Goal: Information Seeking & Learning: Understand process/instructions

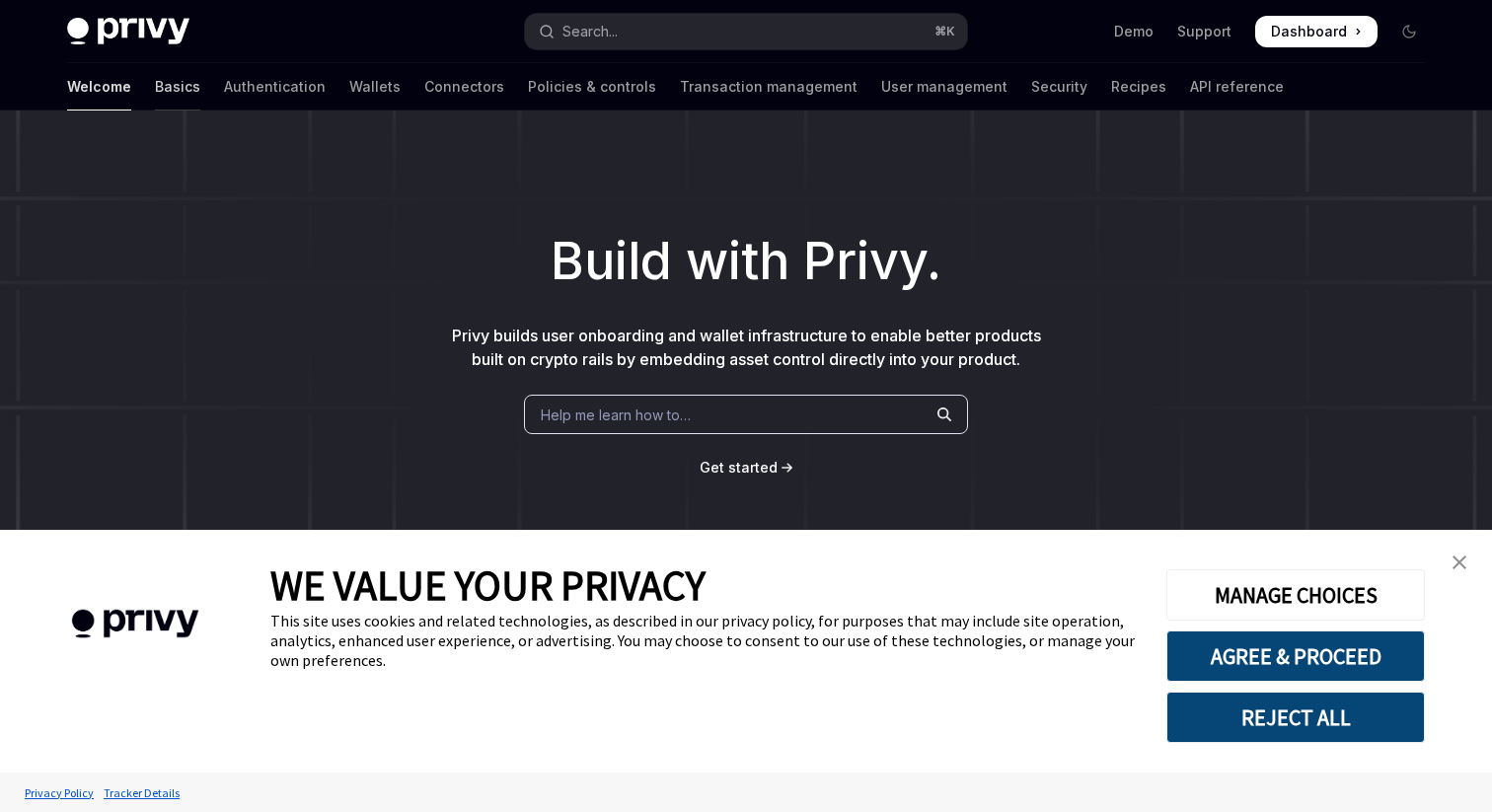
click at [155, 85] on link "Basics" at bounding box center [178, 87] width 46 height 47
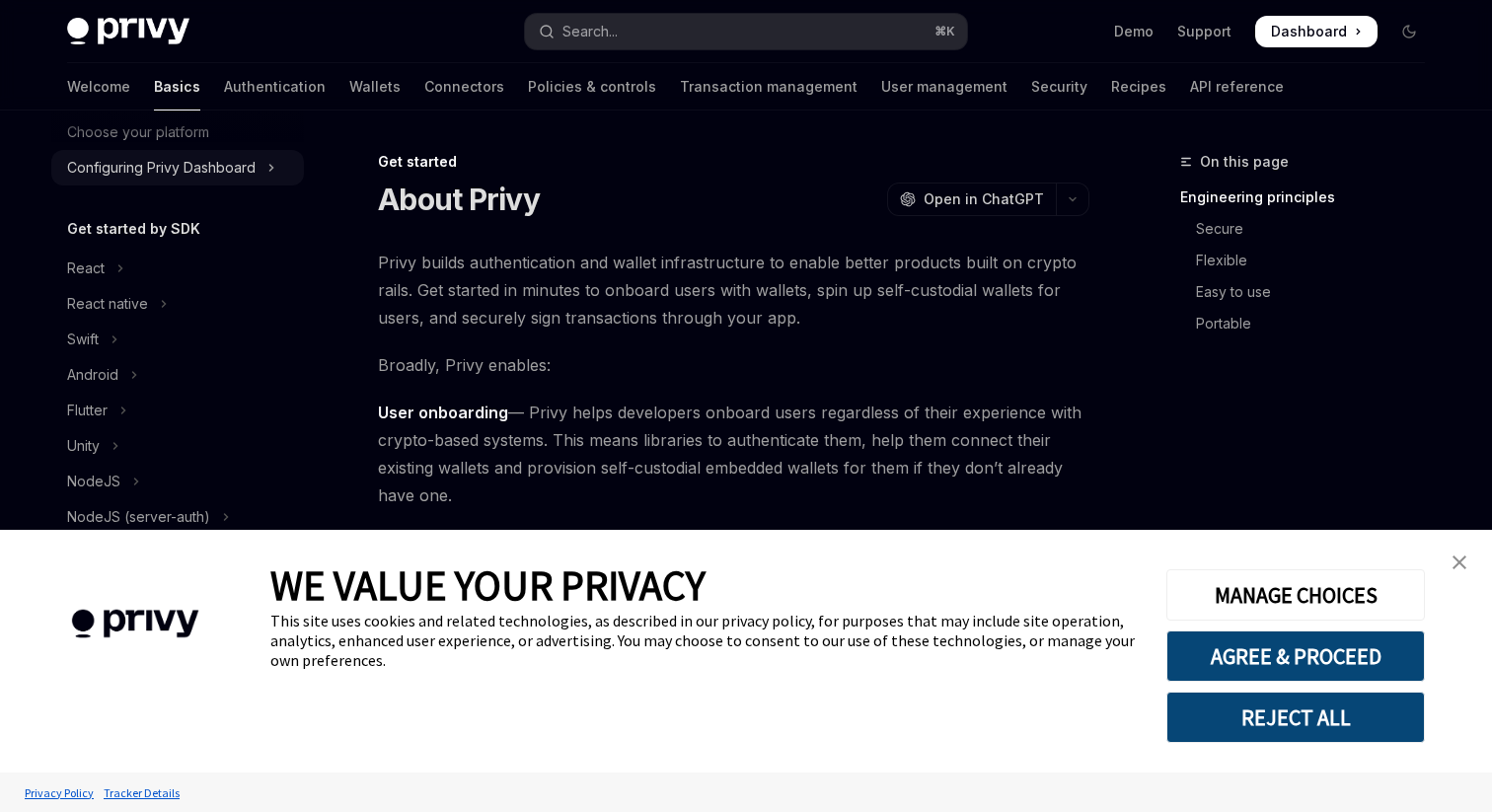
scroll to position [153, 0]
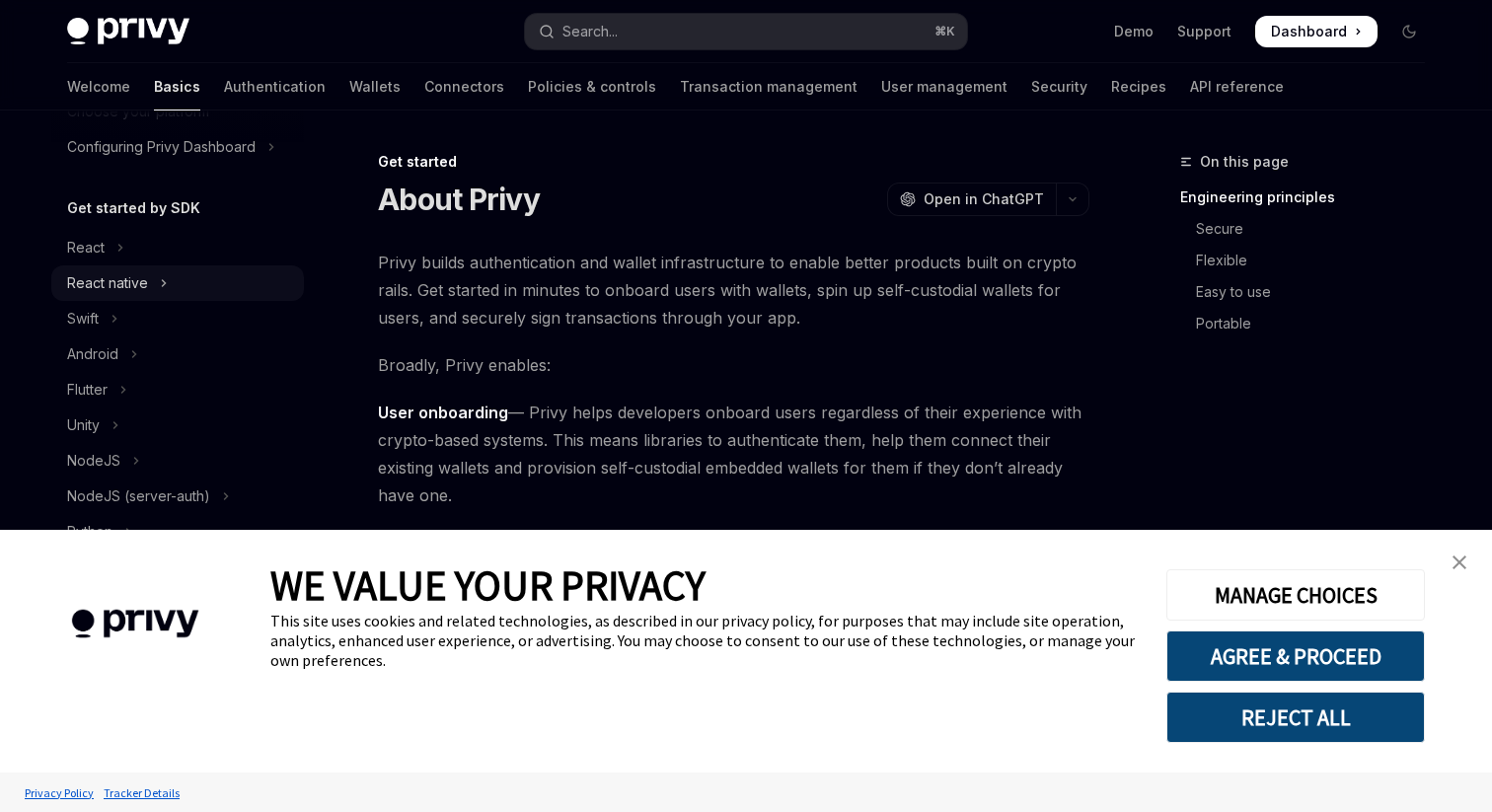
click at [130, 285] on div "React native" at bounding box center [108, 283] width 81 height 24
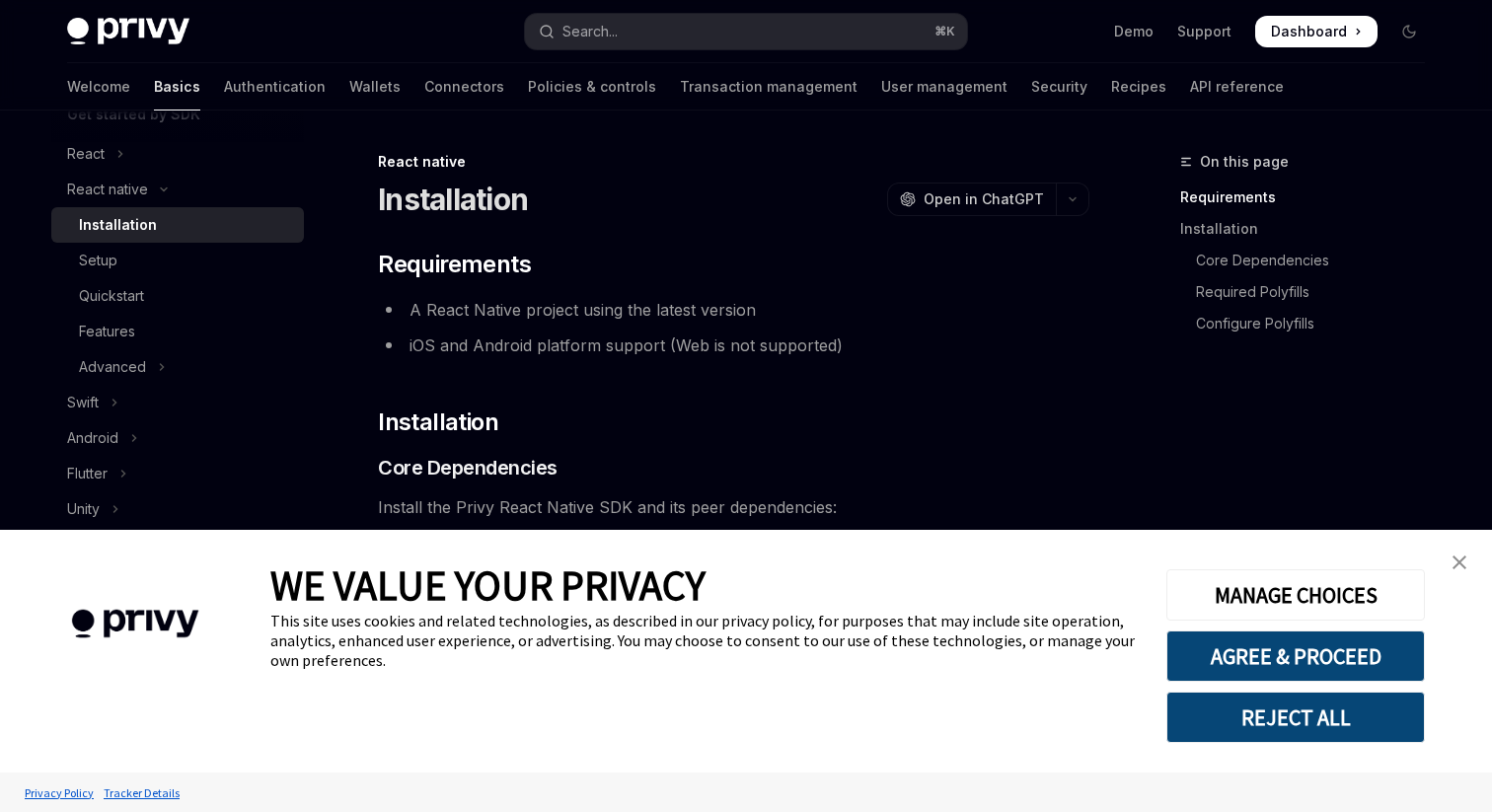
scroll to position [248, 0]
click at [158, 225] on div "Installation" at bounding box center [185, 223] width 213 height 24
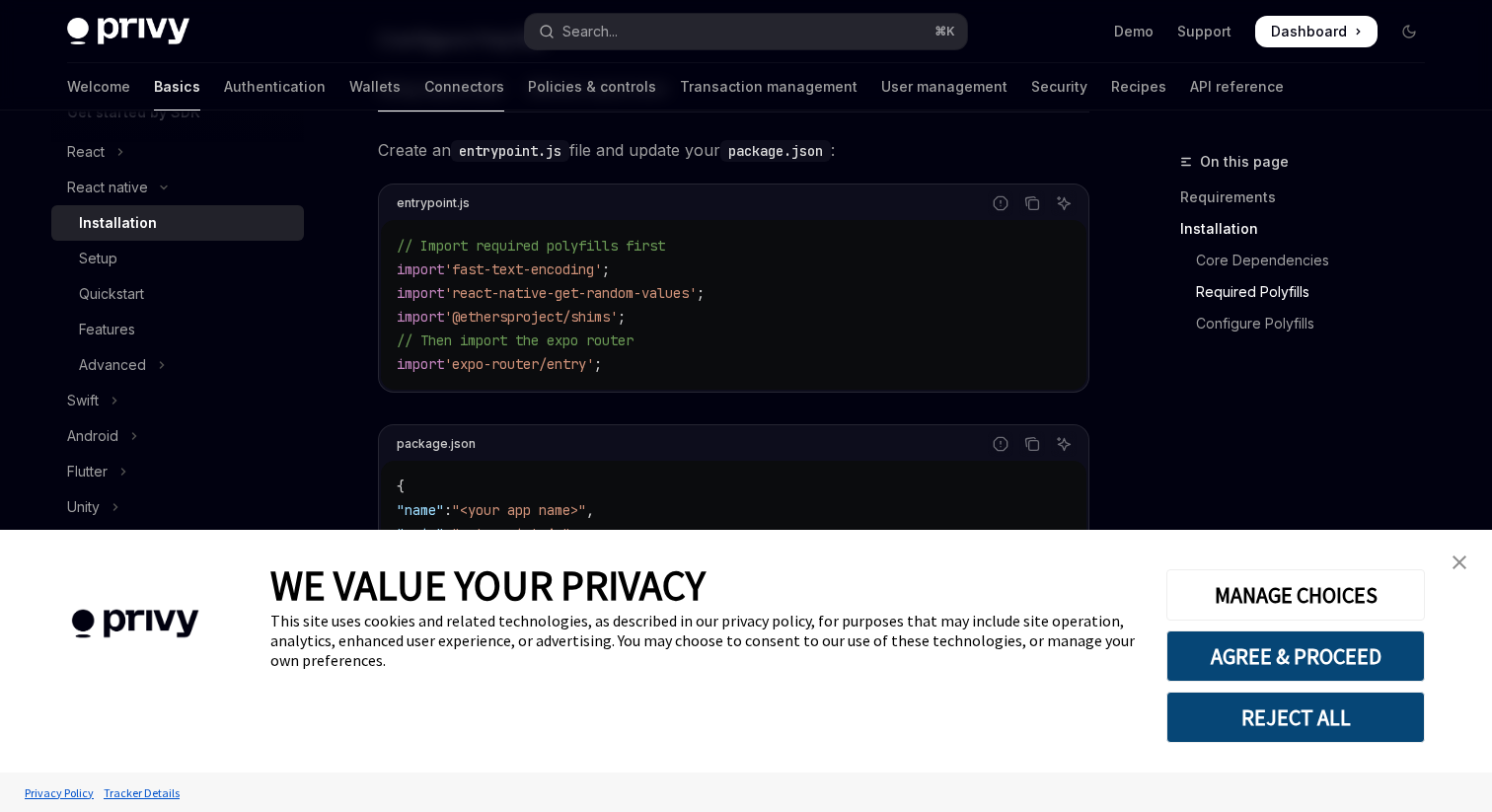
scroll to position [1167, 0]
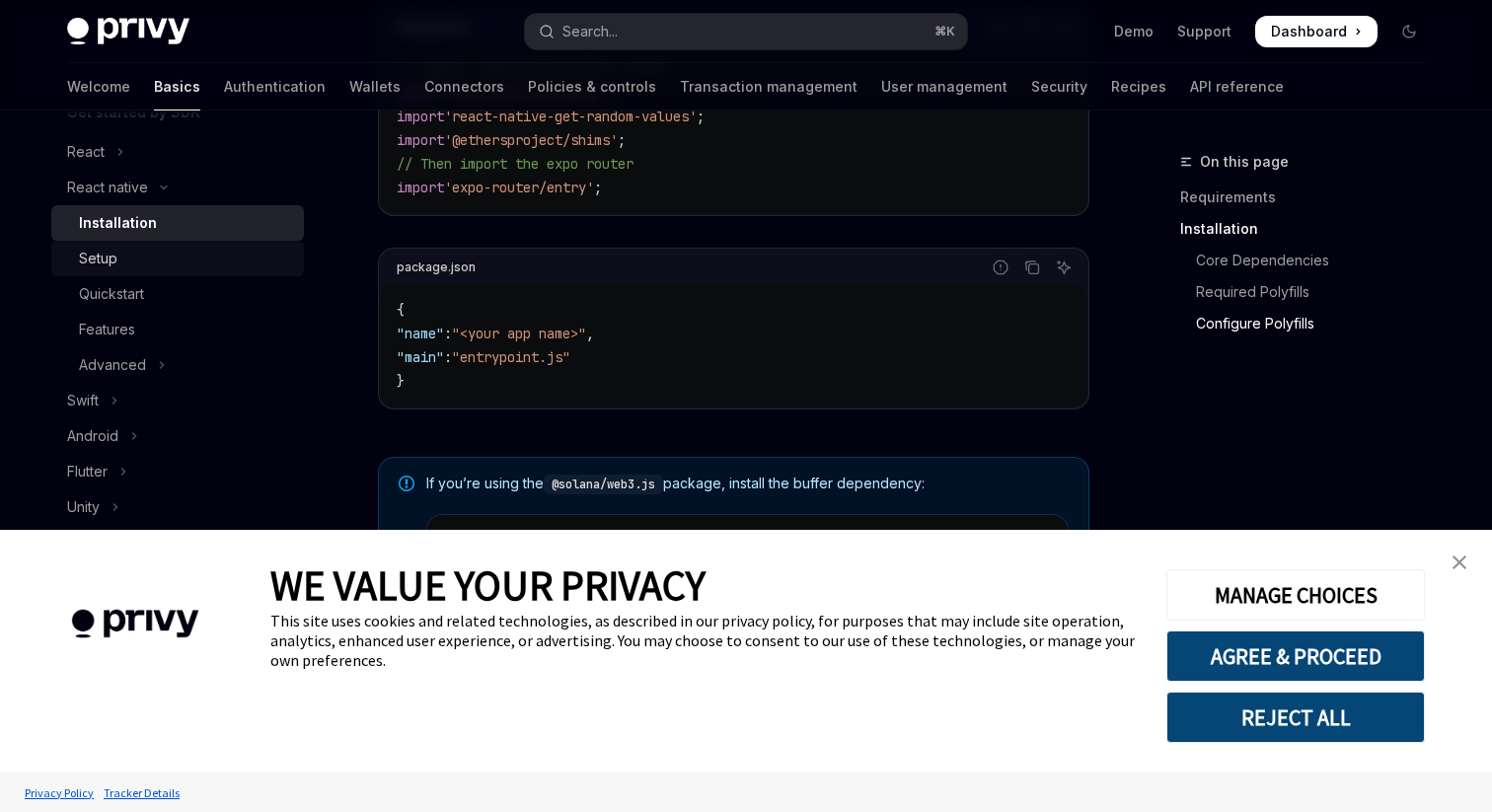
click at [142, 267] on div "Setup" at bounding box center [185, 258] width 213 height 24
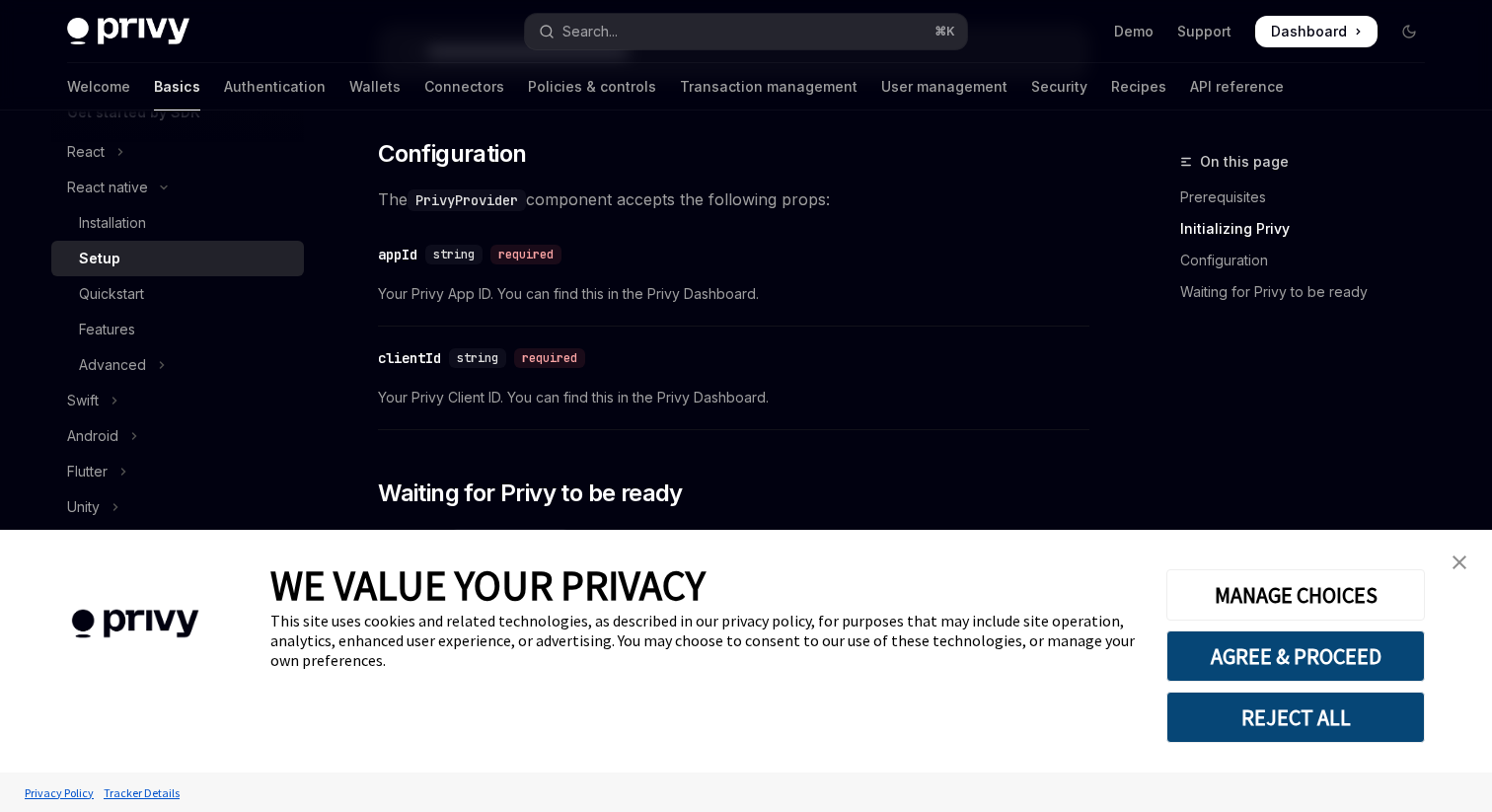
scroll to position [1093, 0]
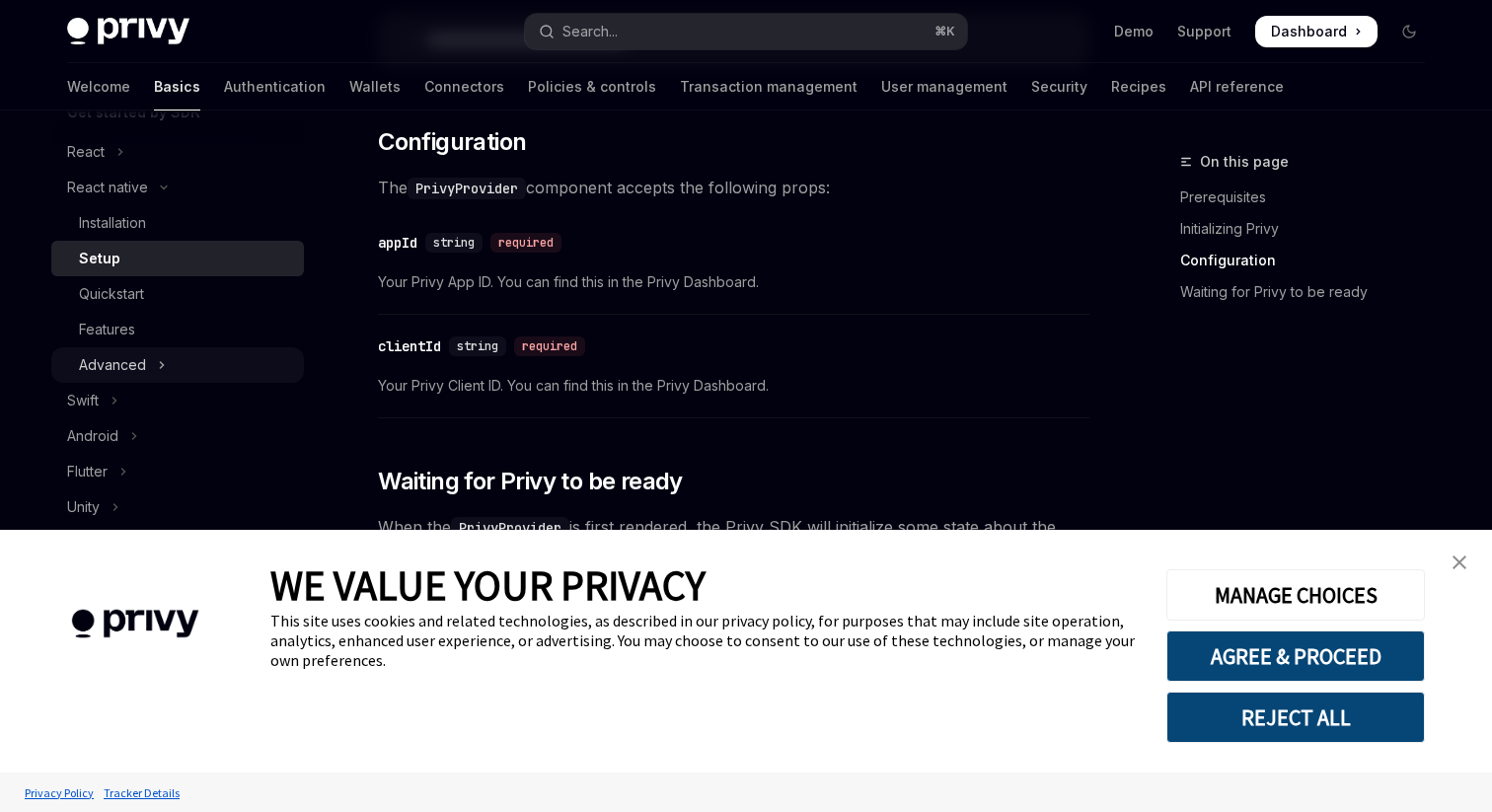
click at [164, 366] on icon "Toggle Advanced section" at bounding box center [162, 365] width 8 height 24
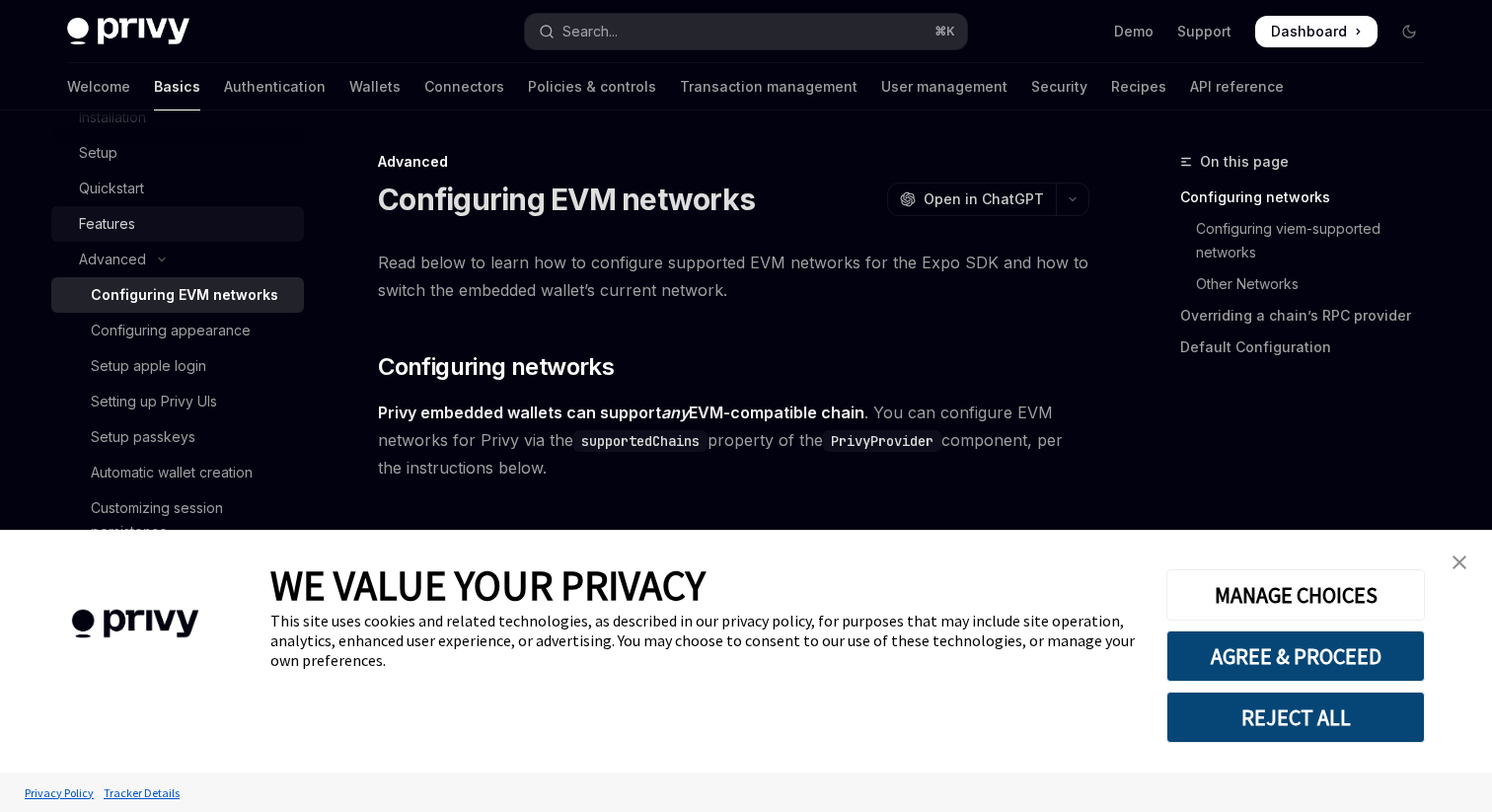
scroll to position [364, 0]
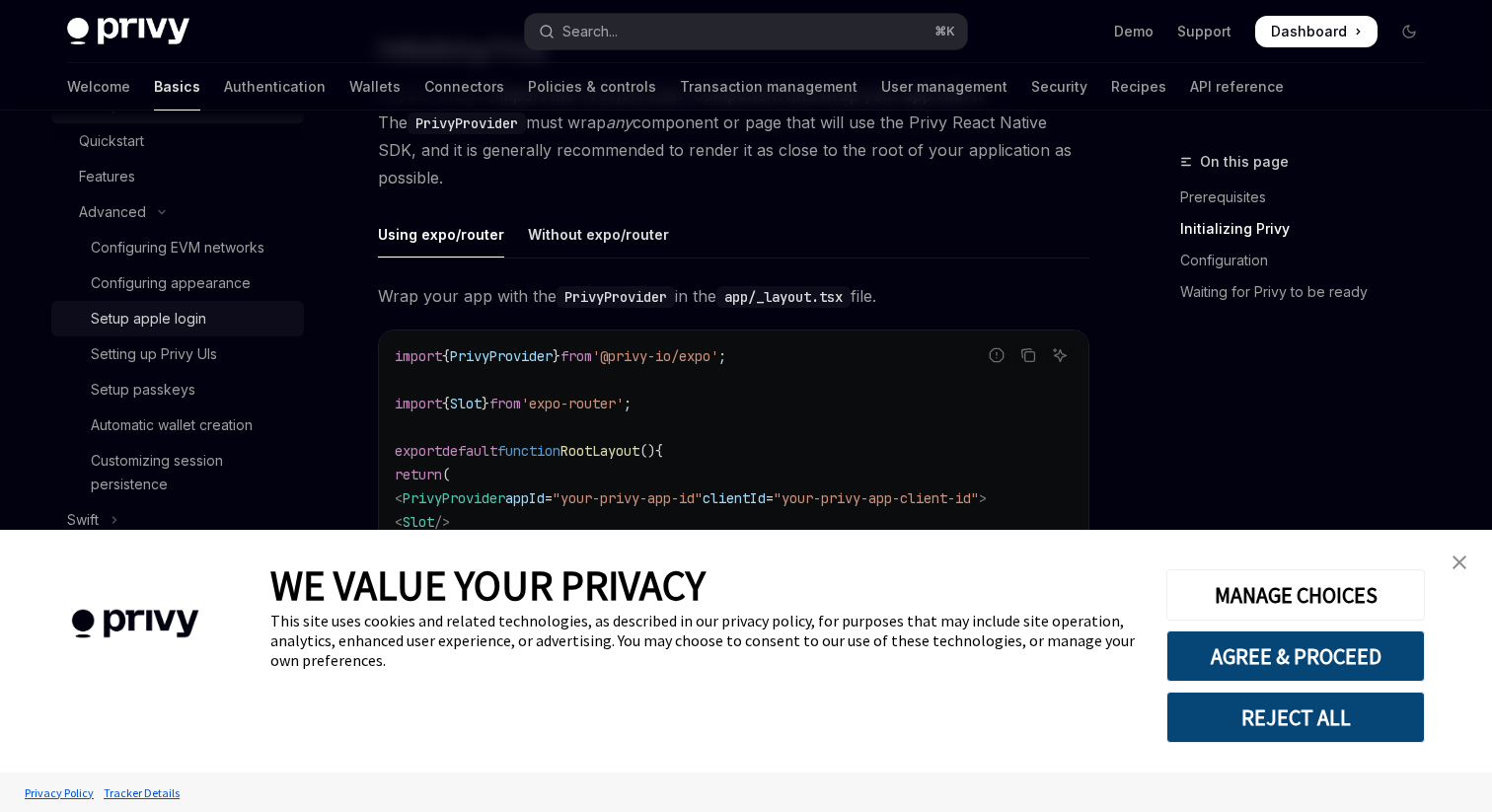
scroll to position [397, 0]
click at [184, 247] on div "Configuring EVM networks" at bounding box center [177, 252] width 173 height 24
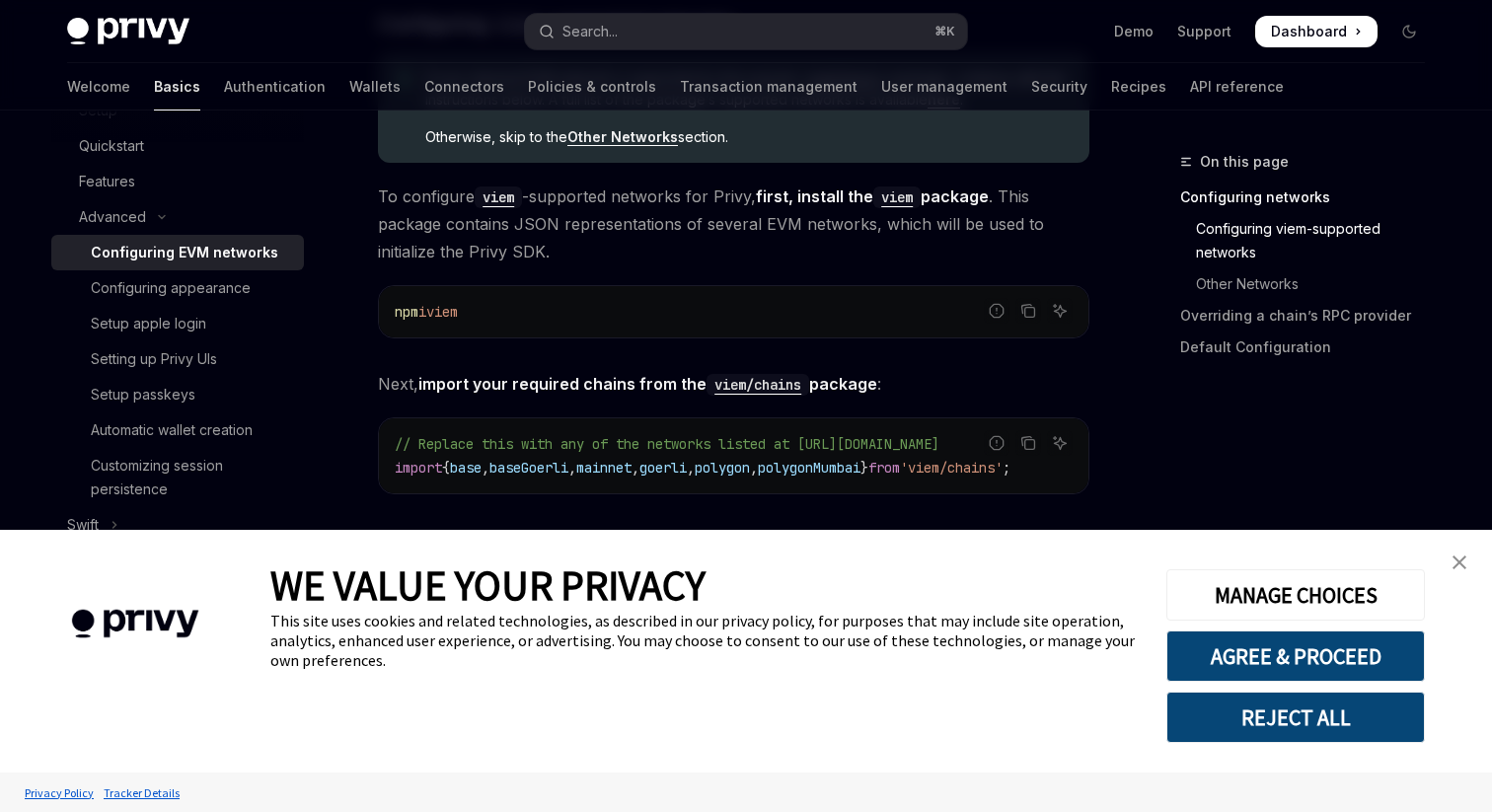
scroll to position [521, 0]
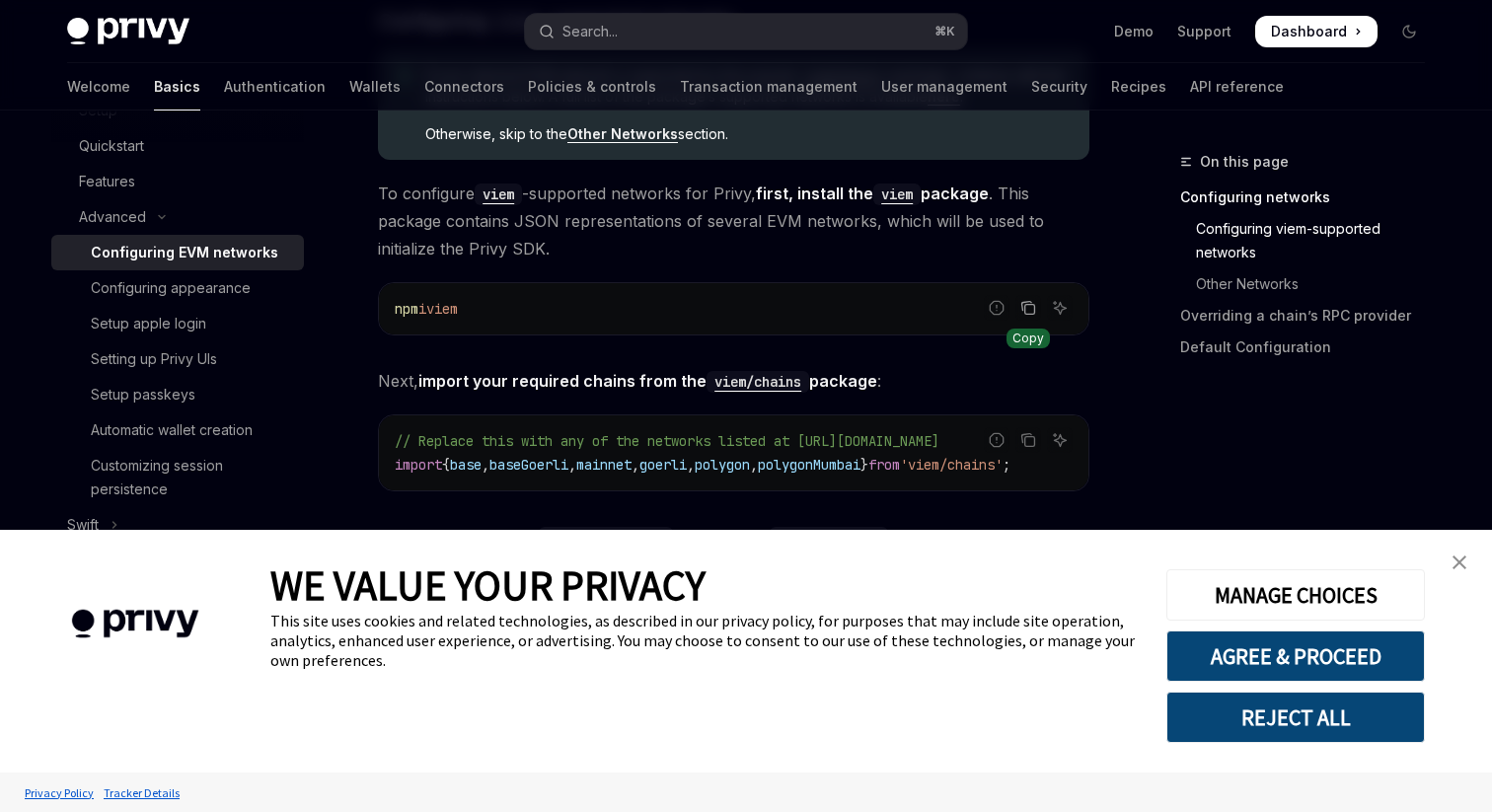
click at [1035, 301] on icon "Copy the contents from the code block" at bounding box center [1028, 308] width 16 height 16
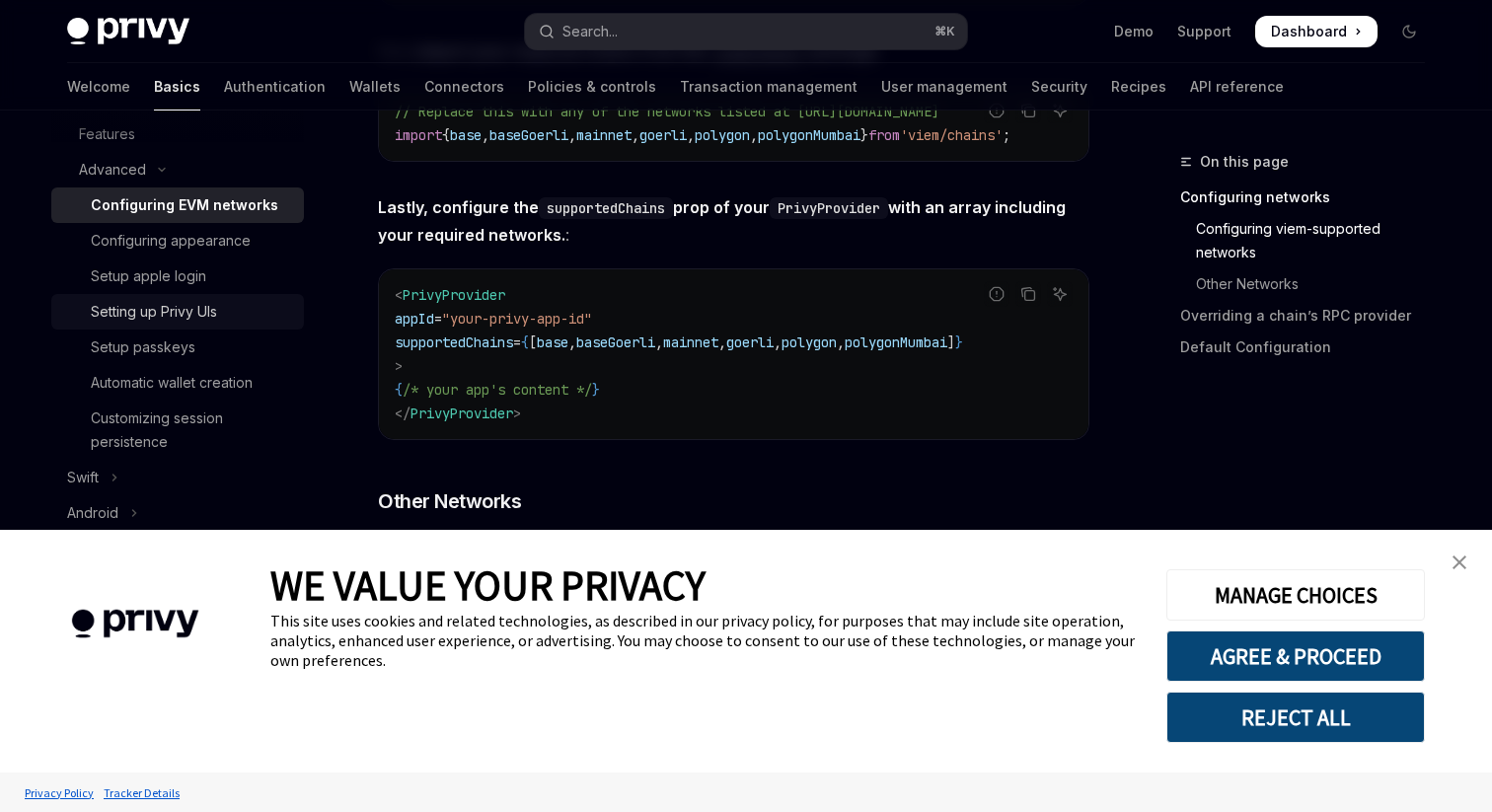
scroll to position [452, 0]
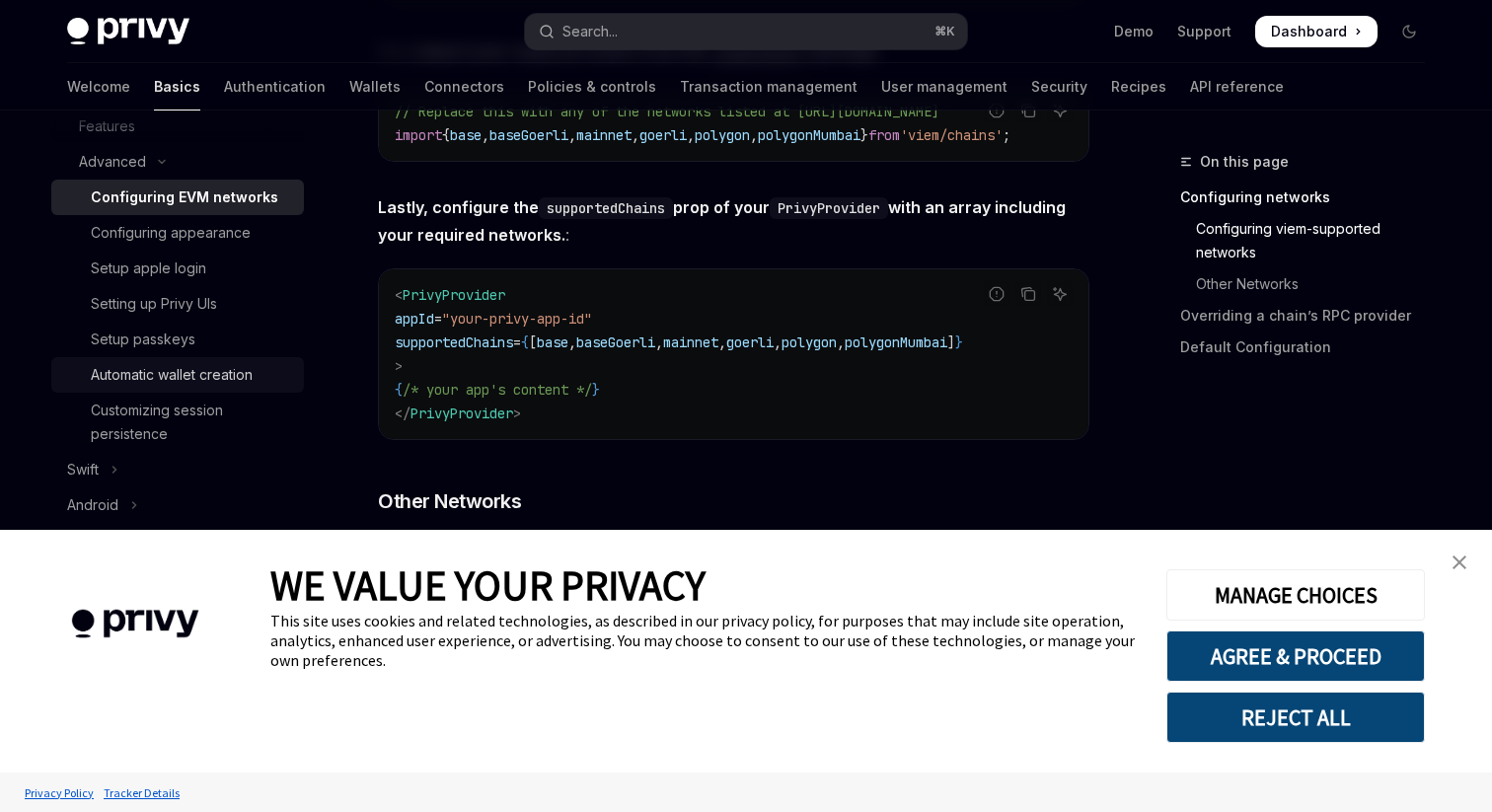
click at [179, 370] on div "Automatic wallet creation" at bounding box center [172, 375] width 162 height 24
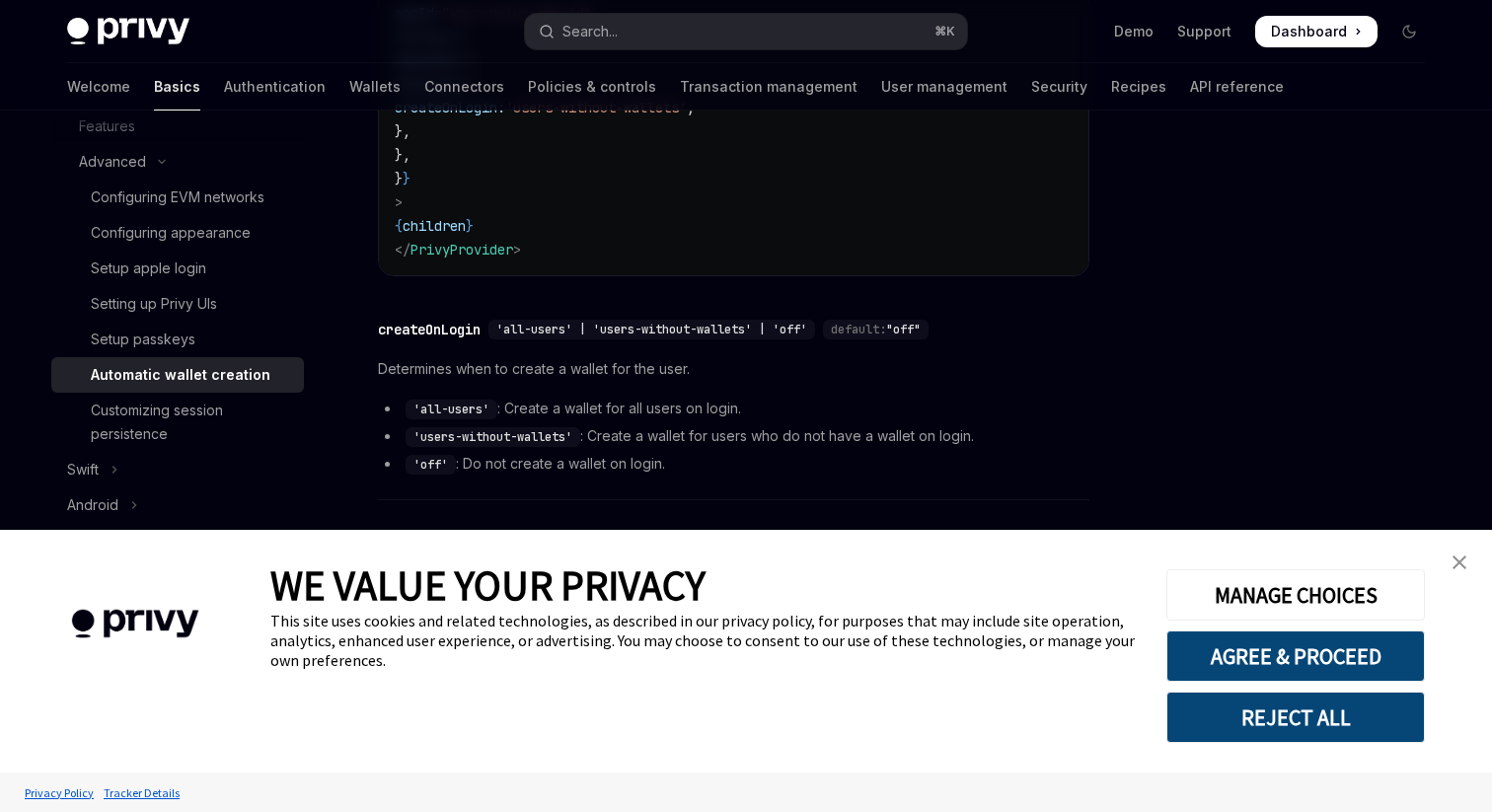
scroll to position [505, 0]
click at [537, 337] on span "'all-users' | 'users-without-wallets' | 'off'" at bounding box center [652, 331] width 311 height 16
click at [665, 335] on span "'all-users' | 'users-without-wallets' | 'off'" at bounding box center [652, 331] width 311 height 16
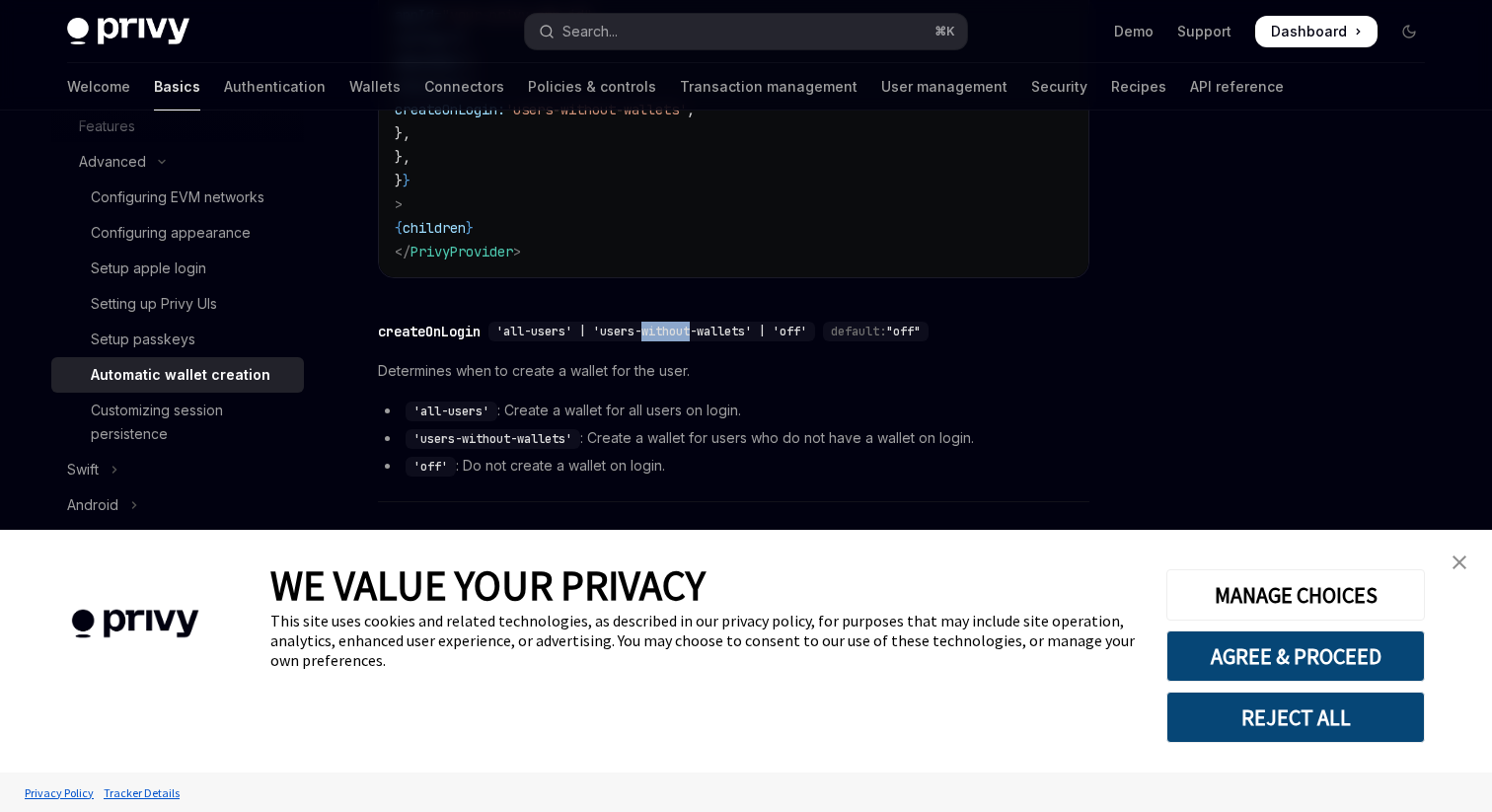
click at [725, 335] on span "'all-users' | 'users-without-wallets' | 'off'" at bounding box center [652, 331] width 311 height 16
click at [572, 333] on span "'all-users' | 'users-without-wallets' | 'off'" at bounding box center [652, 331] width 311 height 16
click at [678, 362] on span "Determines when to create a wallet for the user." at bounding box center [733, 371] width 711 height 24
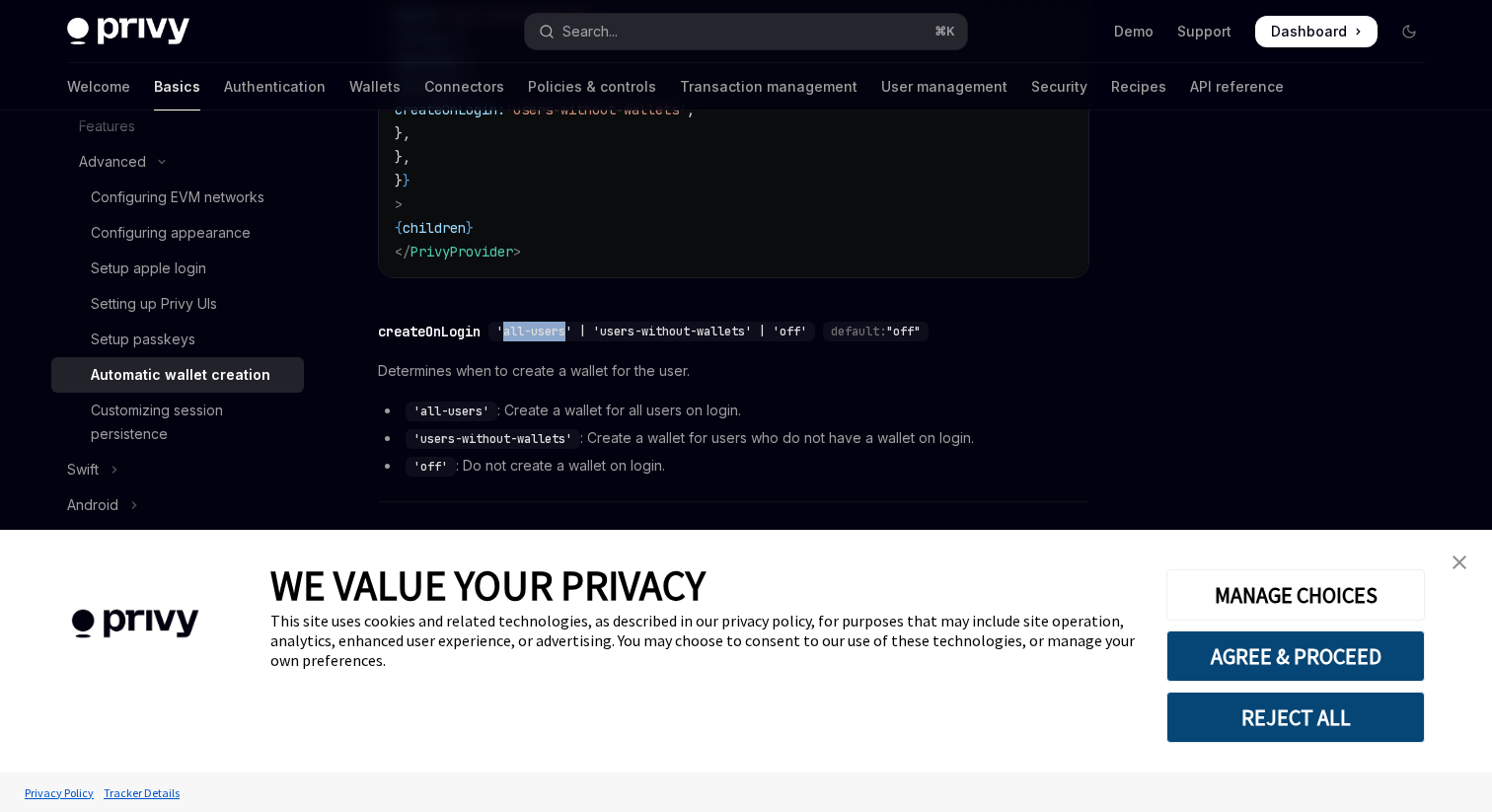
drag, startPoint x: 571, startPoint y: 334, endPoint x: 510, endPoint y: 333, distance: 61.0
click at [510, 333] on span "'all-users' | 'users-without-wallets' | 'off'" at bounding box center [652, 331] width 311 height 16
copy span "all-users"
click at [740, 445] on li "'users-without-wallets' : Create a wallet for users who do not have a wallet on…" at bounding box center [733, 438] width 711 height 24
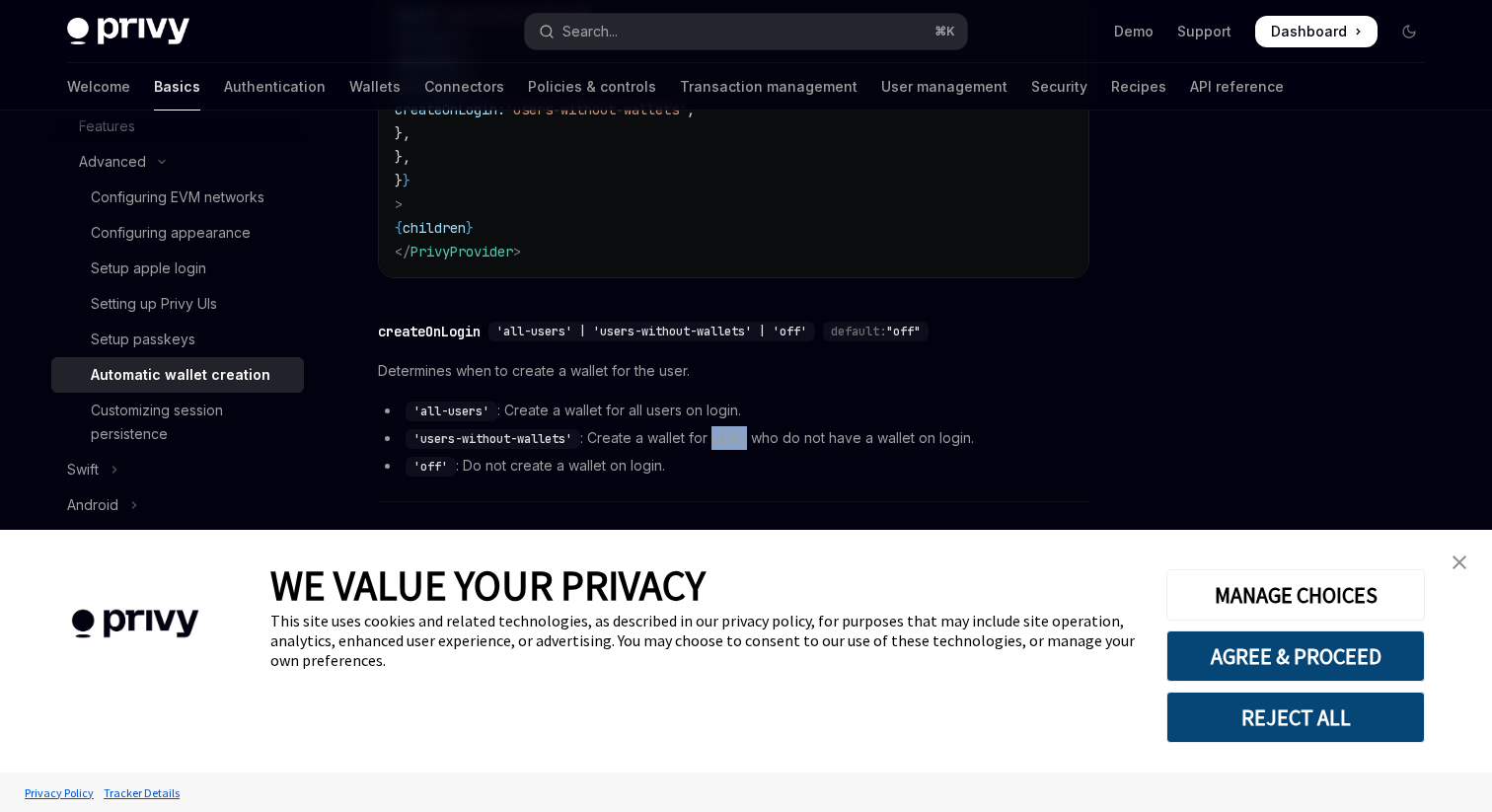
click at [740, 445] on li "'users-without-wallets' : Create a wallet for users who do not have a wallet on…" at bounding box center [733, 438] width 711 height 24
click at [778, 458] on li "'off' : Do not create a wallet on login." at bounding box center [733, 466] width 711 height 24
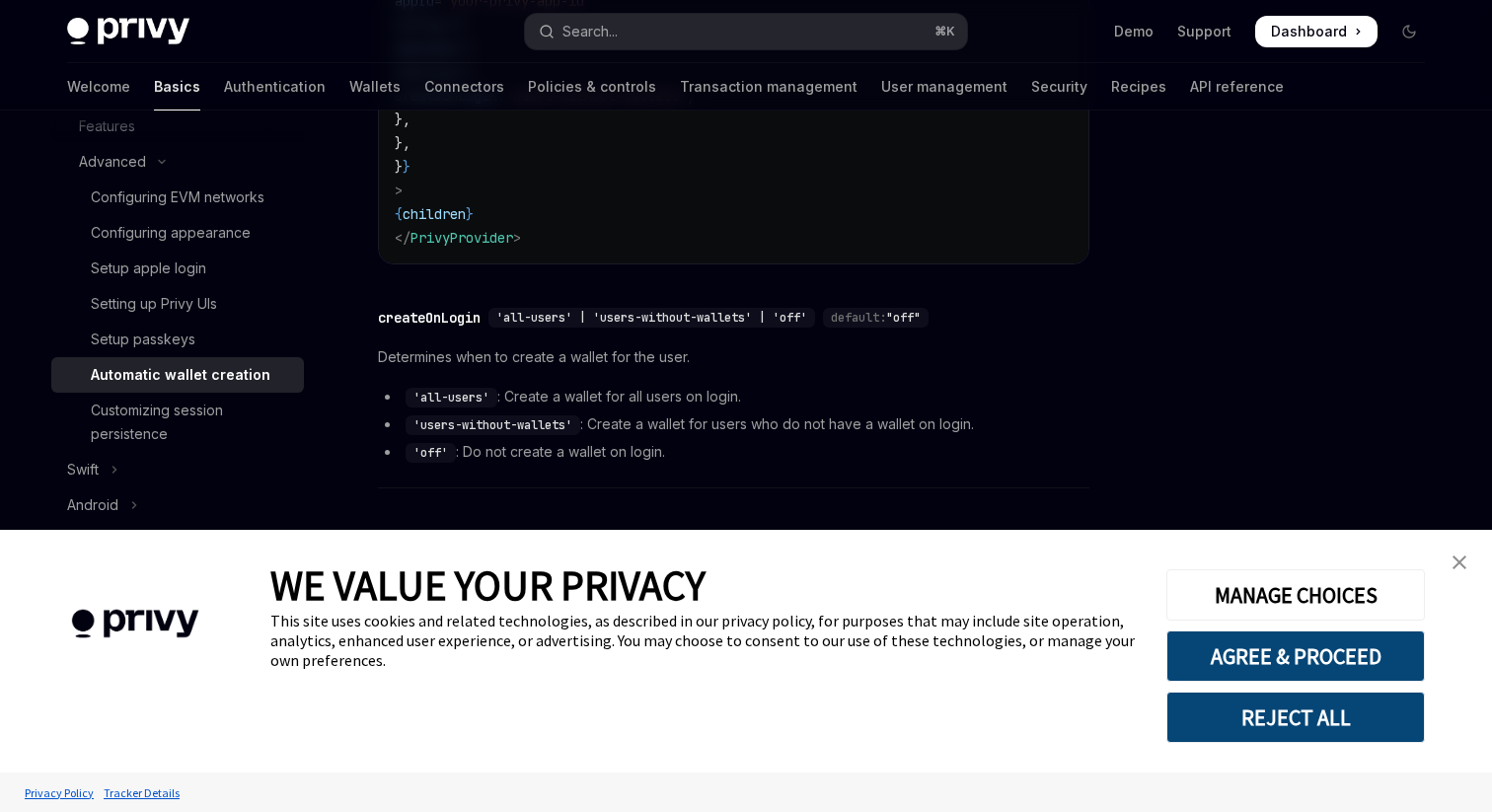
scroll to position [523, 0]
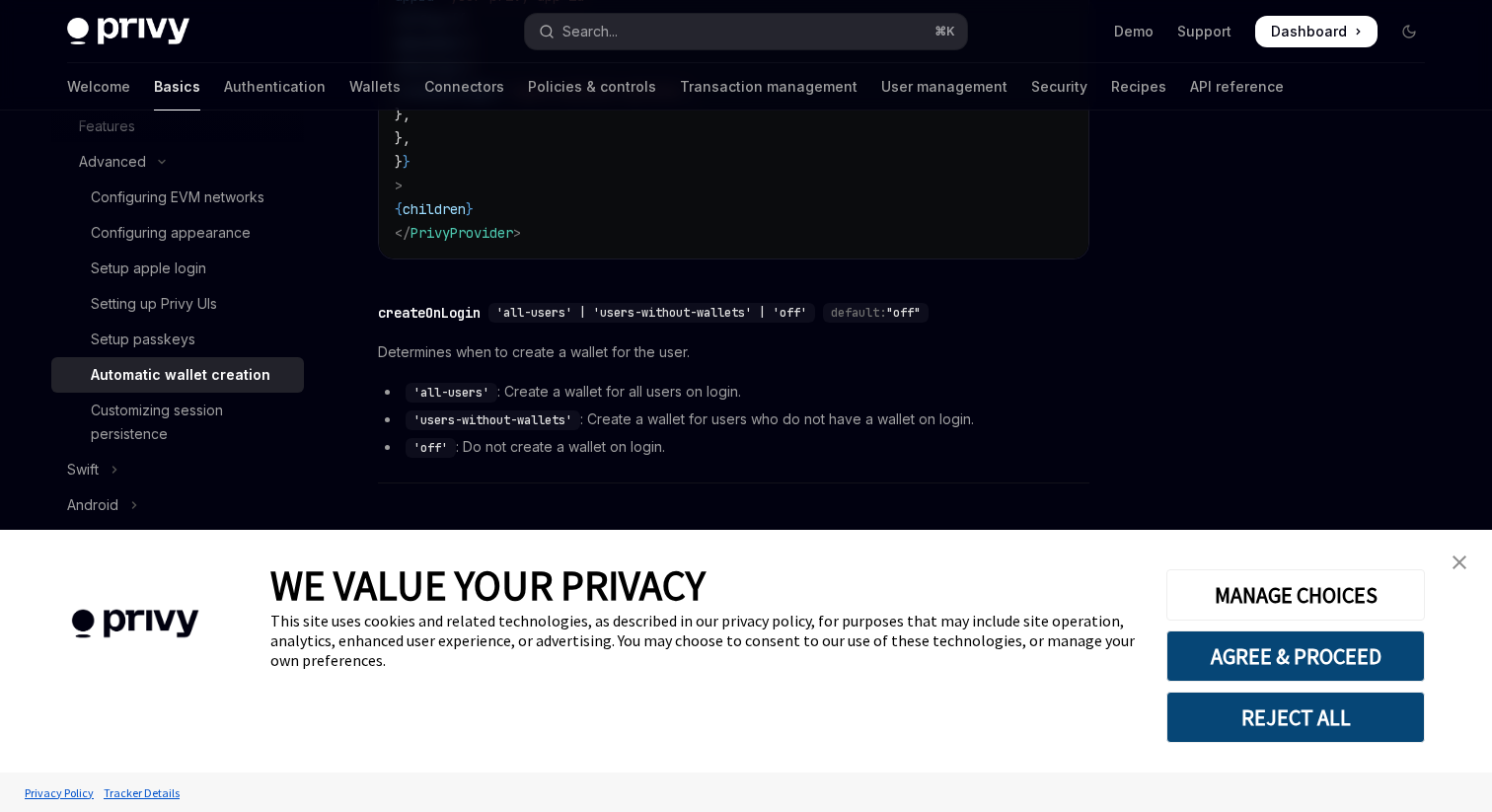
click at [1469, 570] on link "close banner" at bounding box center [1459, 562] width 40 height 40
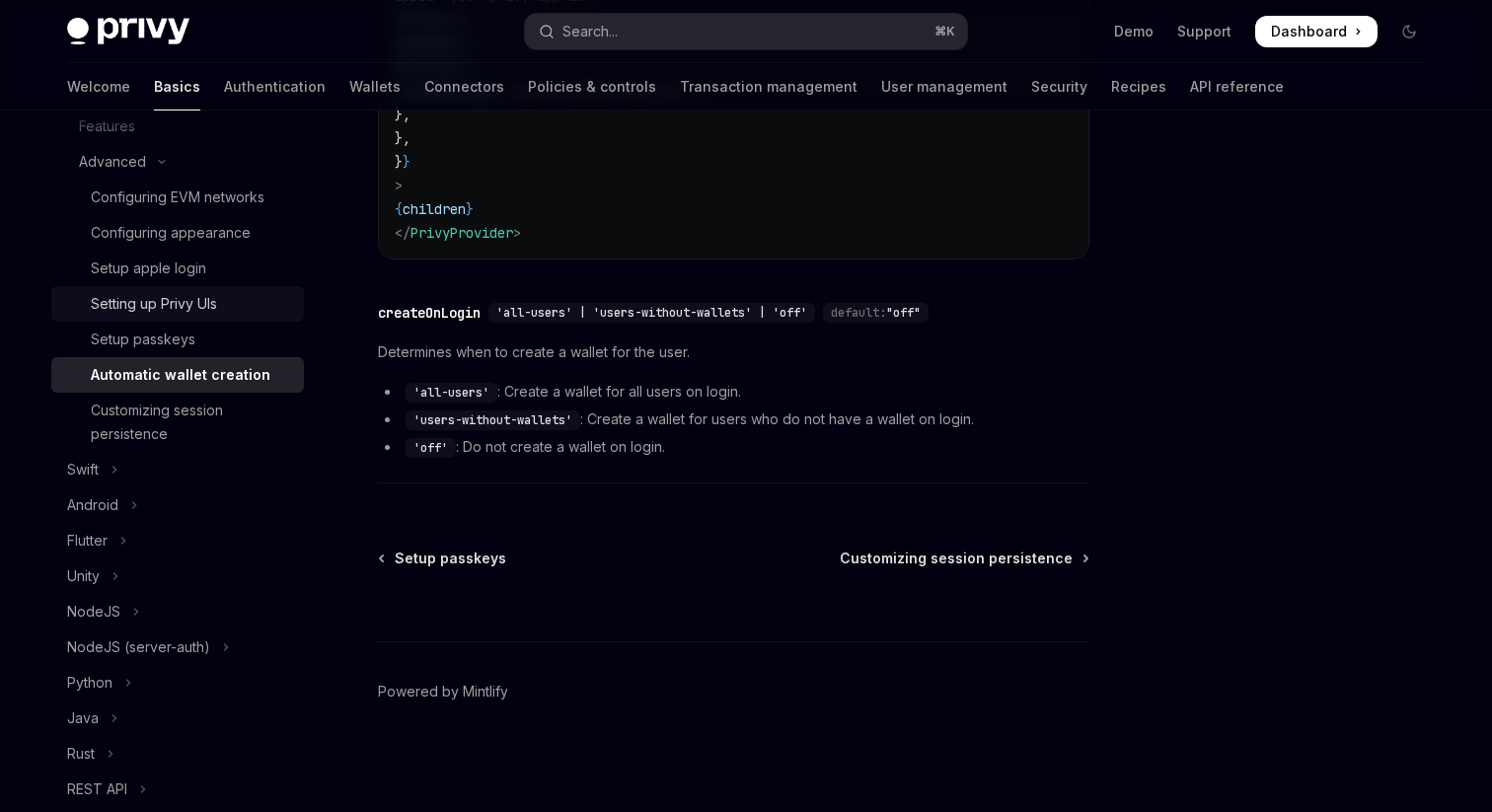
click at [173, 310] on div "Setting up Privy UIs" at bounding box center [154, 304] width 127 height 24
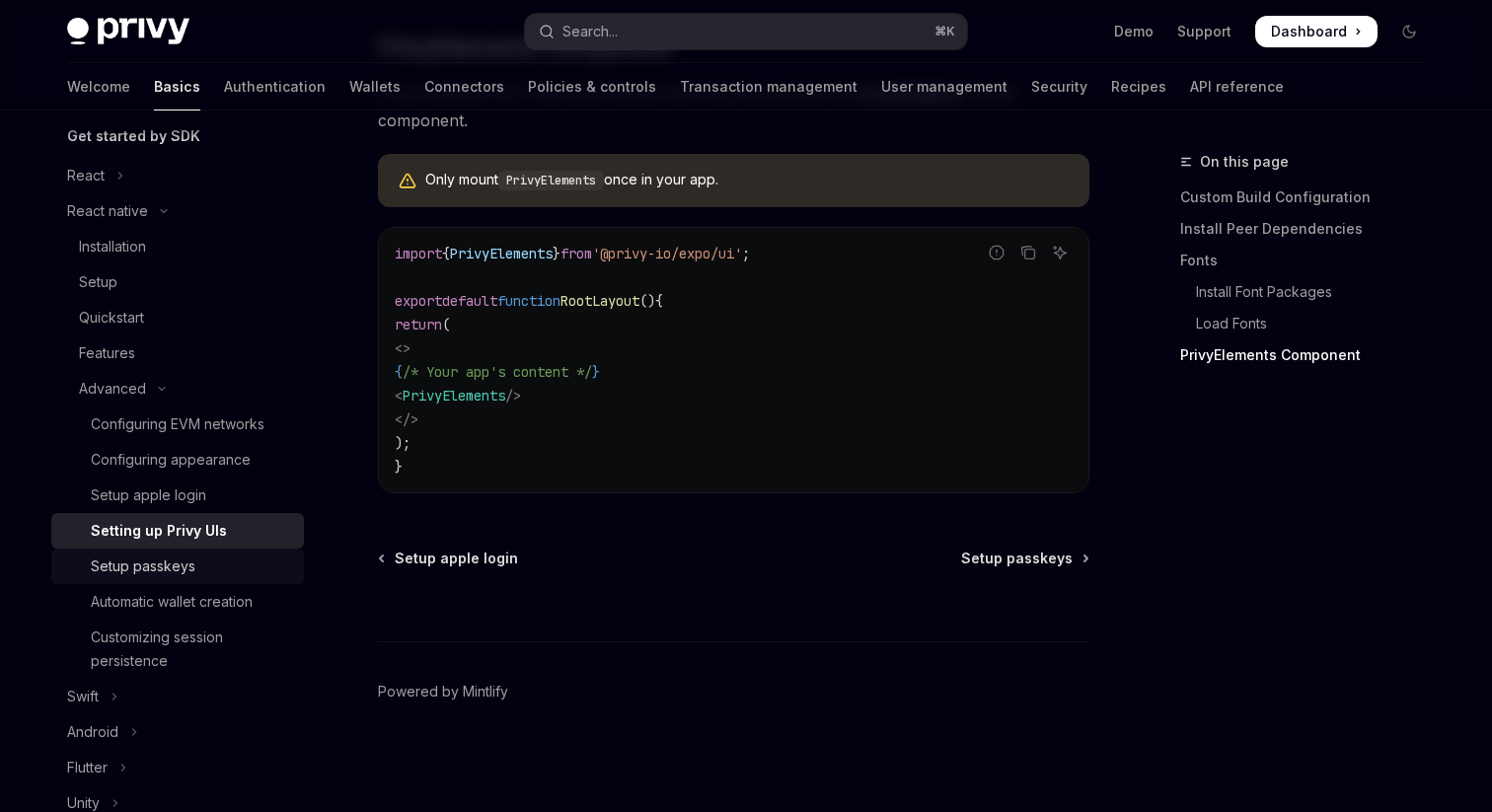
scroll to position [270, 0]
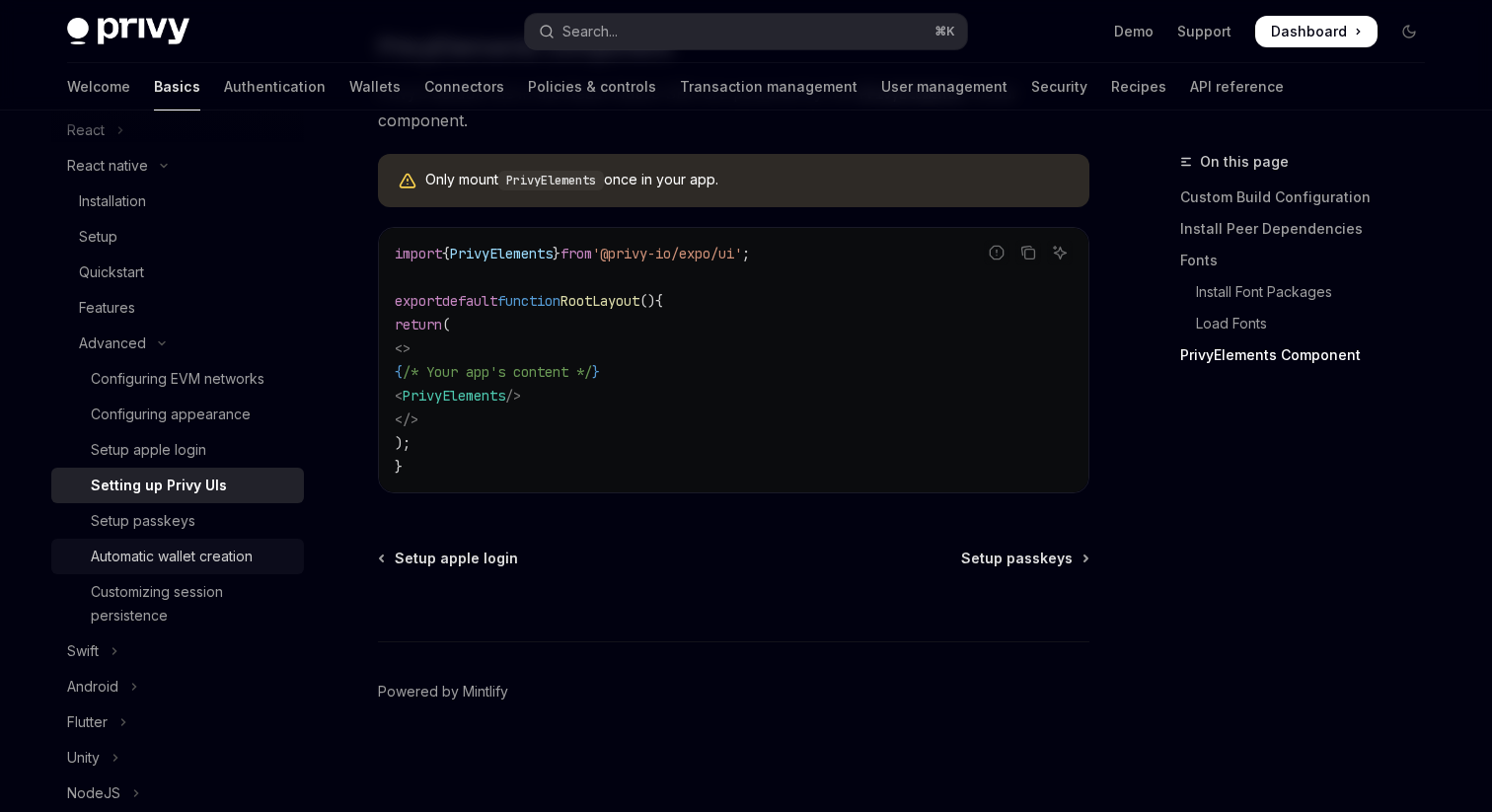
click at [161, 548] on div "Automatic wallet creation" at bounding box center [172, 556] width 162 height 24
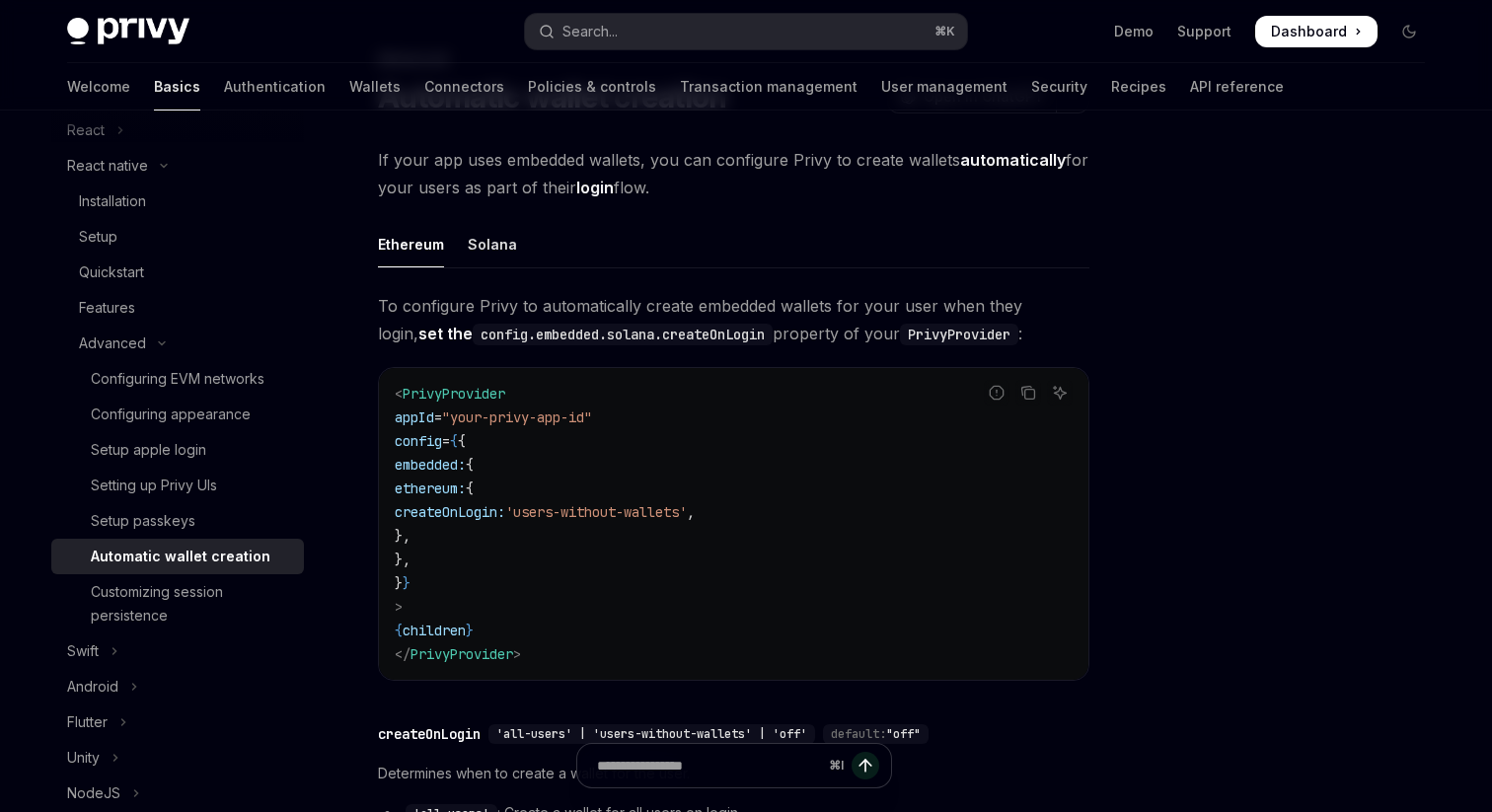
scroll to position [124, 0]
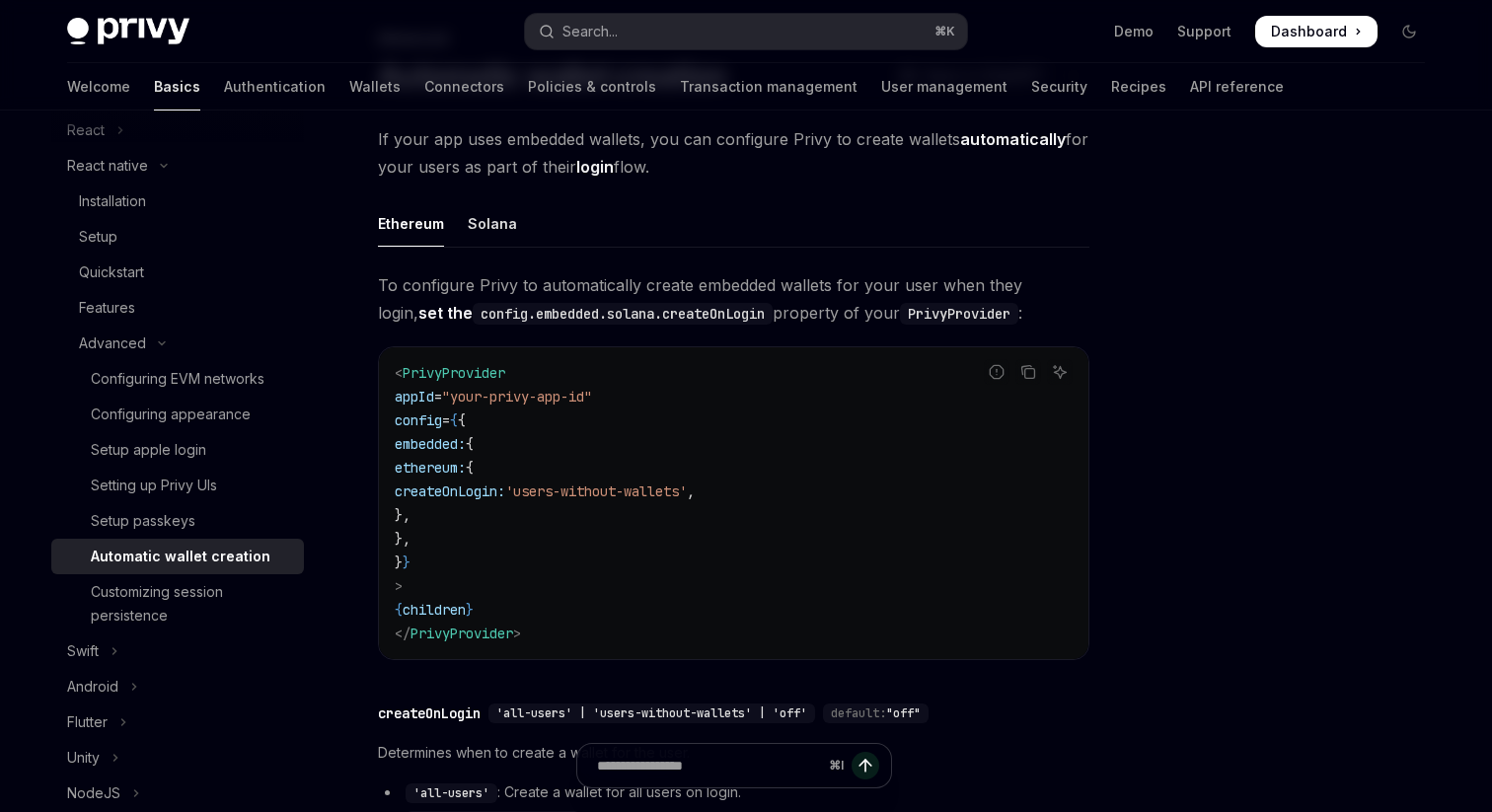
click at [651, 316] on code "config.embedded.solana.createOnLogin" at bounding box center [622, 314] width 300 height 22
click at [676, 432] on code "< PrivyProvider appId = "your-privy-app-id" config = { { embedded: { ethereum: …" at bounding box center [733, 502] width 678 height 284
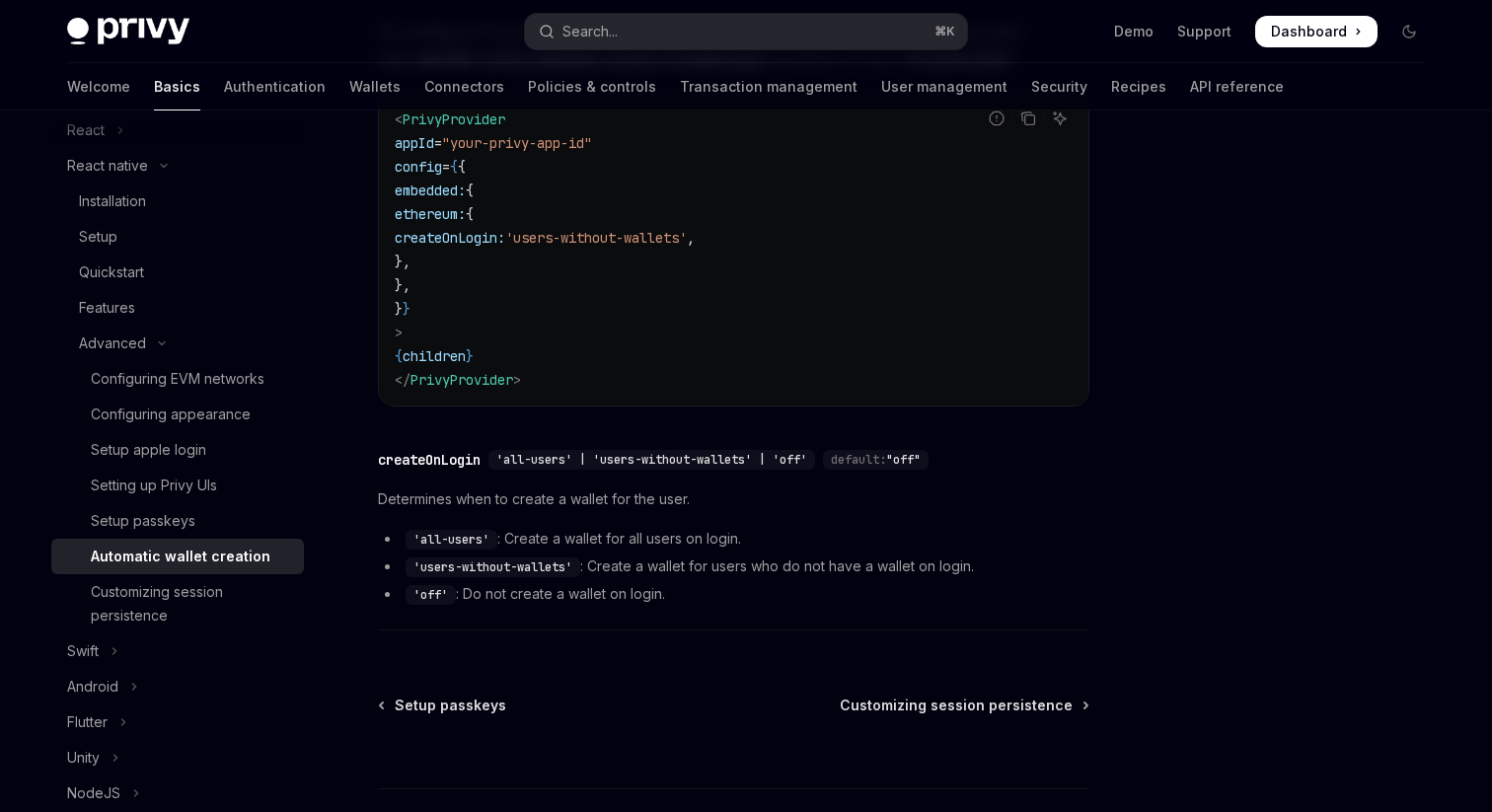
scroll to position [385, 0]
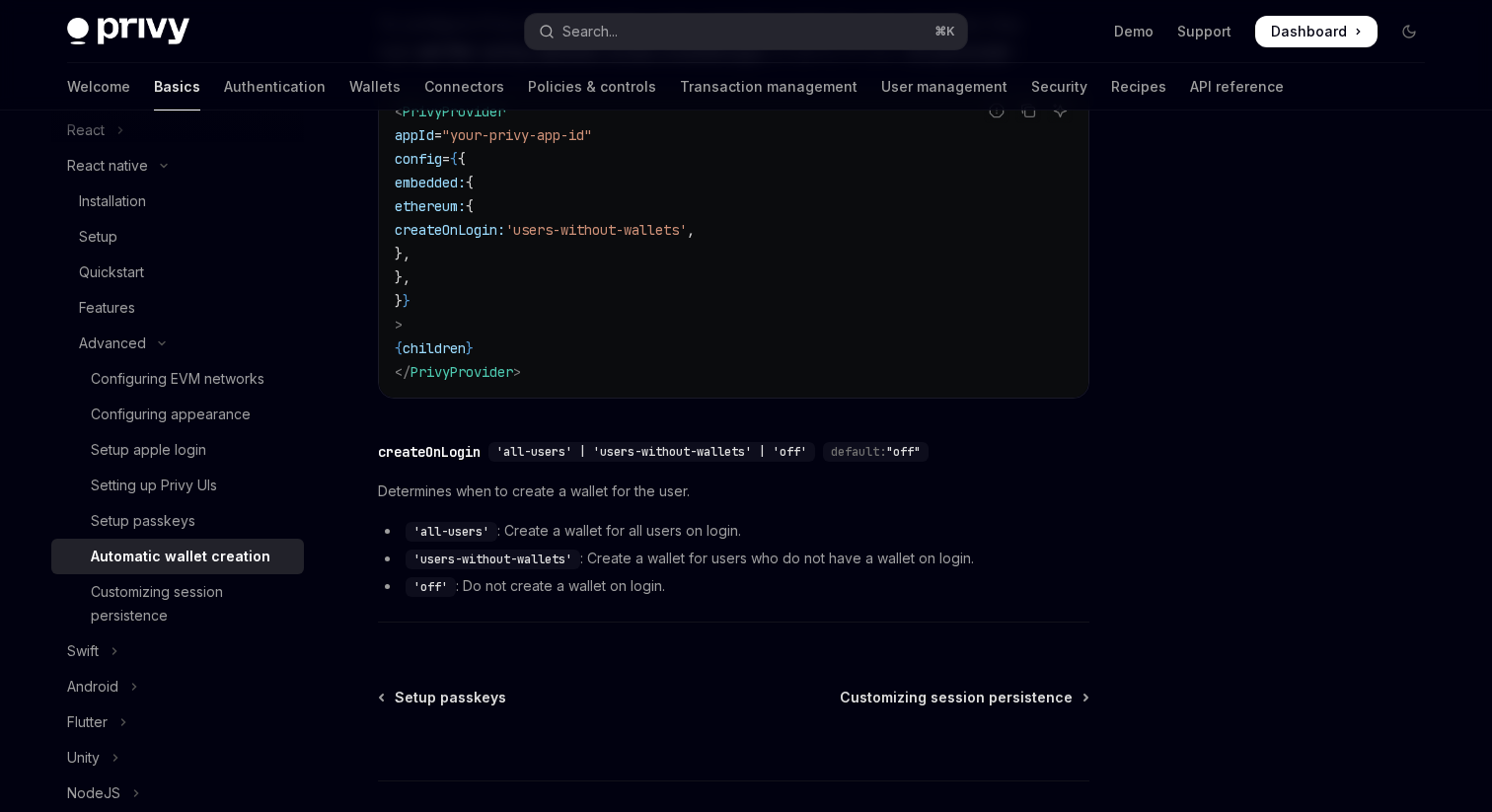
click at [874, 445] on span "default:" at bounding box center [859, 452] width 55 height 16
click at [847, 567] on li "'users-without-wallets' : Create a wallet for users who do not have a wallet on…" at bounding box center [733, 558] width 711 height 24
click at [586, 585] on li "'off' : Do not create a wallet on login." at bounding box center [733, 586] width 711 height 24
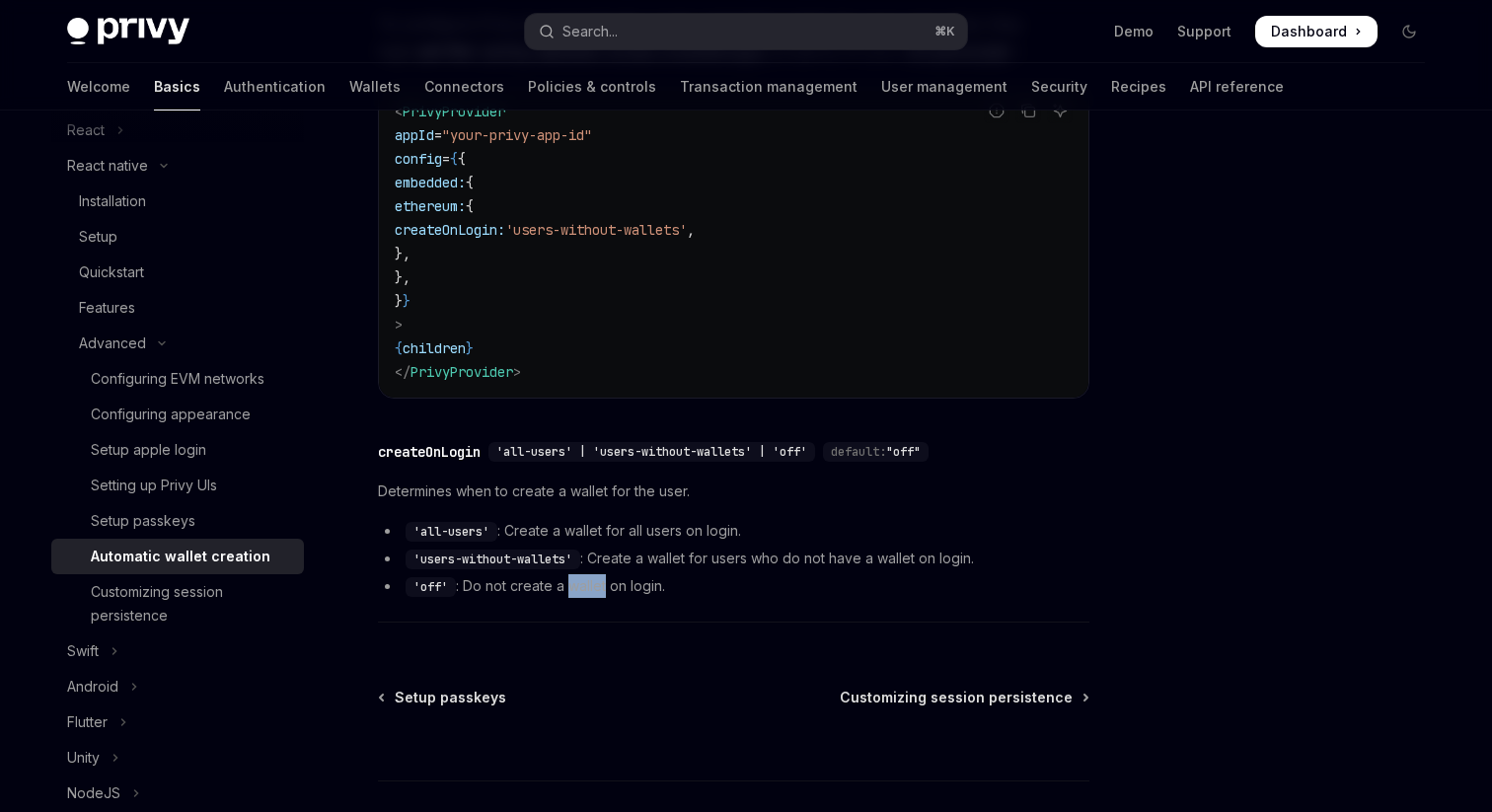
click at [680, 586] on li "'off' : Do not create a wallet on login." at bounding box center [733, 586] width 711 height 24
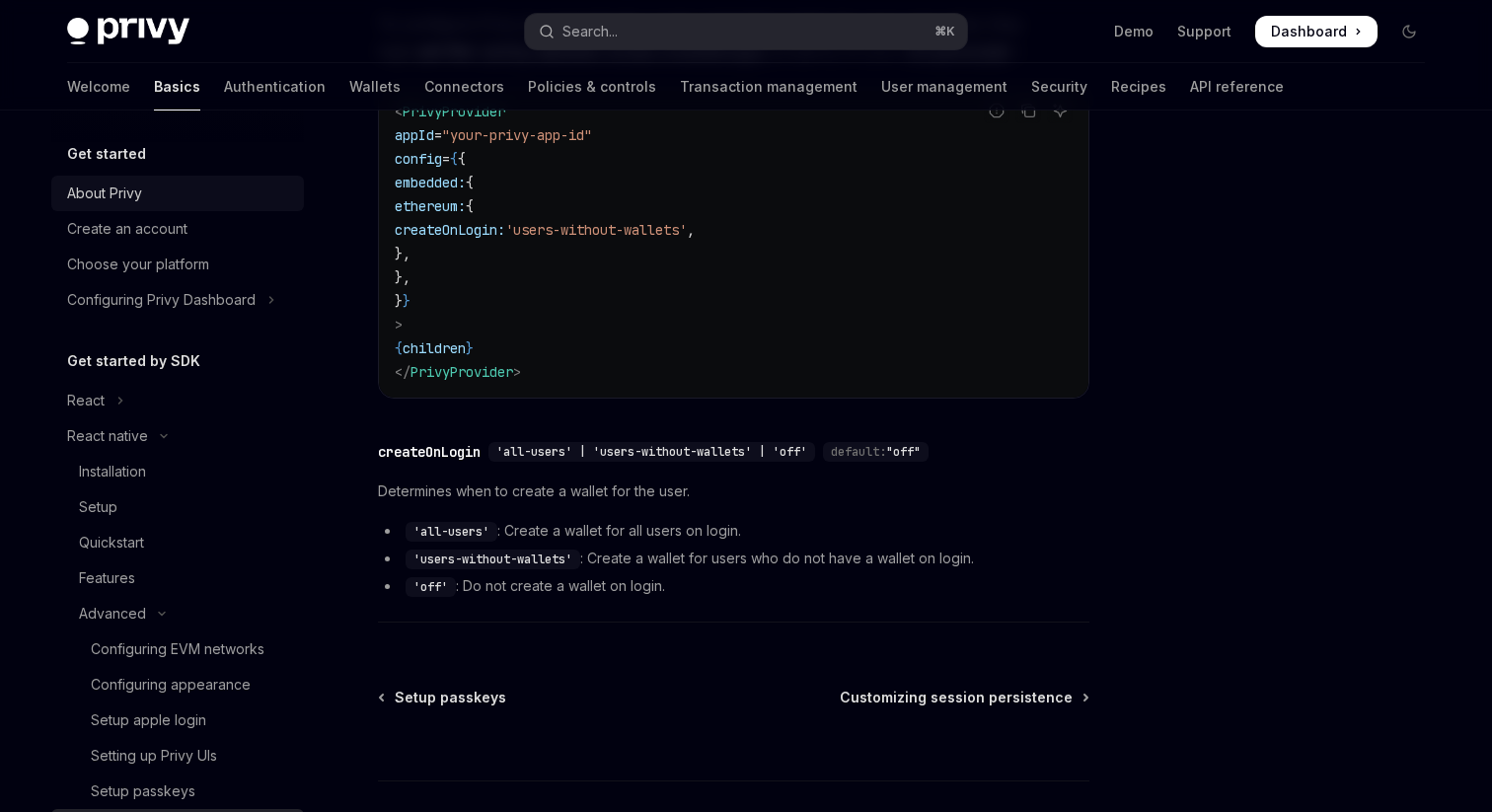
click at [110, 190] on div "About Privy" at bounding box center [105, 193] width 75 height 24
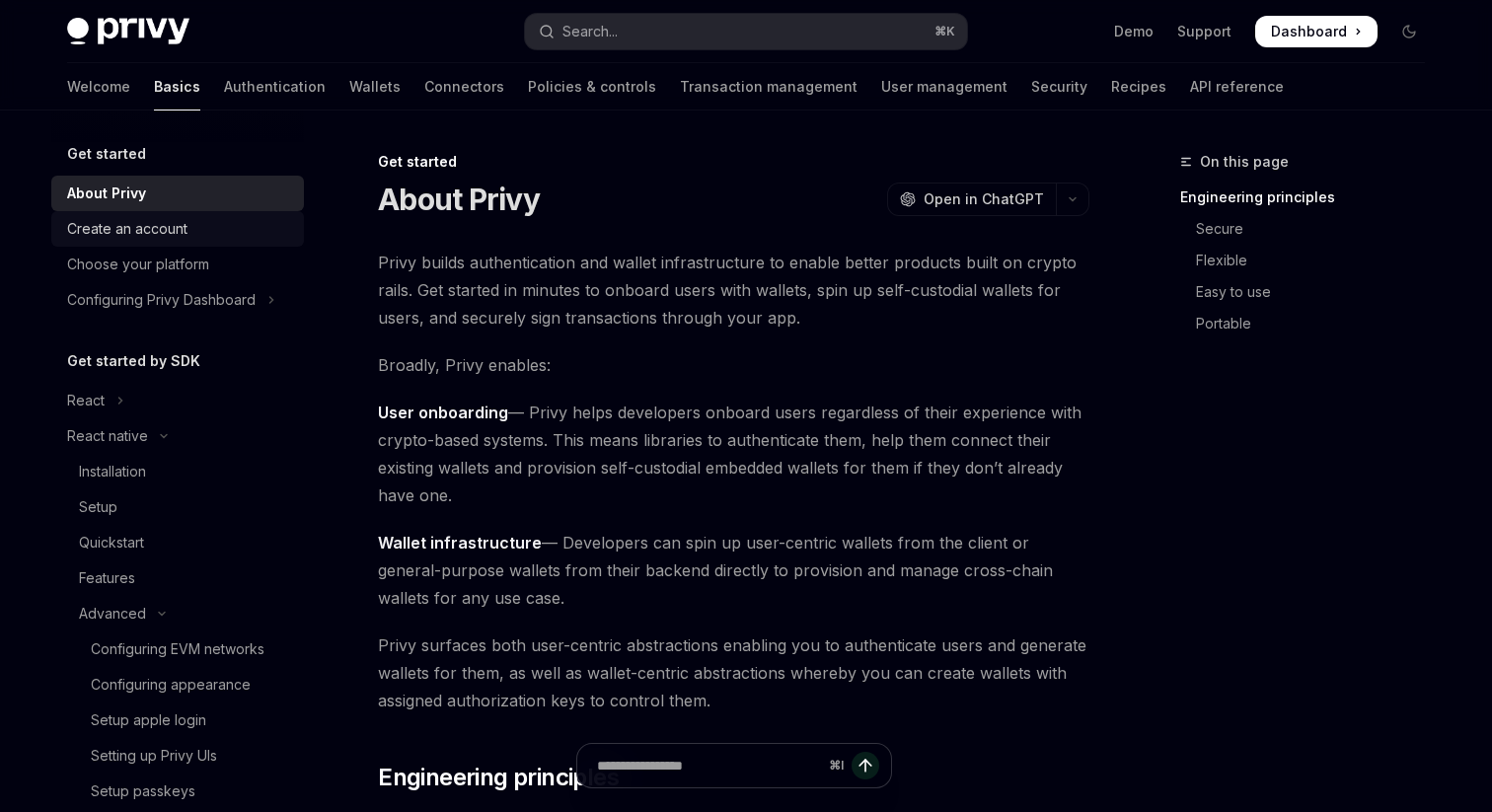
click at [138, 239] on div "Create an account" at bounding box center [128, 228] width 121 height 24
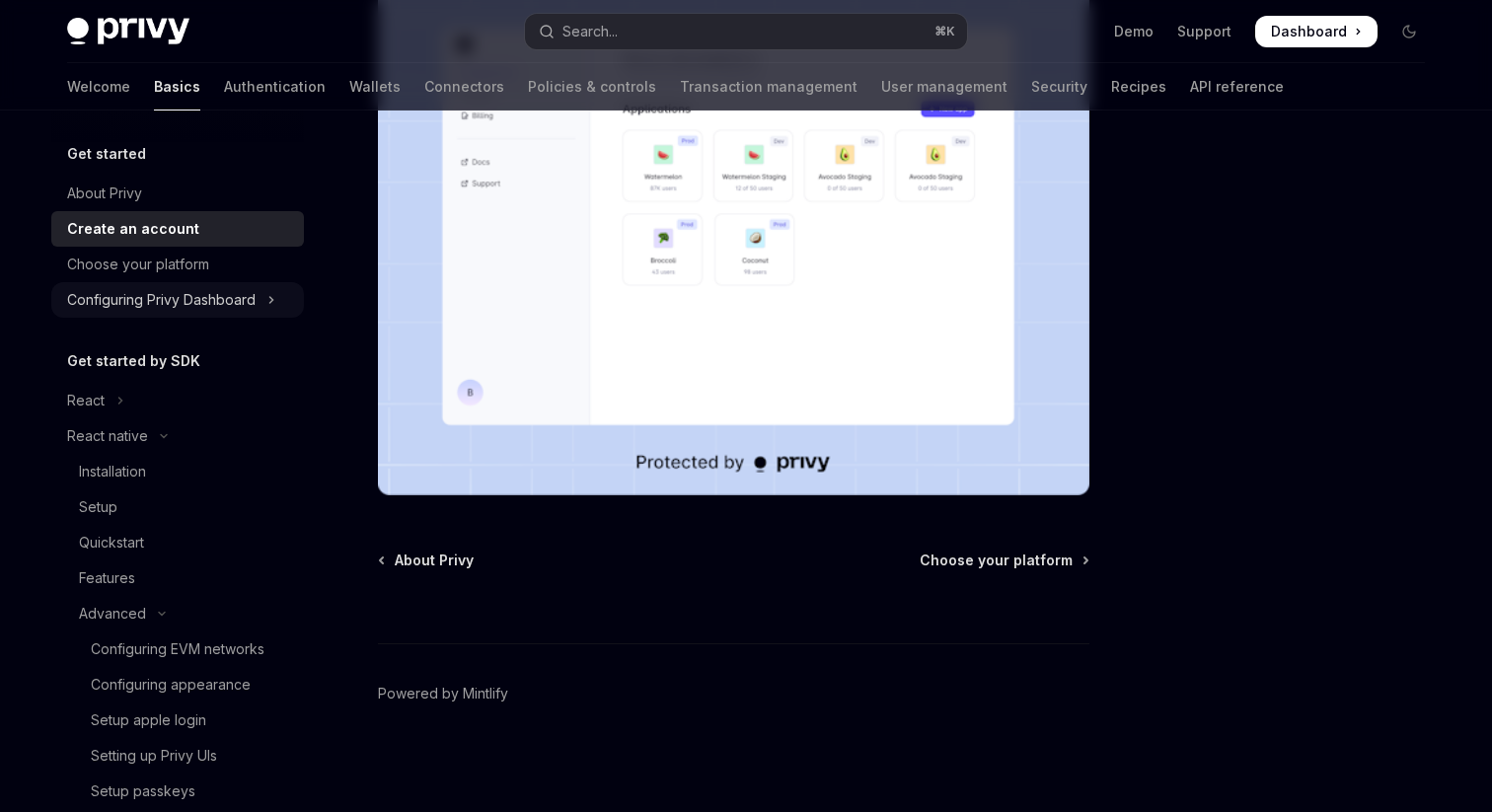
click at [274, 292] on icon "Toggle Configuring Privy Dashboard section" at bounding box center [271, 300] width 8 height 24
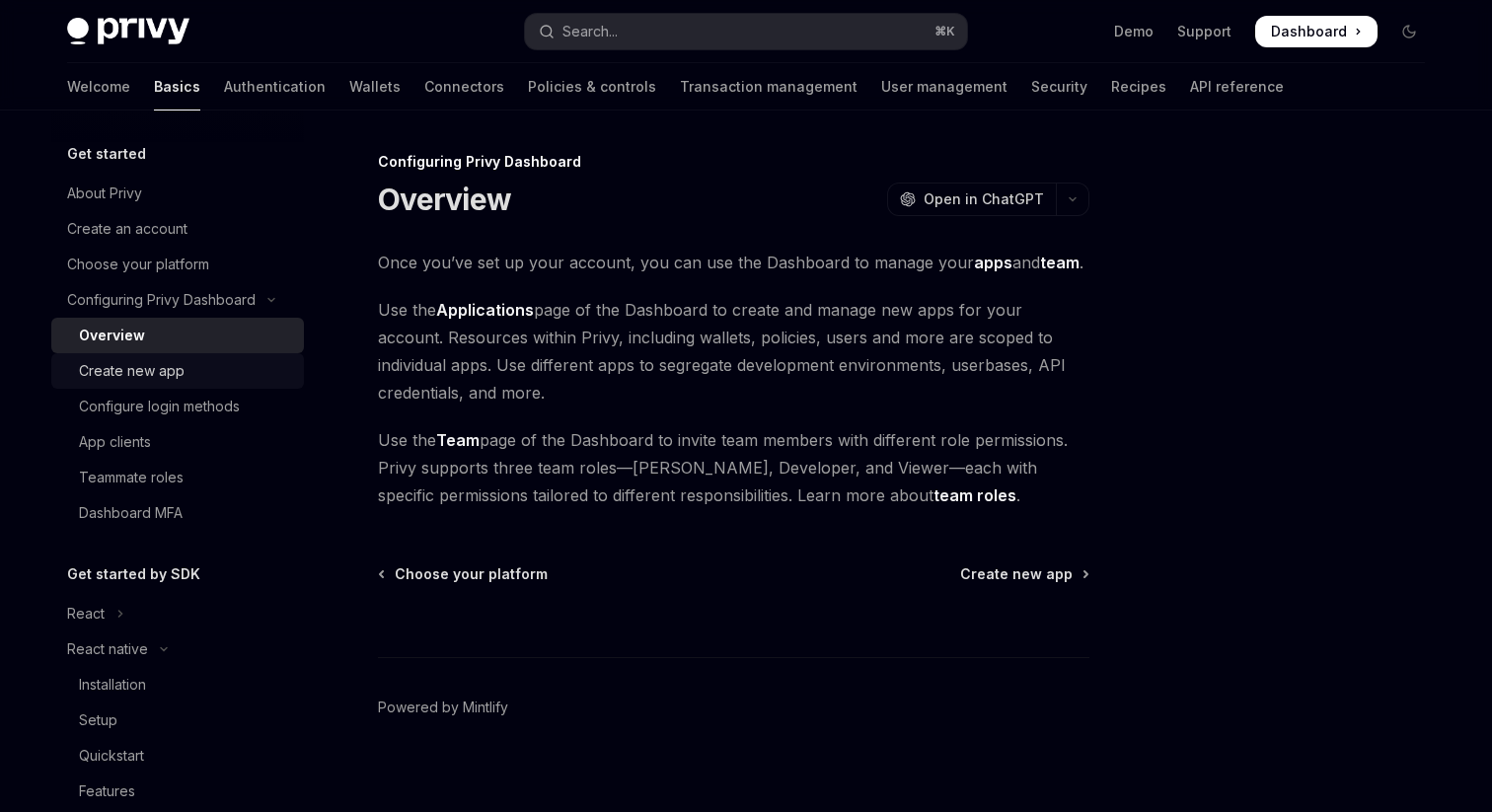
click at [163, 381] on div "Create new app" at bounding box center [132, 371] width 106 height 24
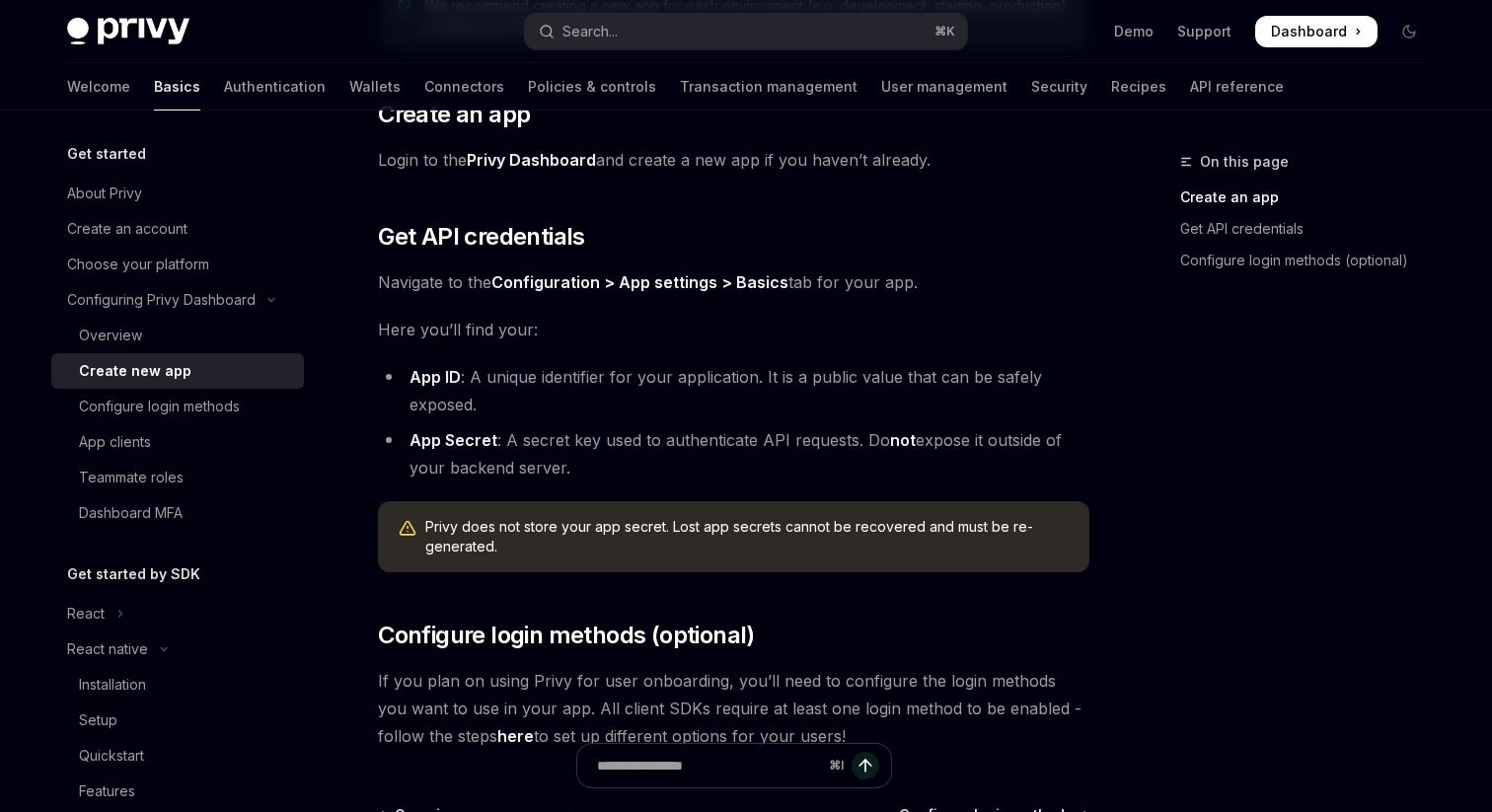
scroll to position [339, 0]
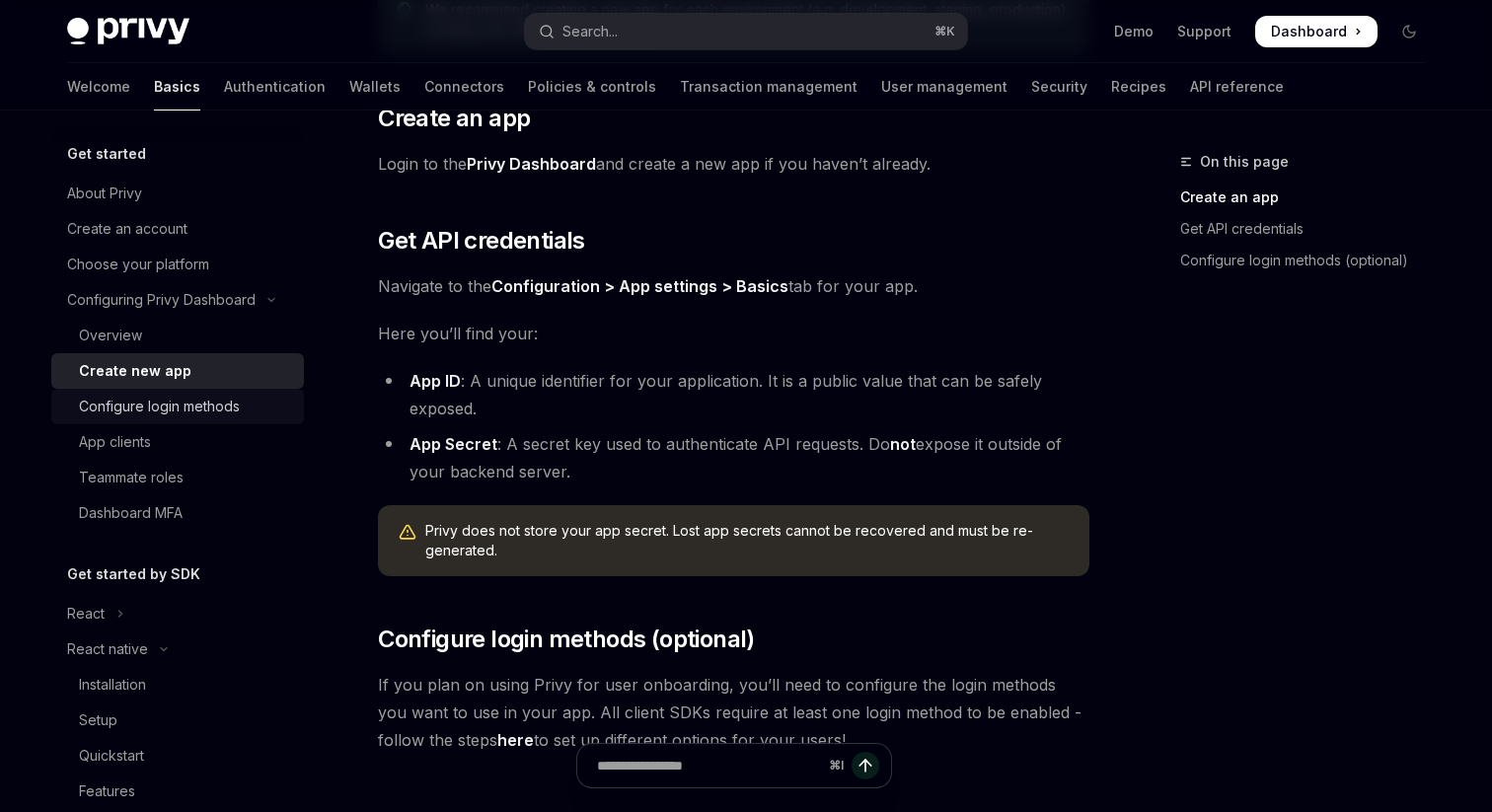
click at [193, 399] on div "Configure login methods" at bounding box center [159, 406] width 161 height 24
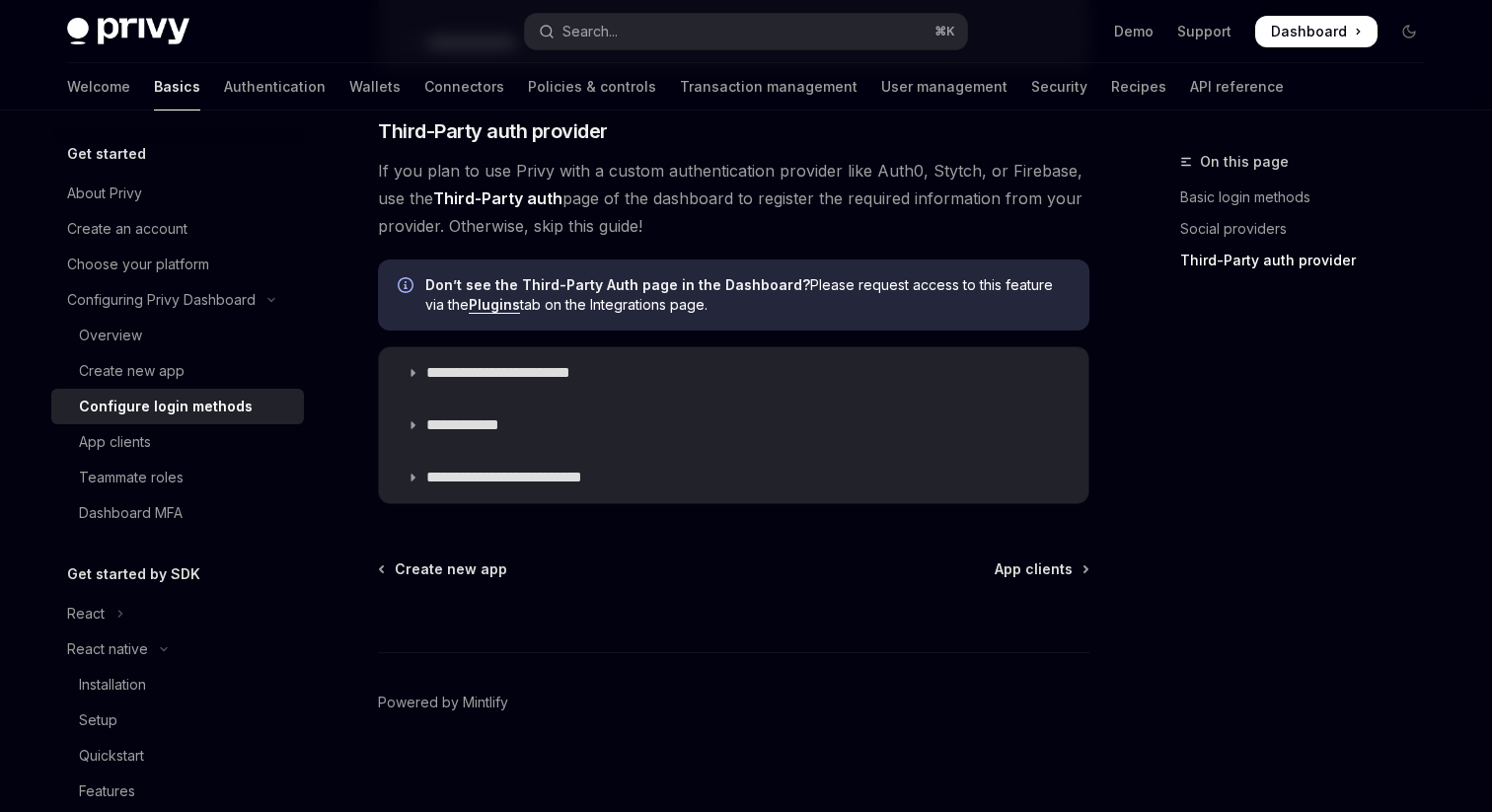
scroll to position [1098, 0]
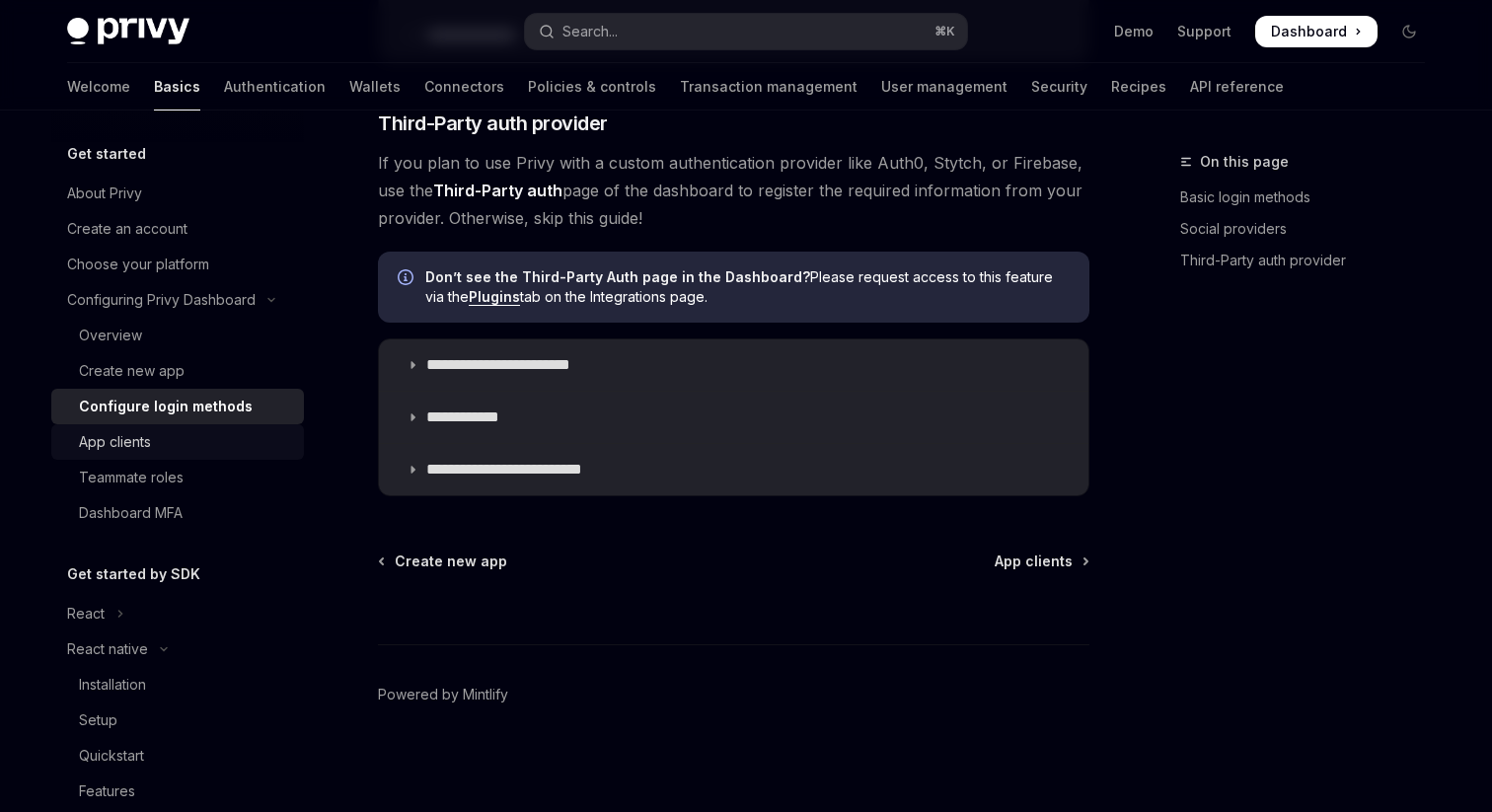
click at [170, 438] on div "App clients" at bounding box center [185, 442] width 213 height 24
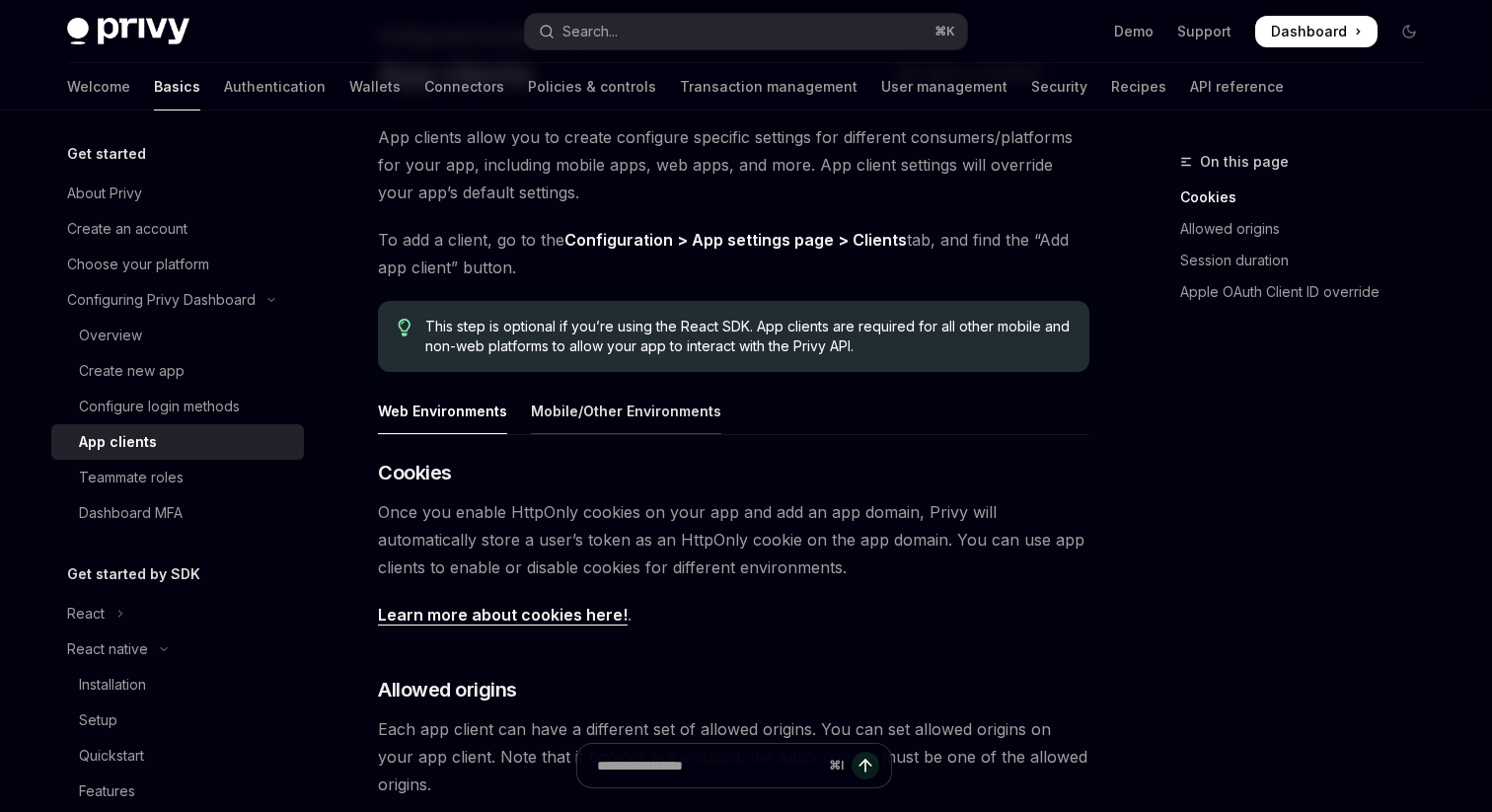
scroll to position [135, 0]
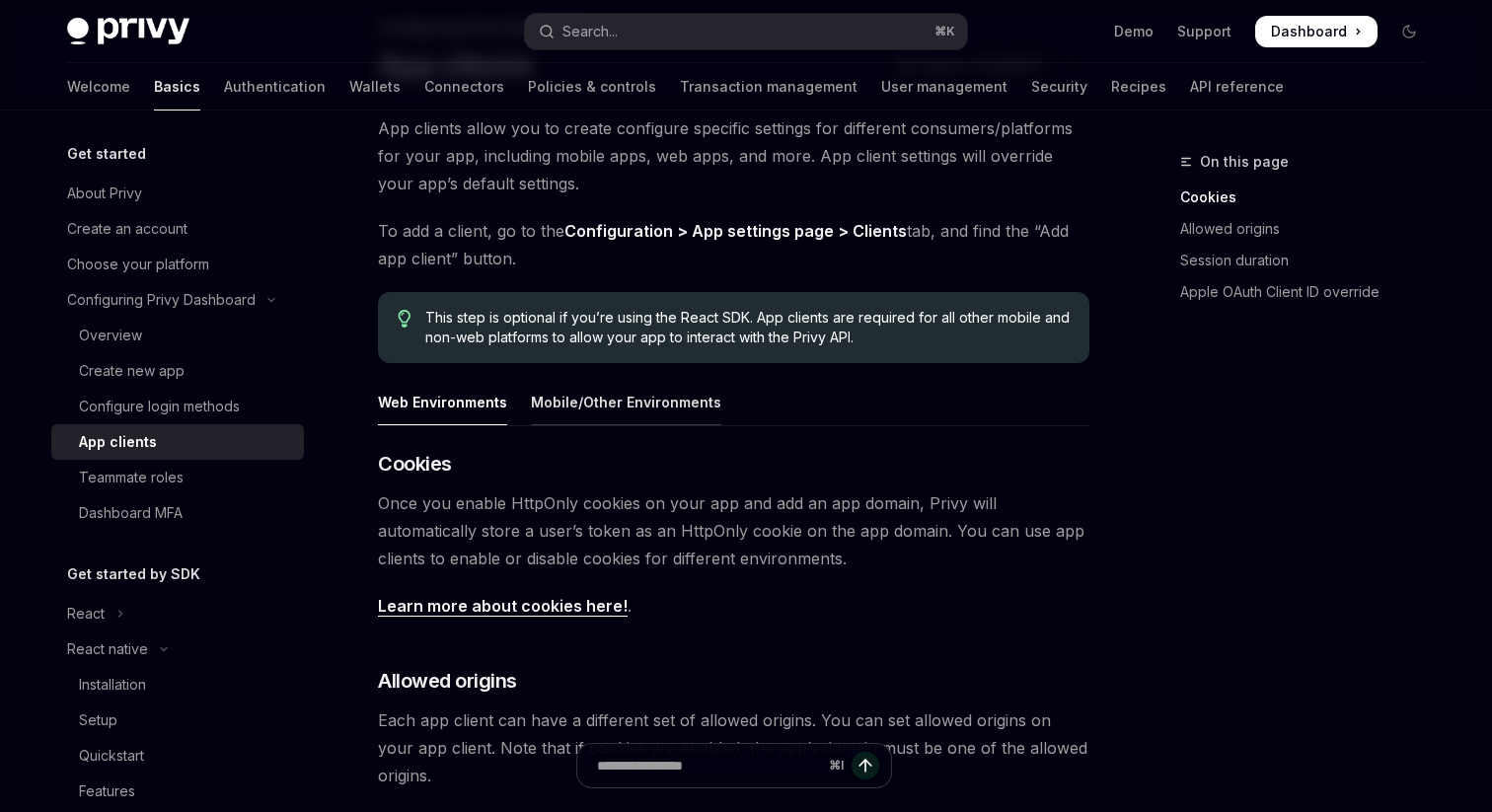
click at [658, 406] on div "Mobile/Other Environments" at bounding box center [625, 402] width 190 height 46
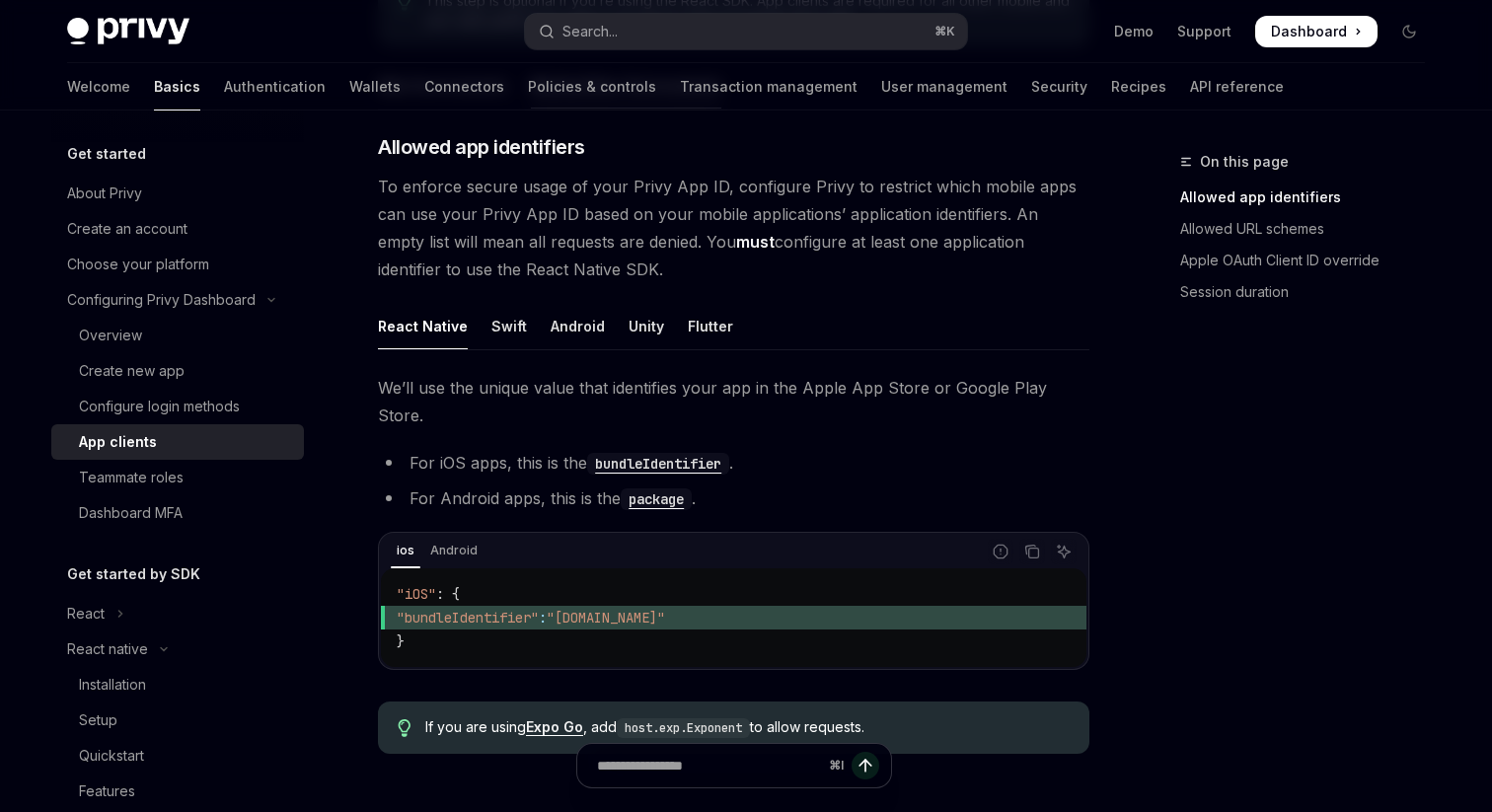
scroll to position [459, 0]
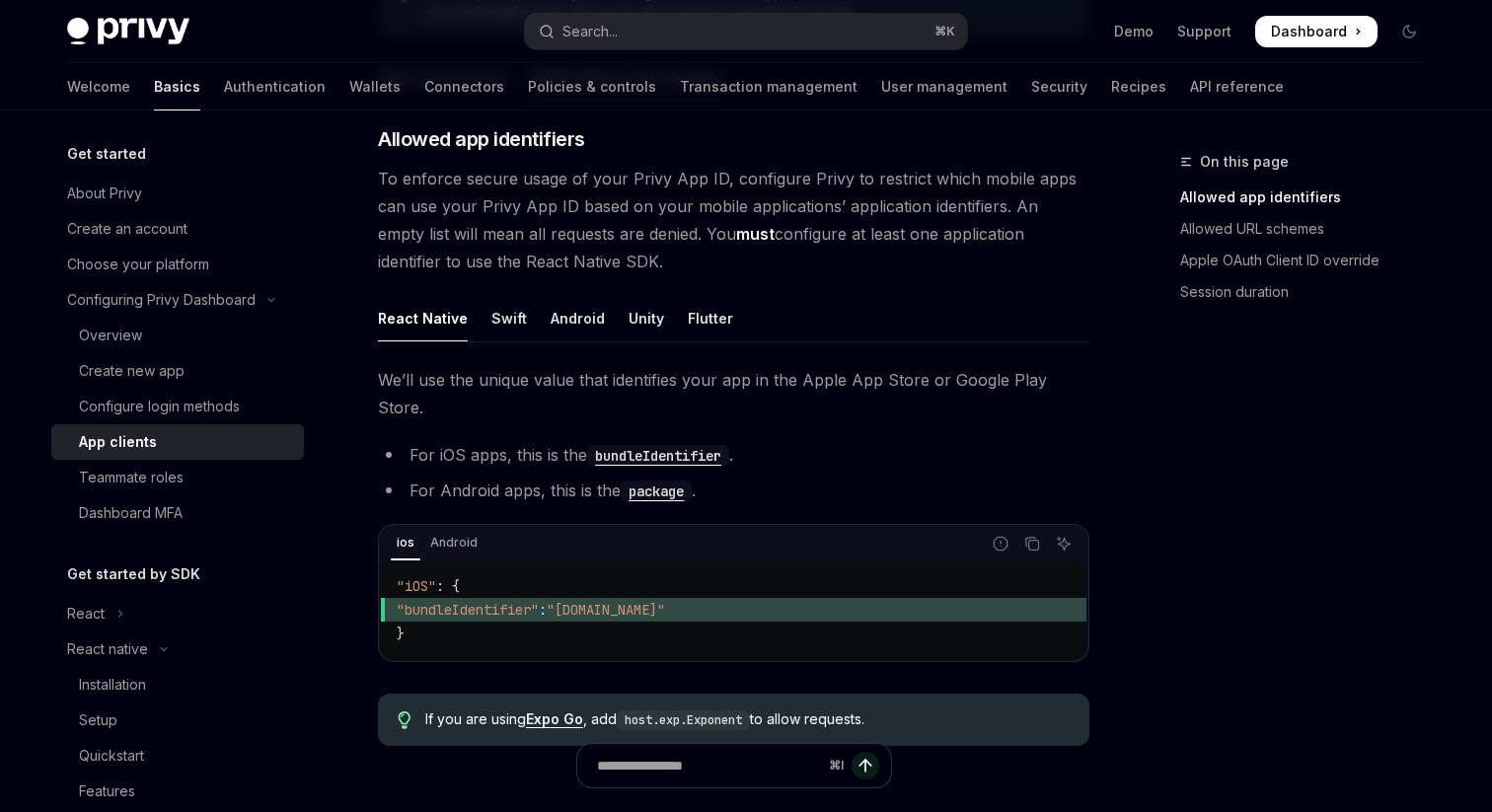
click at [510, 600] on span ""bundleIdentifier"" at bounding box center [468, 609] width 142 height 18
click at [568, 600] on code ""iOS" : { "bundleIdentifier" : "[DOMAIN_NAME]" }" at bounding box center [733, 609] width 674 height 71
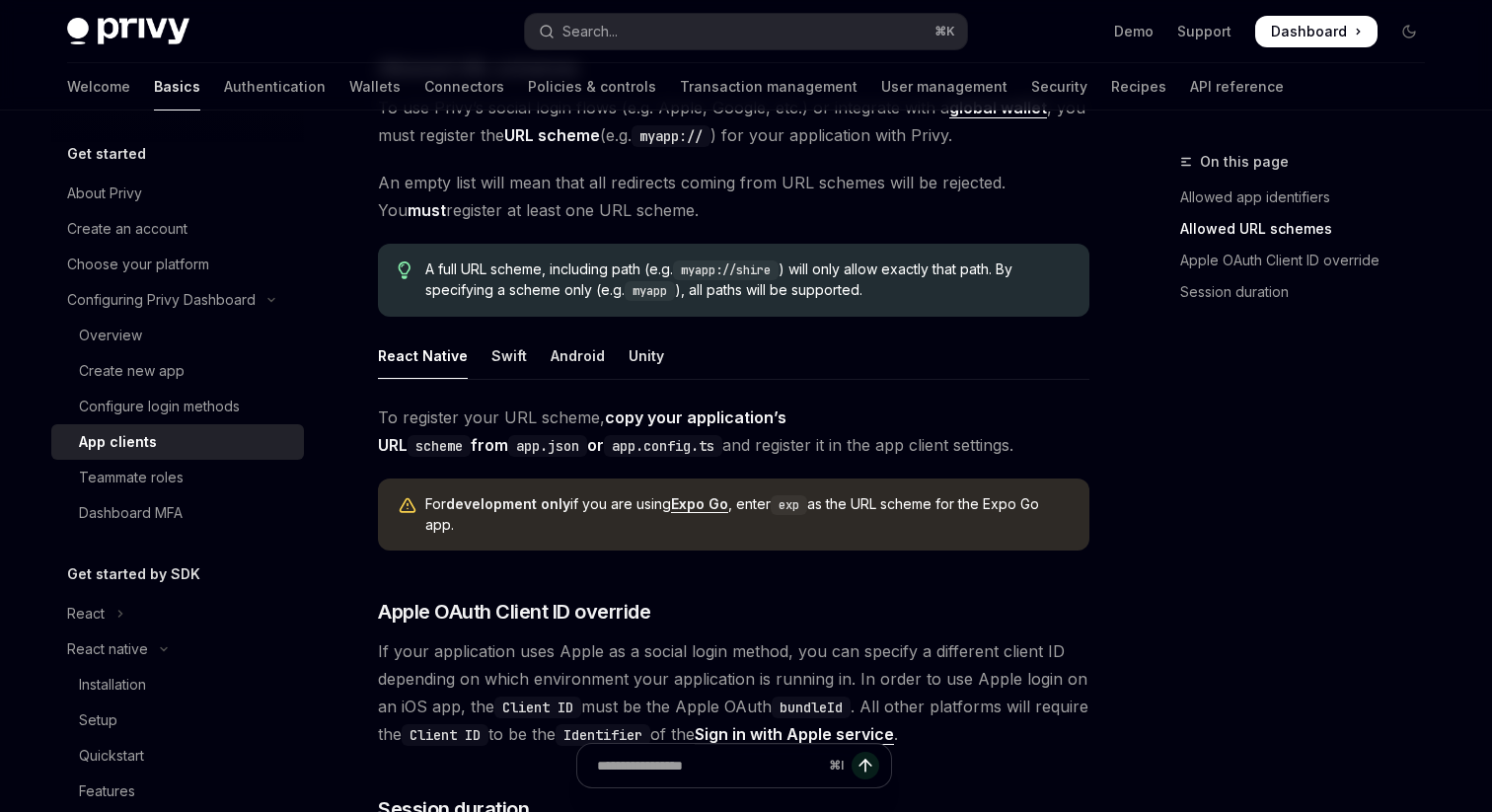
scroll to position [1182, 0]
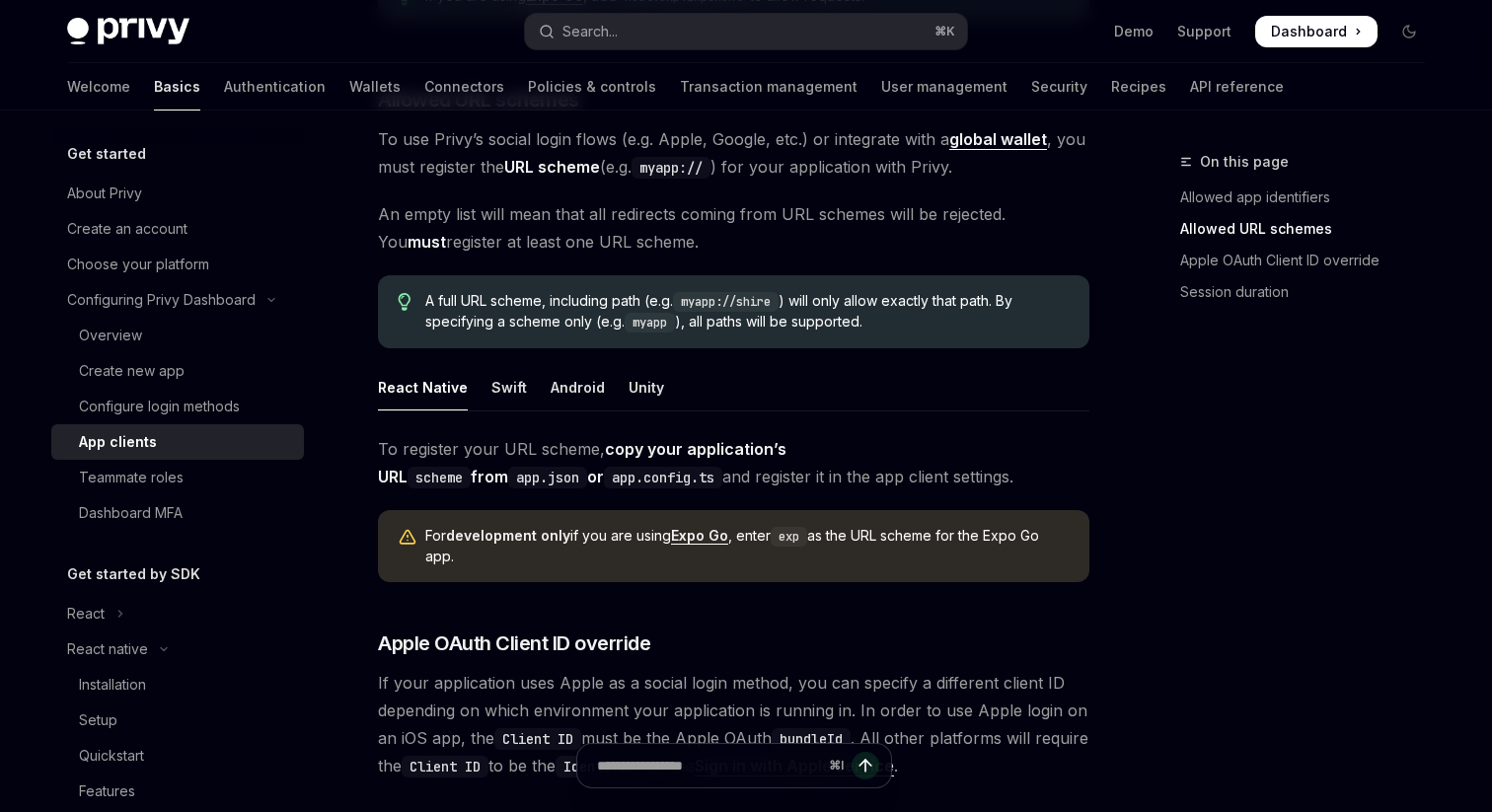
click at [846, 525] on div "For development only if you are using Expo Go , enter exp as the URL scheme for…" at bounding box center [747, 545] width 644 height 41
click at [842, 579] on div "To register your URL scheme, copy your application’s URL scheme from app.json o…" at bounding box center [733, 607] width 711 height 344
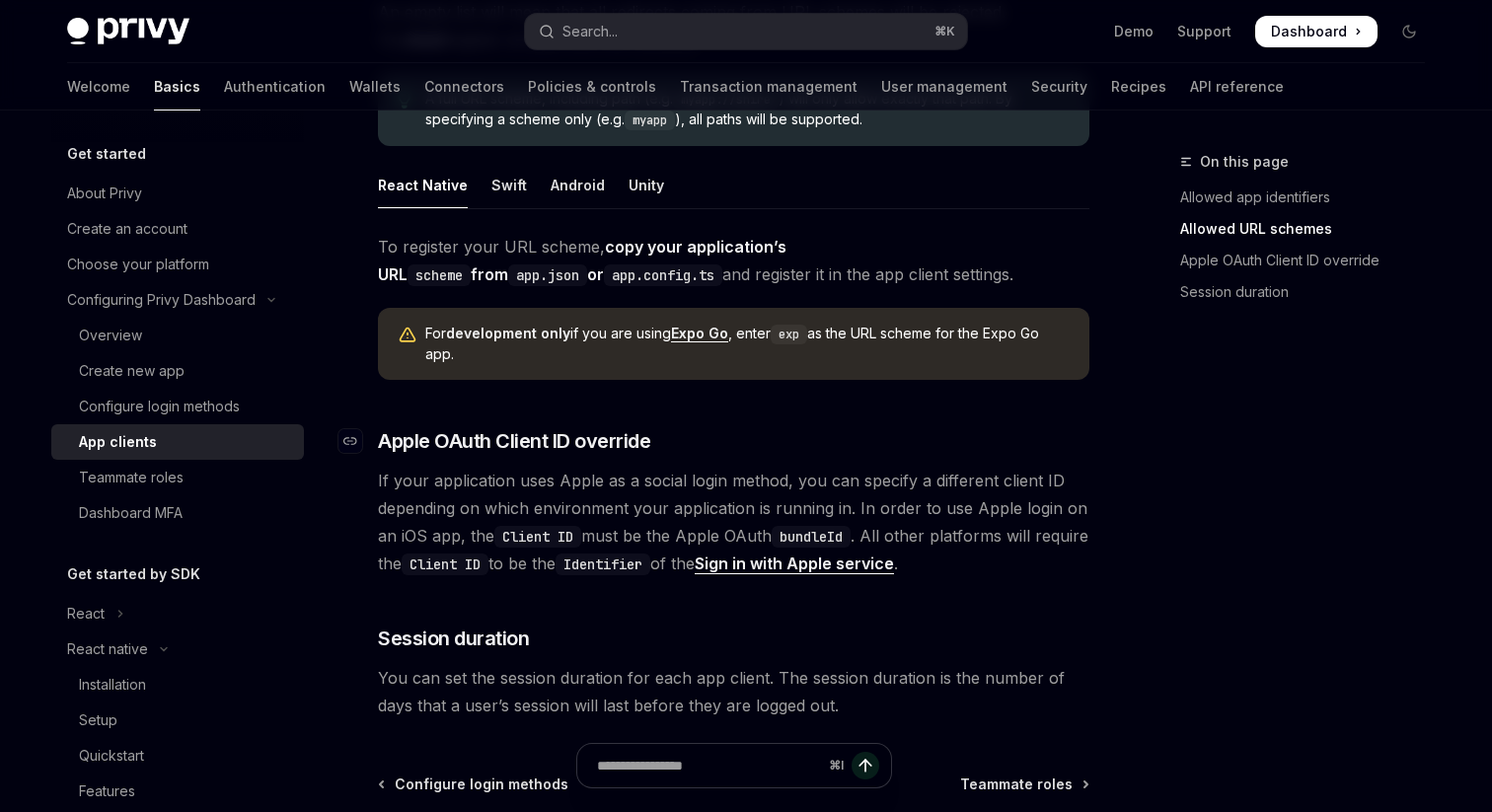
scroll to position [1579, 0]
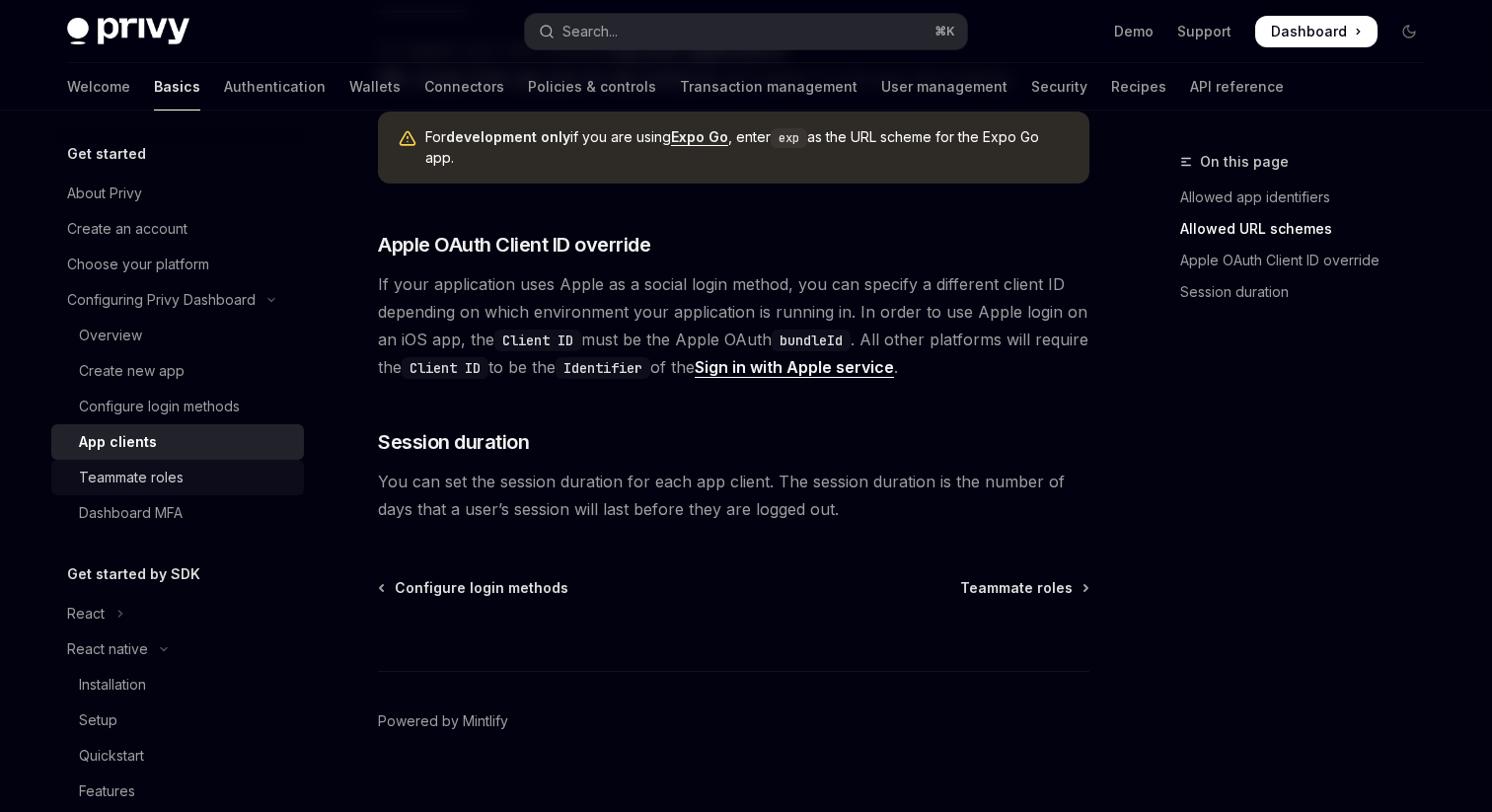
click at [176, 492] on link "Teammate roles" at bounding box center [177, 478] width 252 height 36
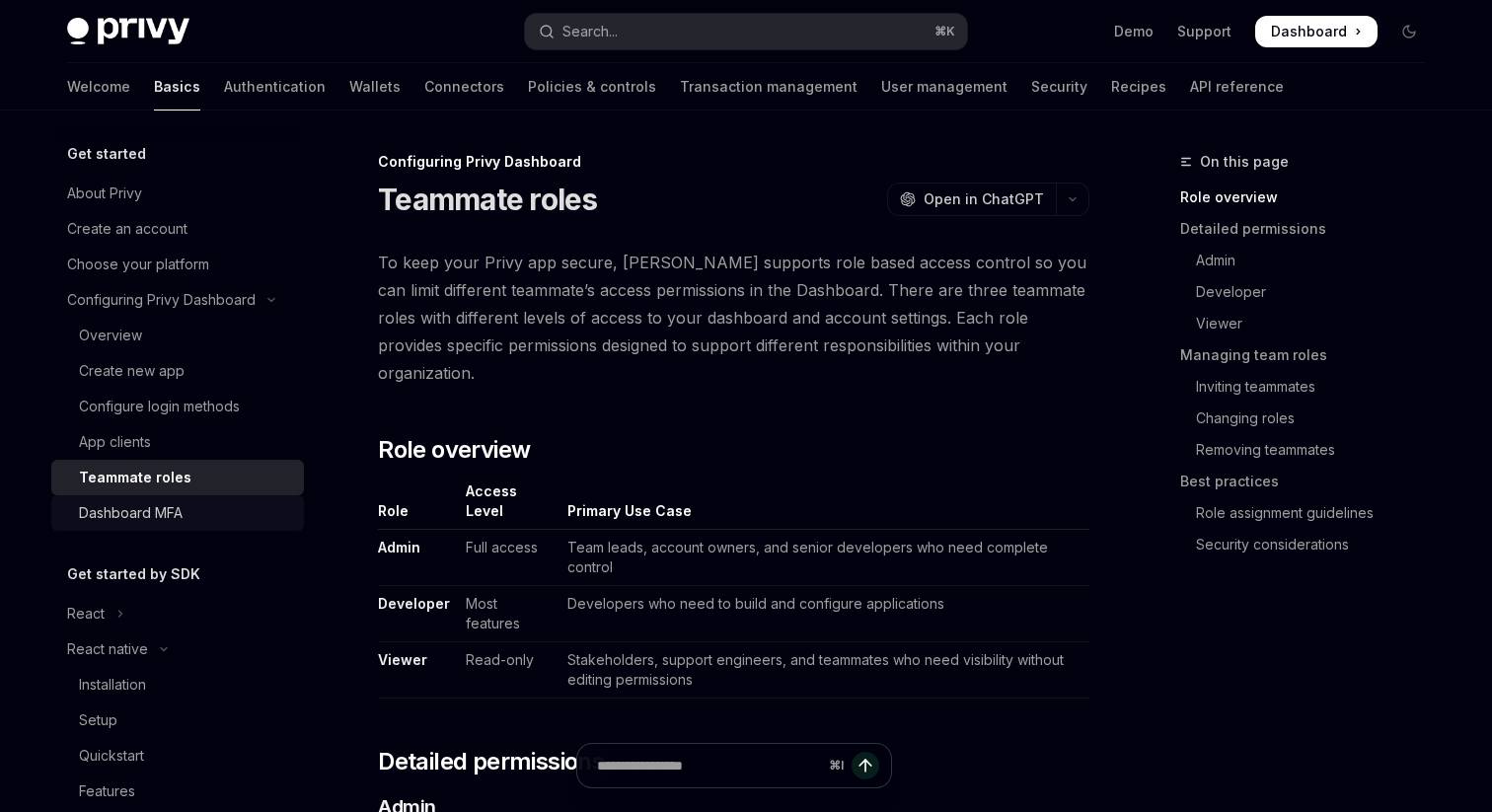
click at [185, 507] on div "Dashboard MFA" at bounding box center [185, 513] width 213 height 24
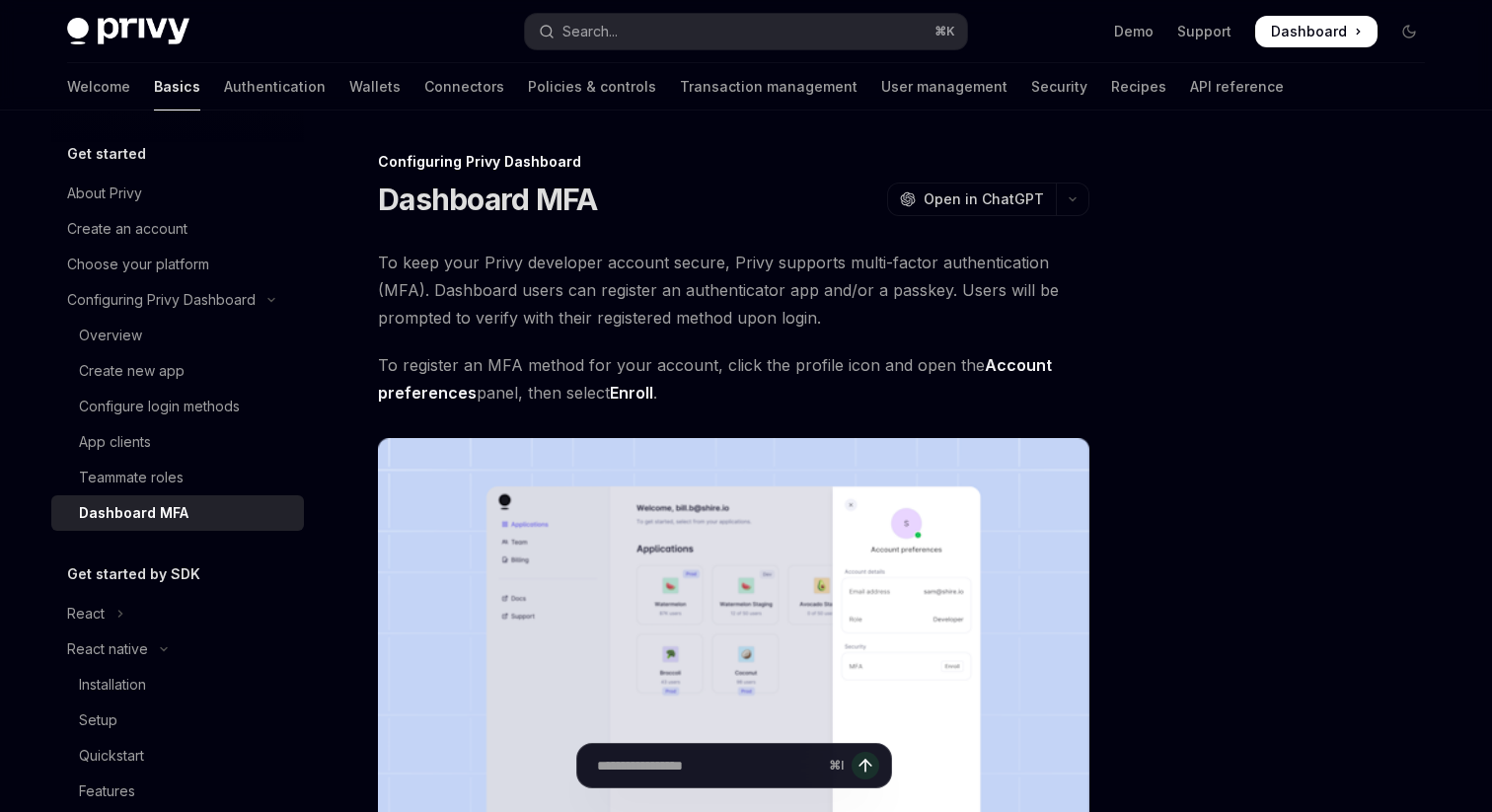
click at [1000, 365] on strong "Account preferences" at bounding box center [714, 379] width 674 height 47
click at [728, 364] on span "To register an MFA method for your account, click the profile icon and open the…" at bounding box center [733, 379] width 711 height 55
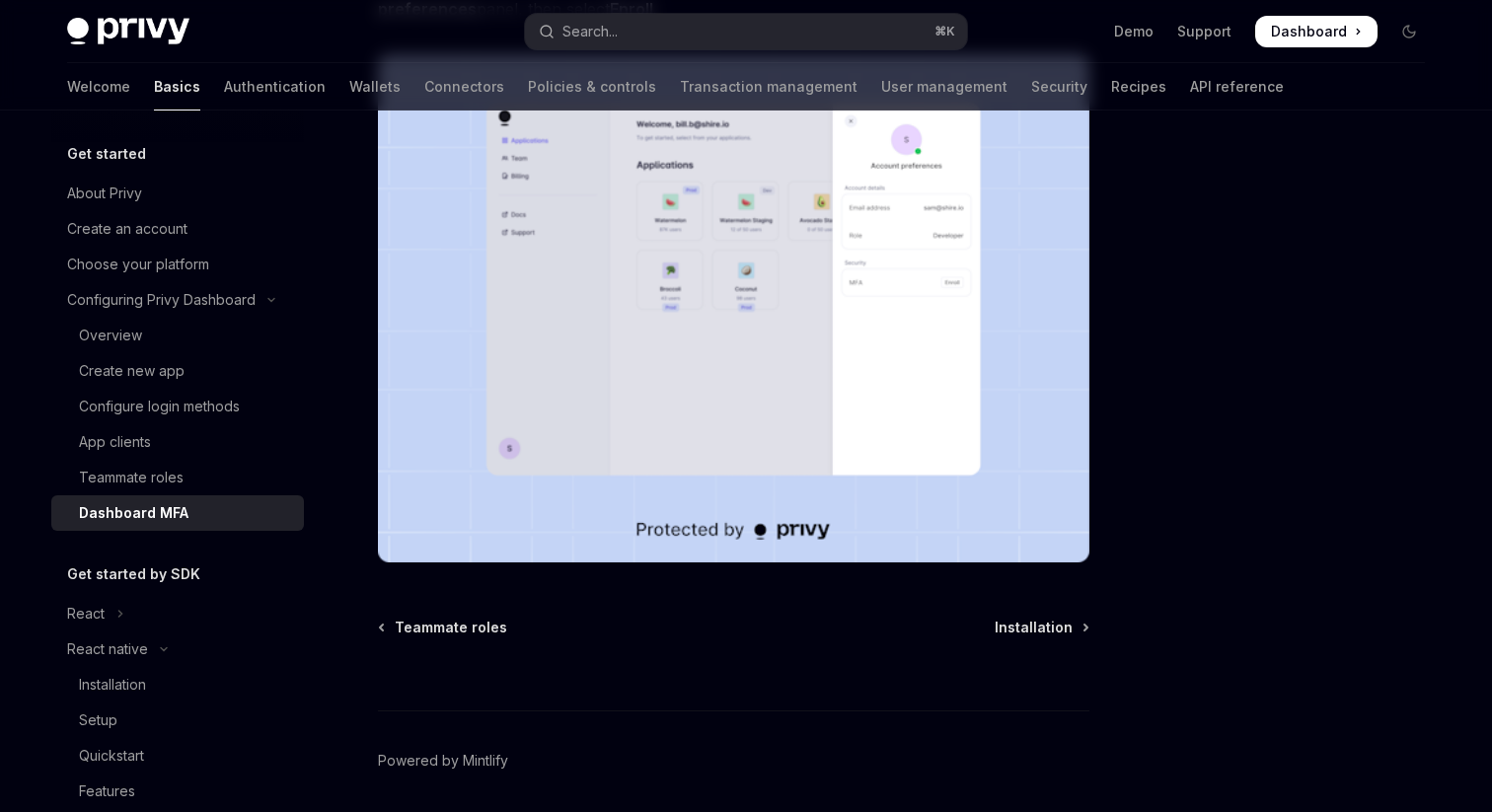
scroll to position [453, 0]
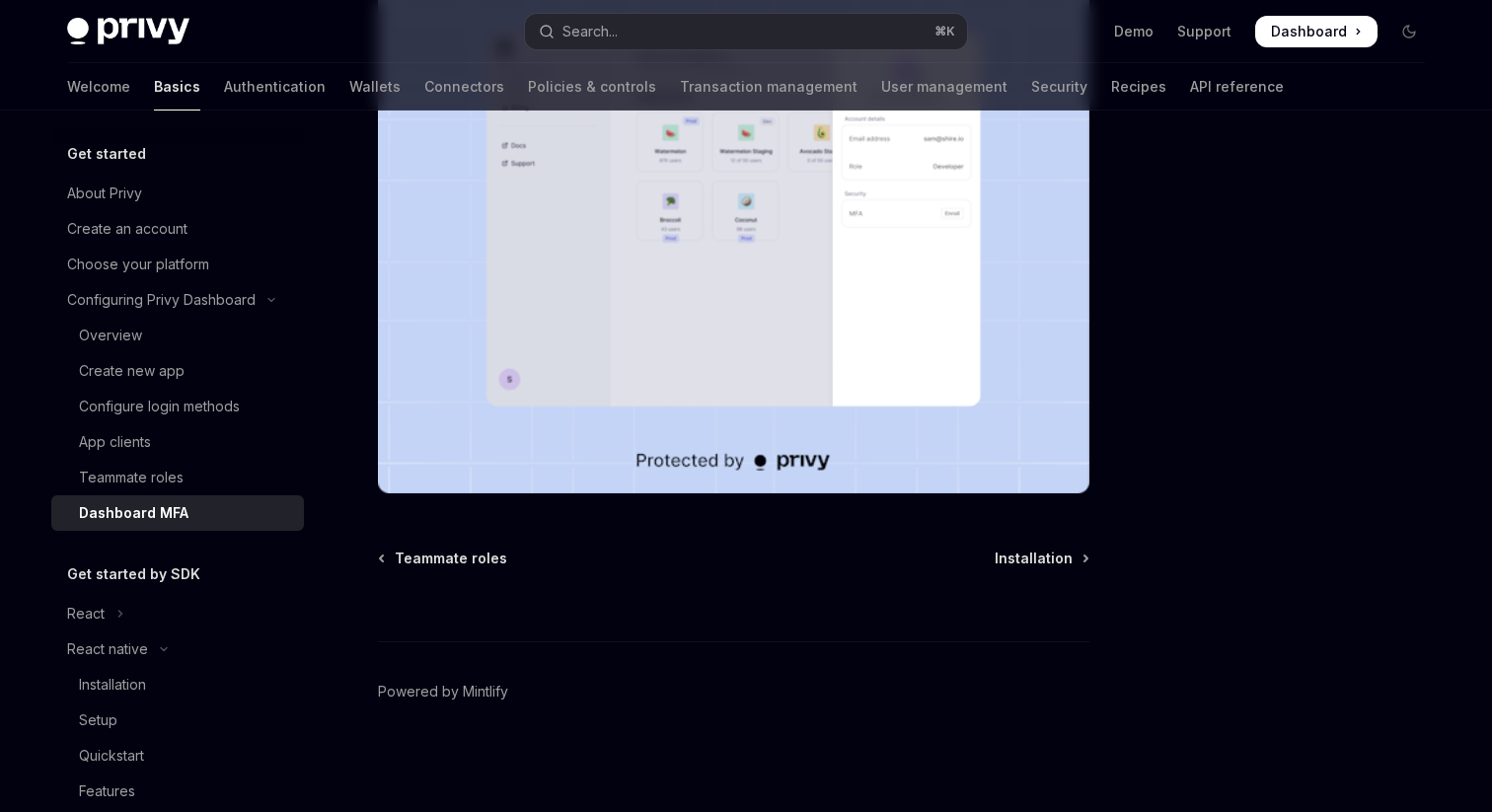
click at [1014, 542] on div "Configuring Privy Dashboard Dashboard MFA OpenAI Open in ChatGPT OpenAI Open in…" at bounding box center [548, 254] width 1089 height 1115
click at [1015, 557] on span "Installation" at bounding box center [1033, 558] width 78 height 20
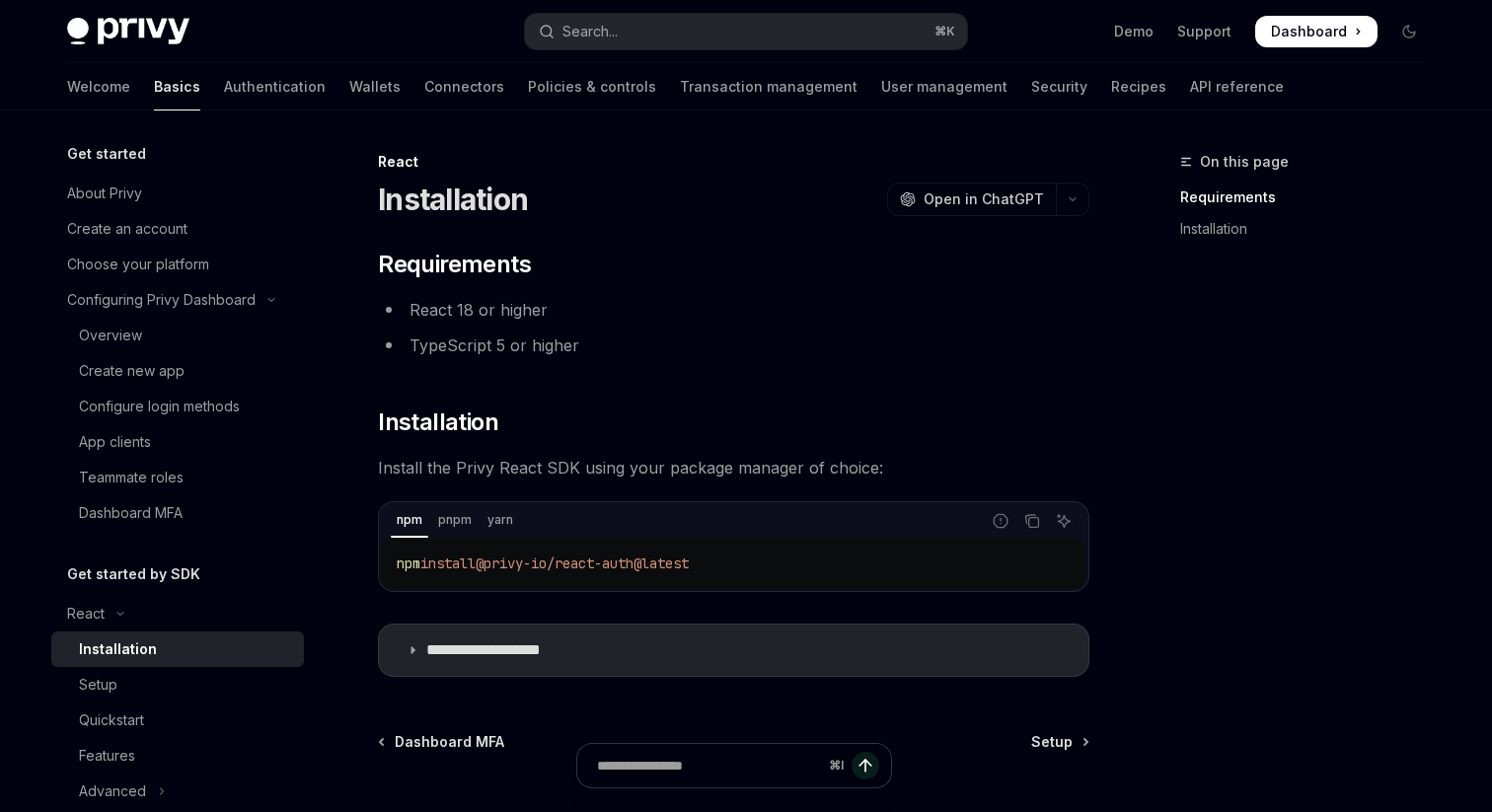
click at [659, 566] on span "@privy-io/react-auth@latest" at bounding box center [582, 563] width 213 height 18
click at [689, 566] on span "@privy-io/react-auth@latest" at bounding box center [582, 563] width 213 height 18
click at [655, 567] on span "@privy-io/react-auth@latest" at bounding box center [582, 563] width 213 height 18
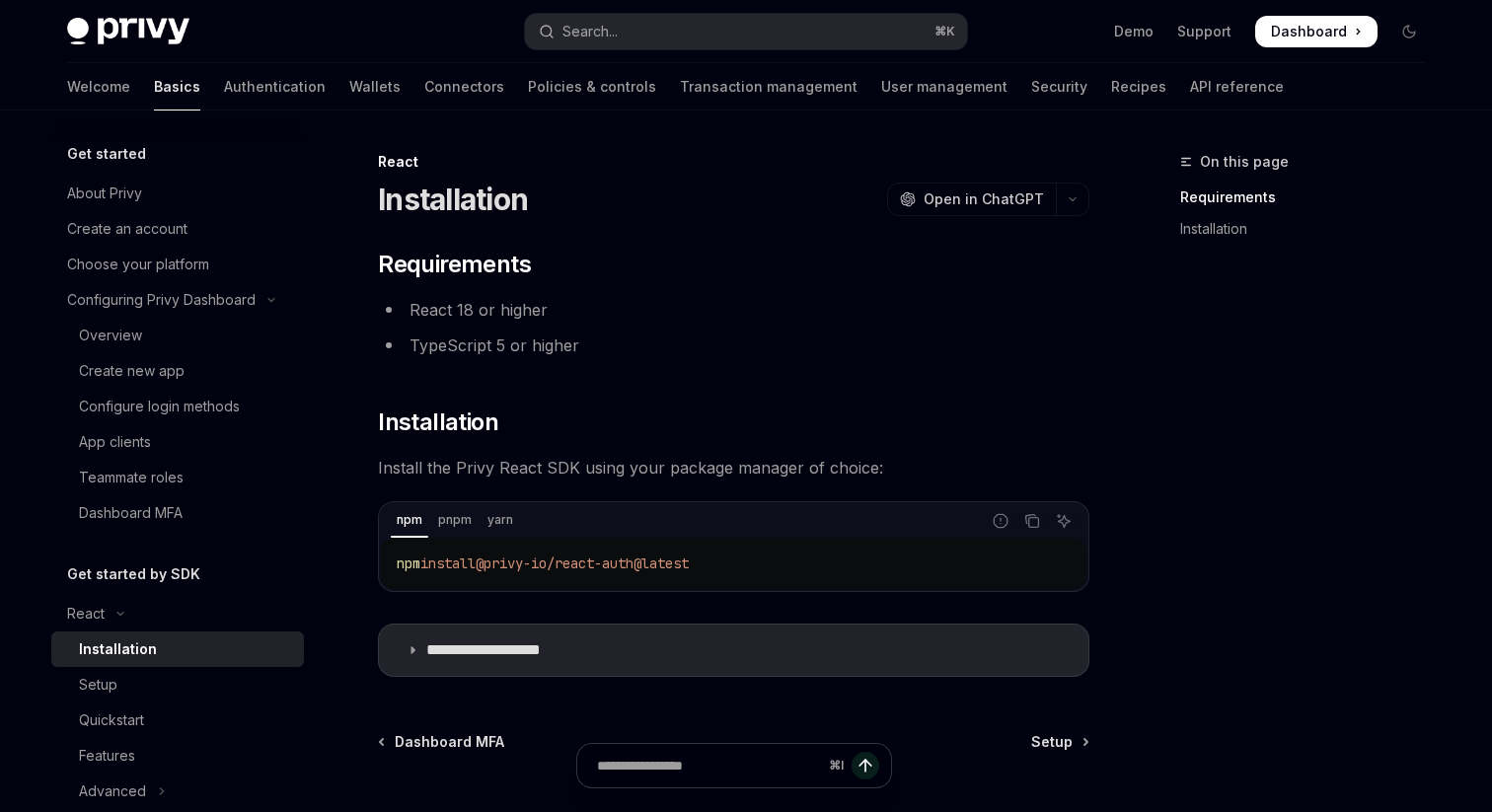
click at [655, 567] on span "@privy-io/react-auth@latest" at bounding box center [582, 563] width 213 height 18
click at [689, 565] on span "@privy-io/react-auth@latest" at bounding box center [582, 563] width 213 height 18
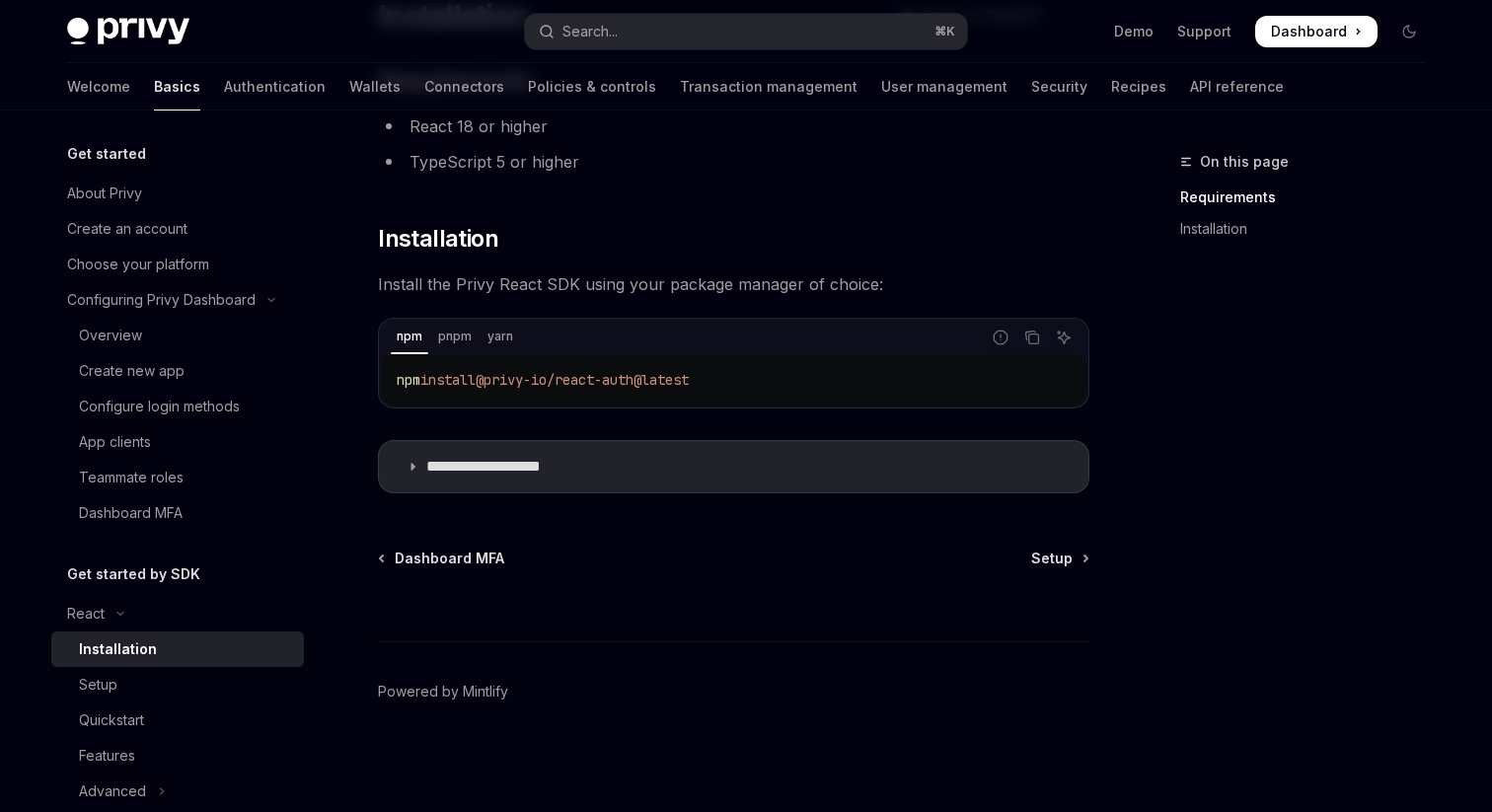
click at [689, 477] on summary "**********" at bounding box center [733, 467] width 709 height 51
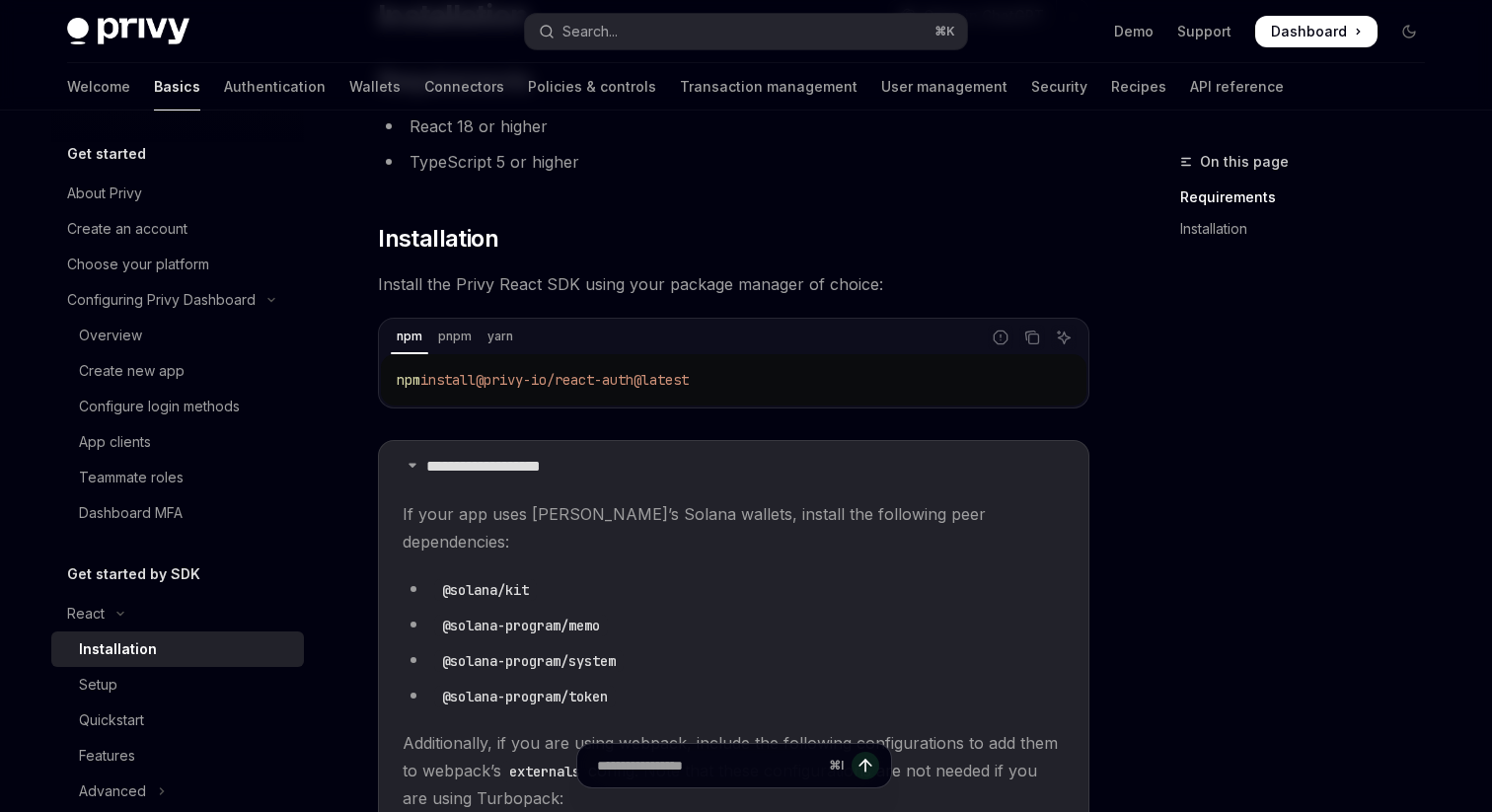
click at [689, 477] on summary "**********" at bounding box center [733, 467] width 709 height 51
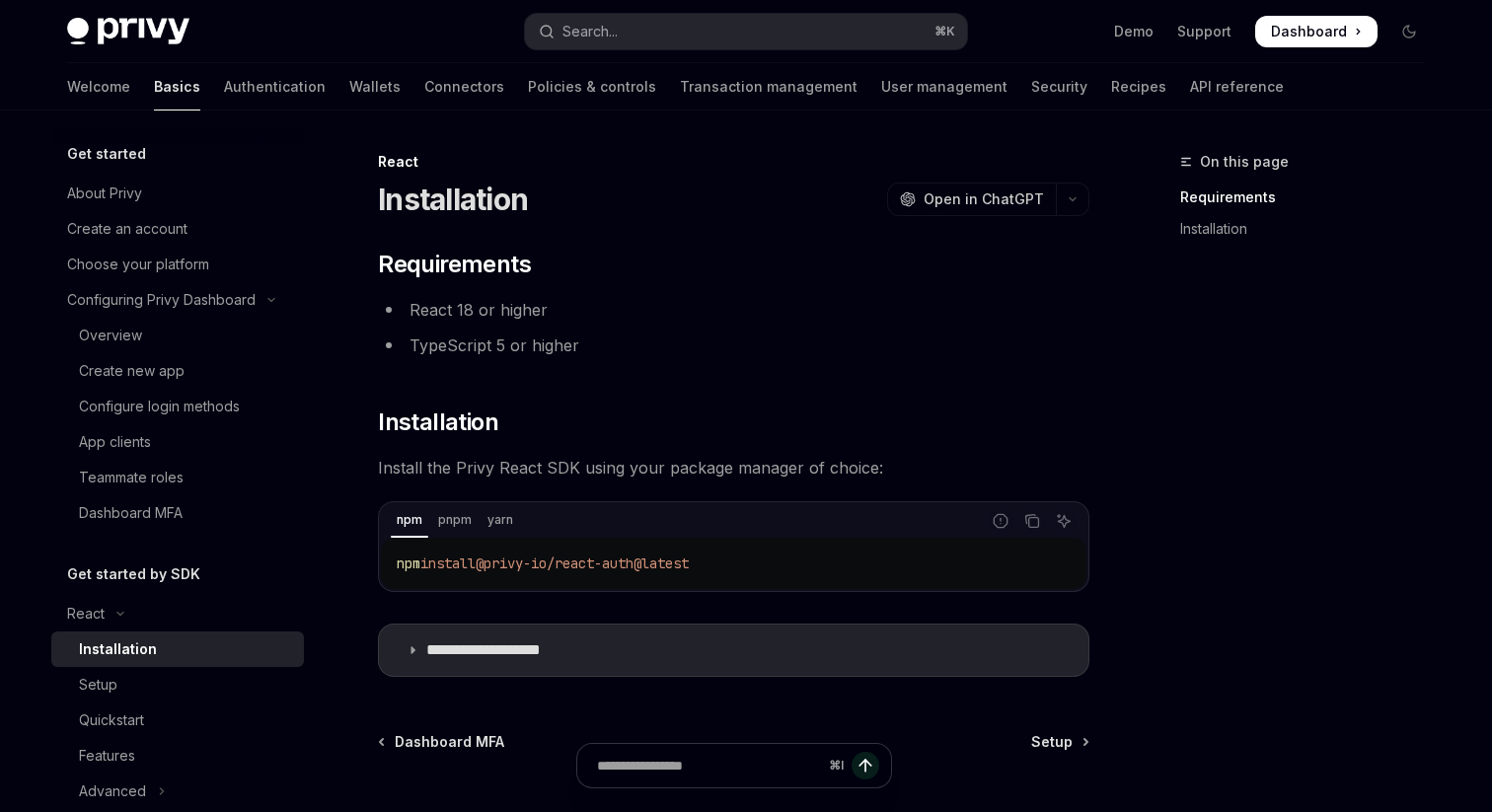
click at [688, 558] on span "@privy-io/react-auth@latest" at bounding box center [582, 563] width 213 height 18
click at [723, 561] on code "npm install @privy-io/react-auth@latest" at bounding box center [733, 563] width 674 height 24
click at [678, 562] on span "@privy-io/react-auth@latest" at bounding box center [582, 563] width 213 height 18
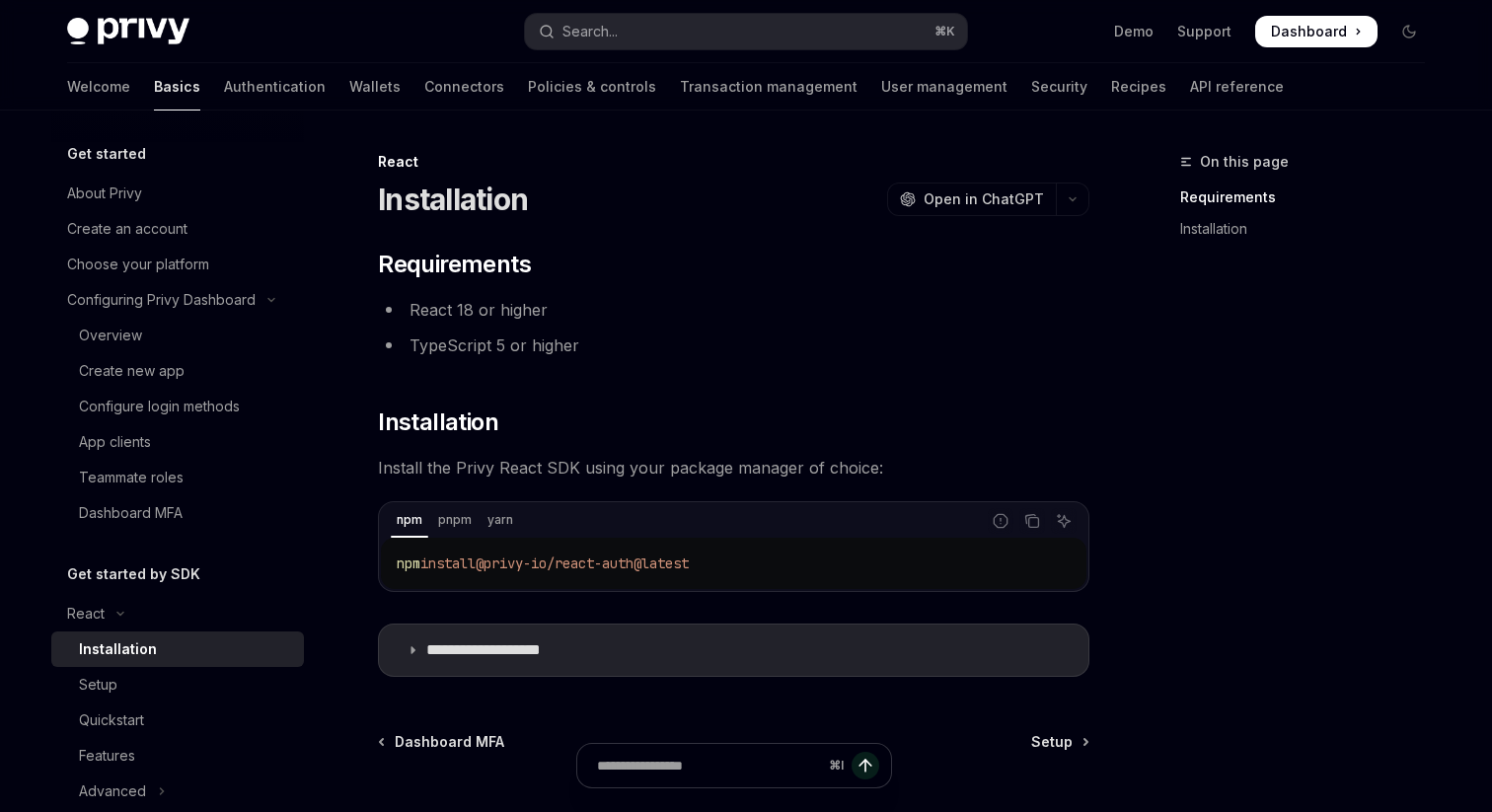
click at [678, 562] on span "@privy-io/react-auth@latest" at bounding box center [582, 563] width 213 height 18
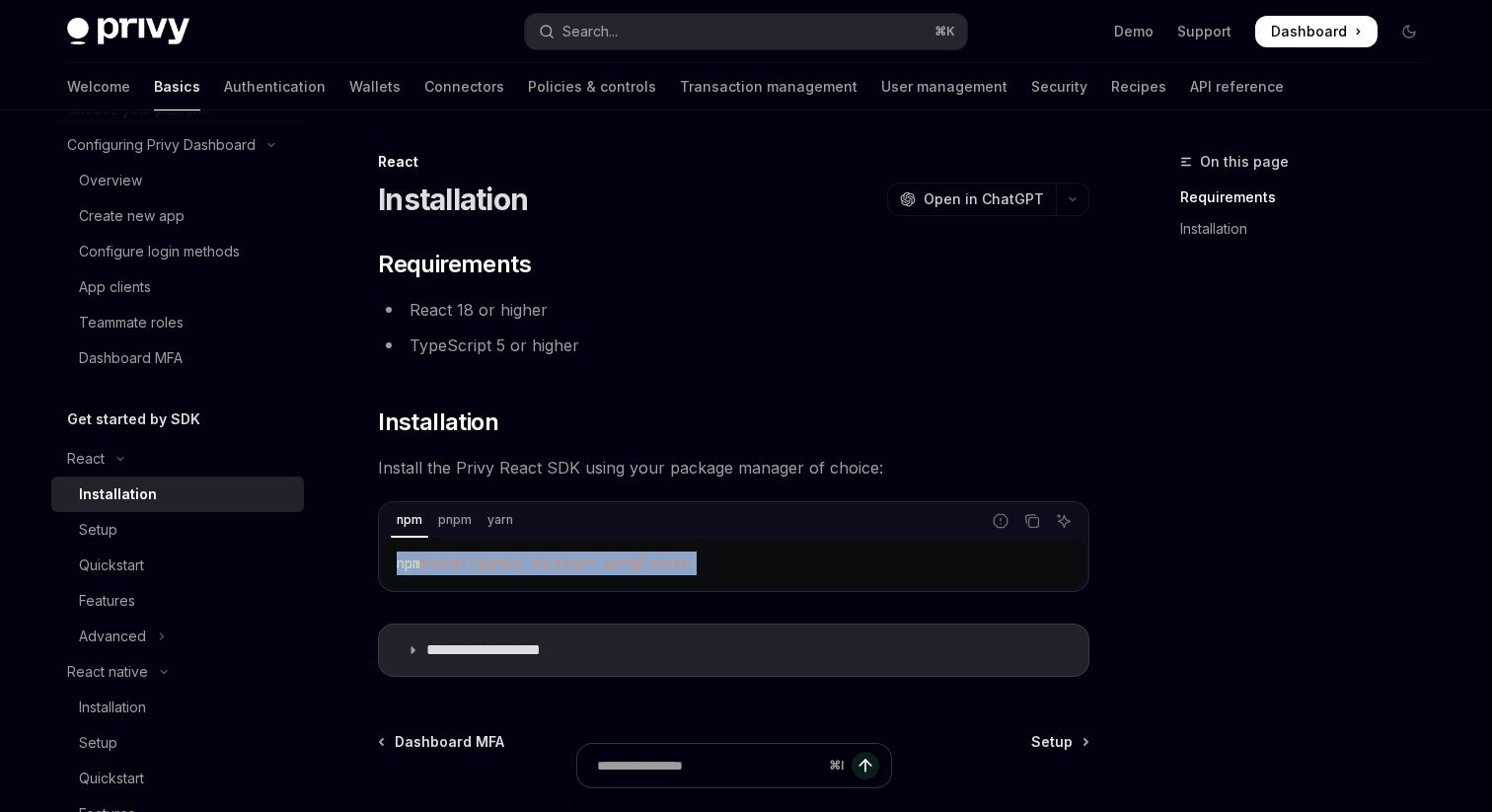
scroll to position [157, 0]
click at [162, 457] on button "React" at bounding box center [177, 457] width 252 height 36
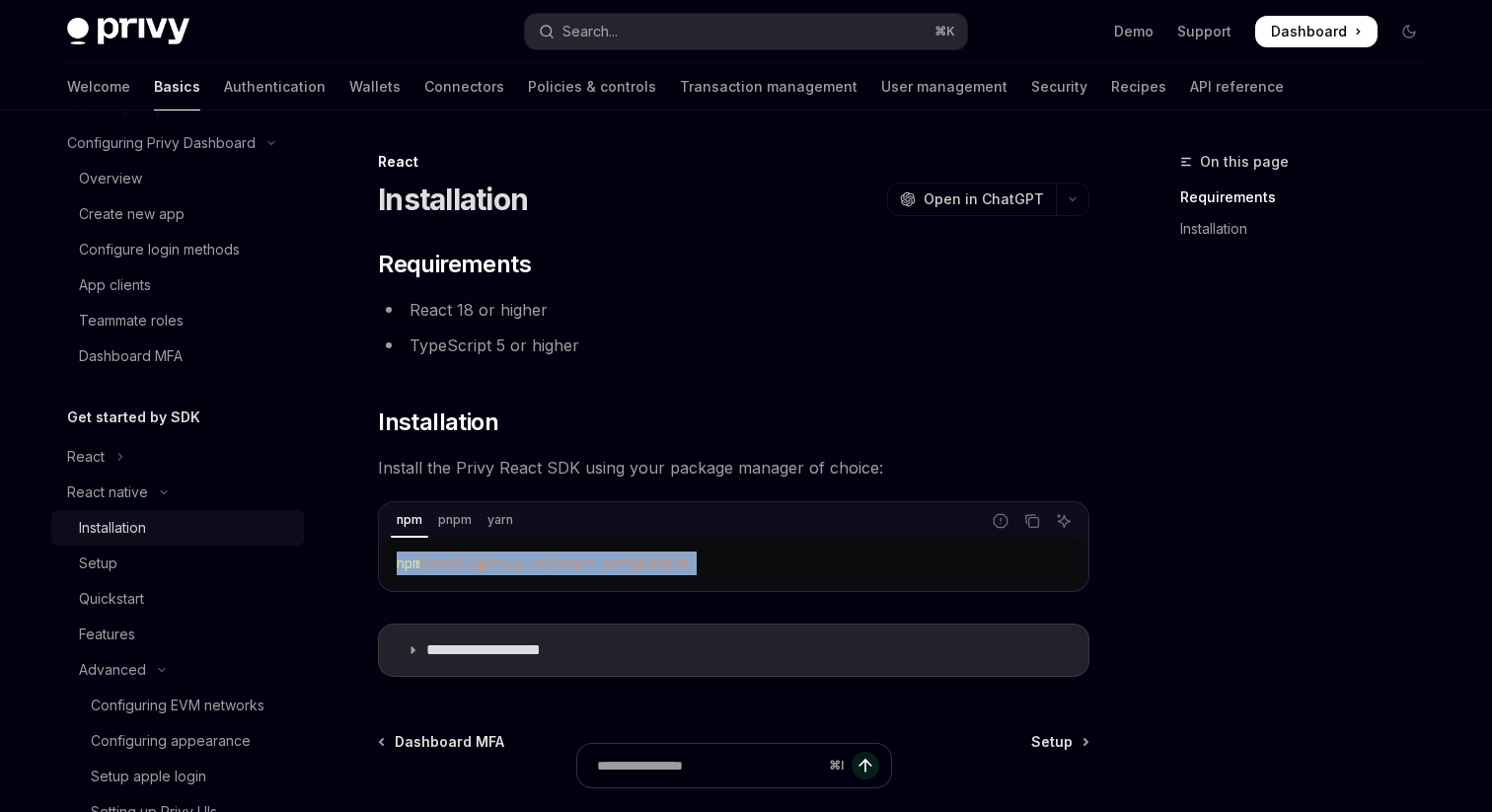
click at [160, 524] on div "Installation" at bounding box center [185, 527] width 213 height 24
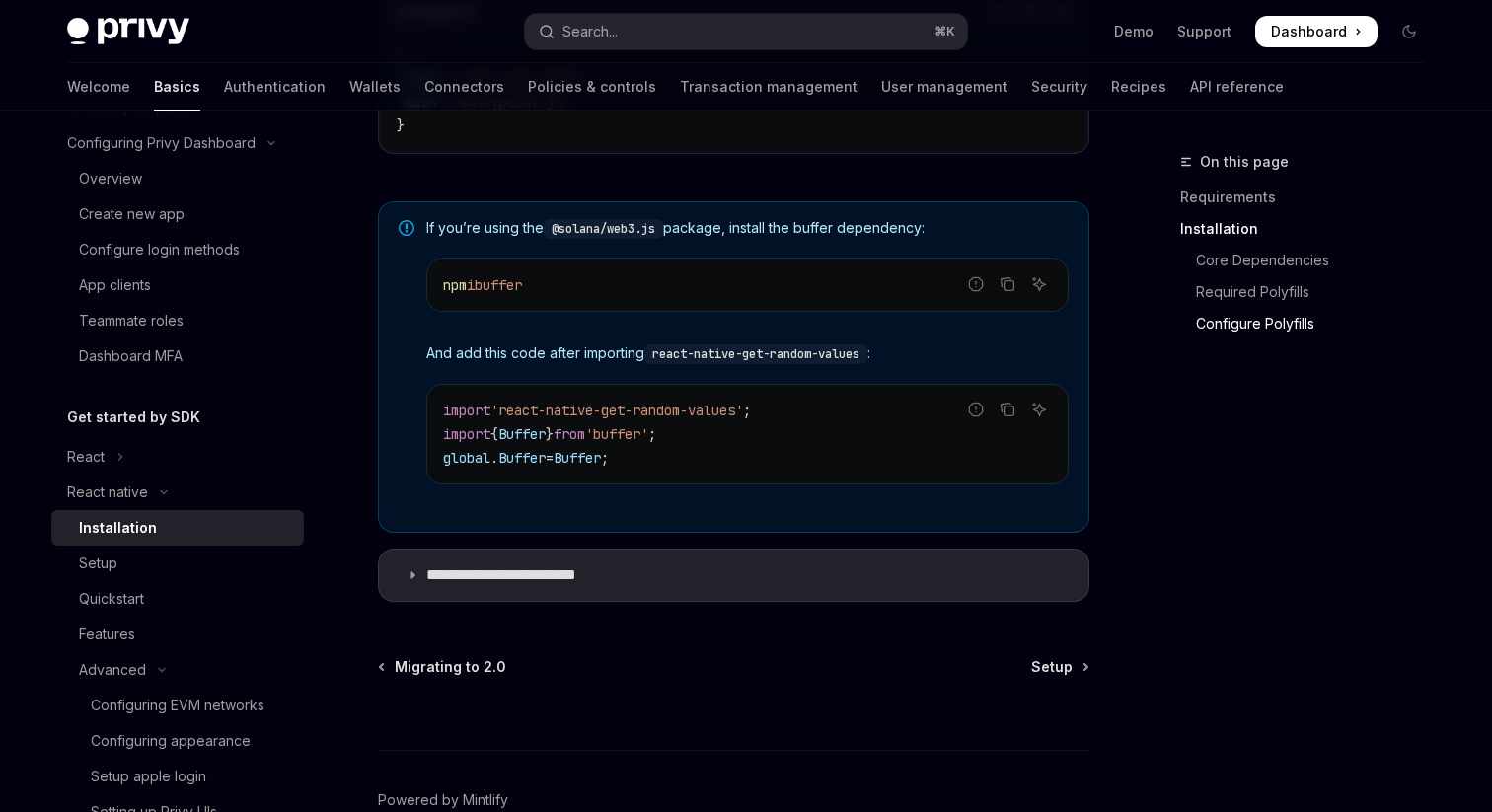
scroll to position [1537, 0]
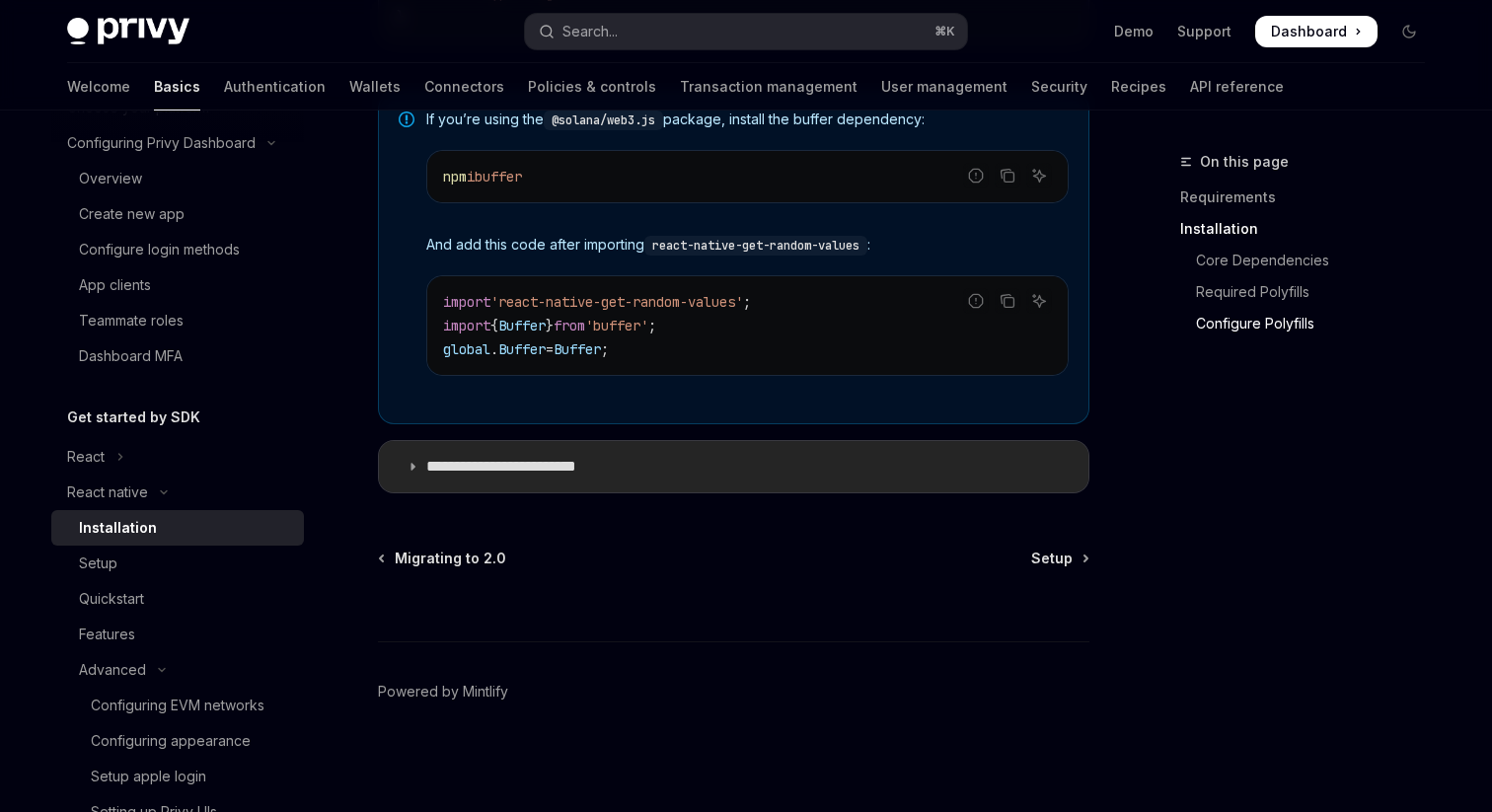
click at [543, 463] on p "**********" at bounding box center [521, 467] width 190 height 20
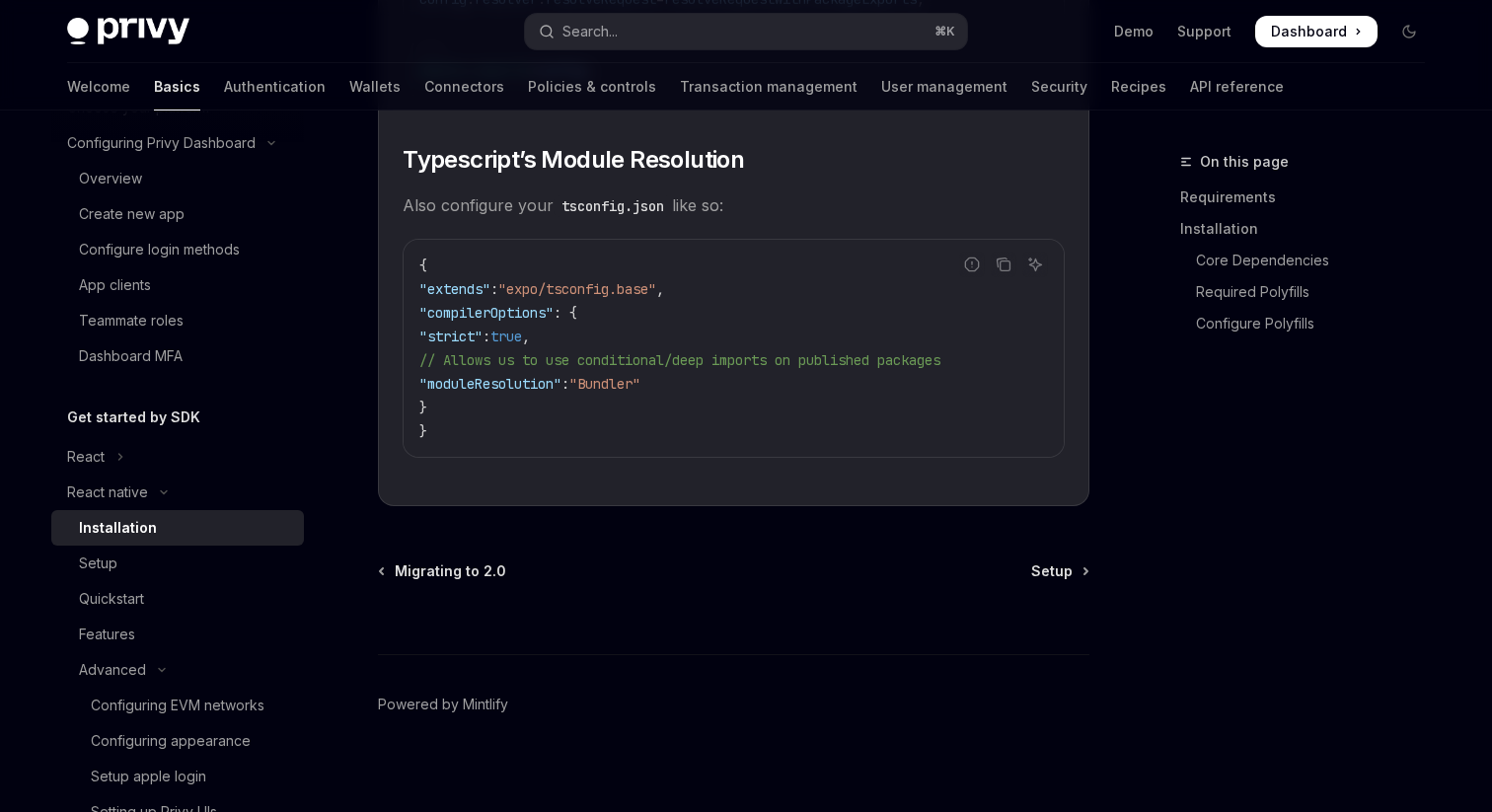
scroll to position [3649, 0]
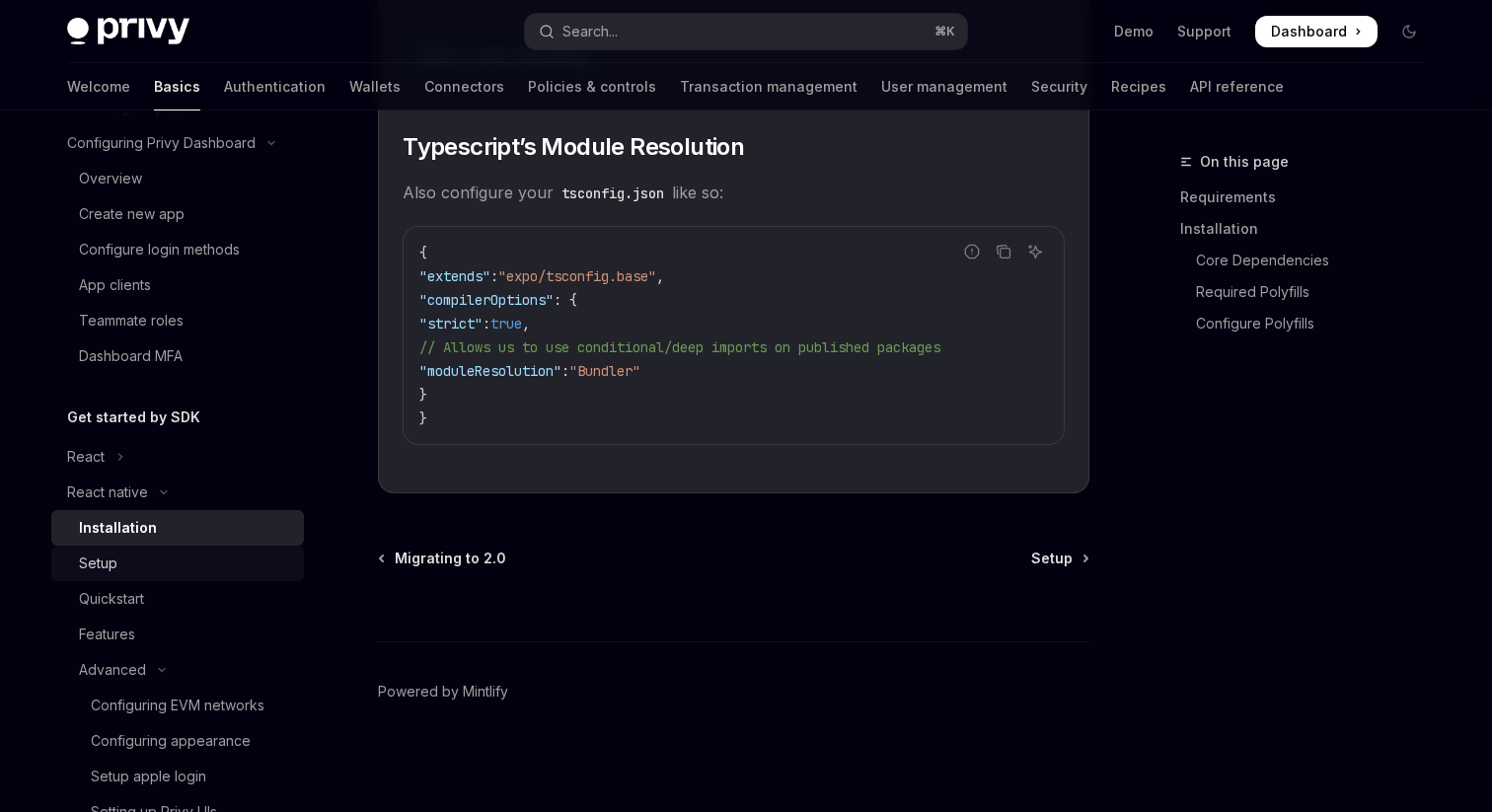
click at [142, 571] on div "Setup" at bounding box center [185, 563] width 213 height 24
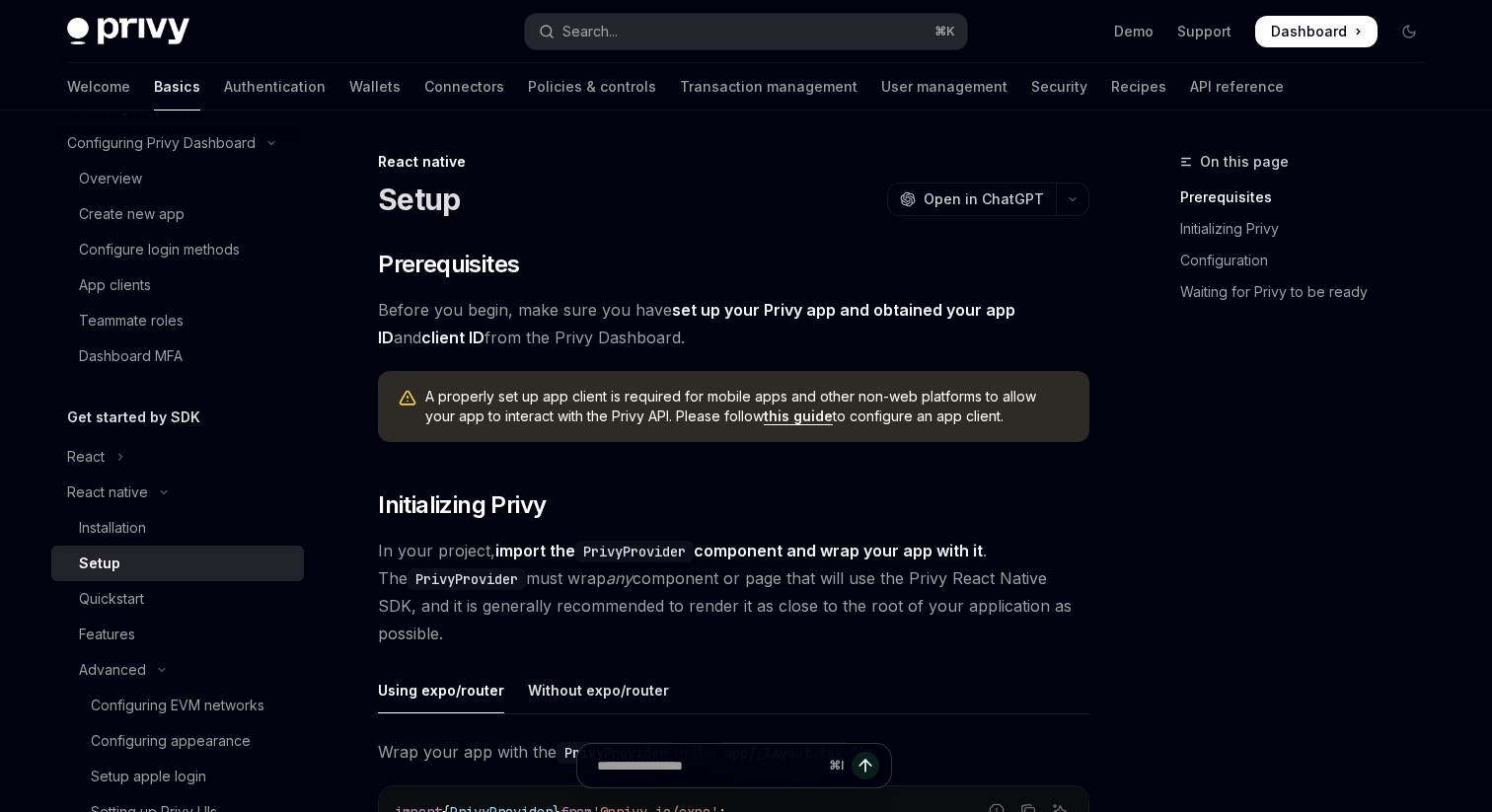
type textarea "*"
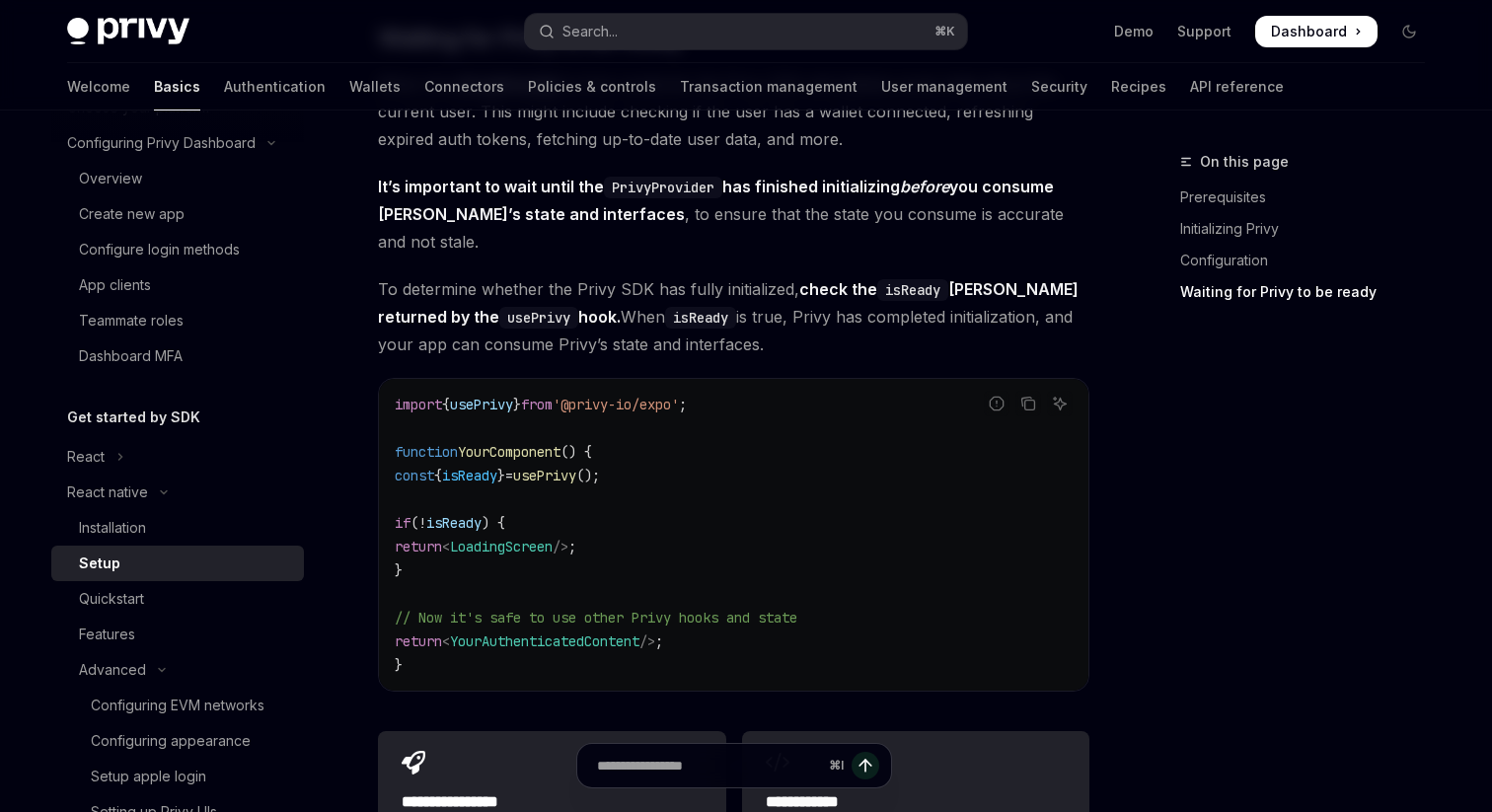
scroll to position [1568, 0]
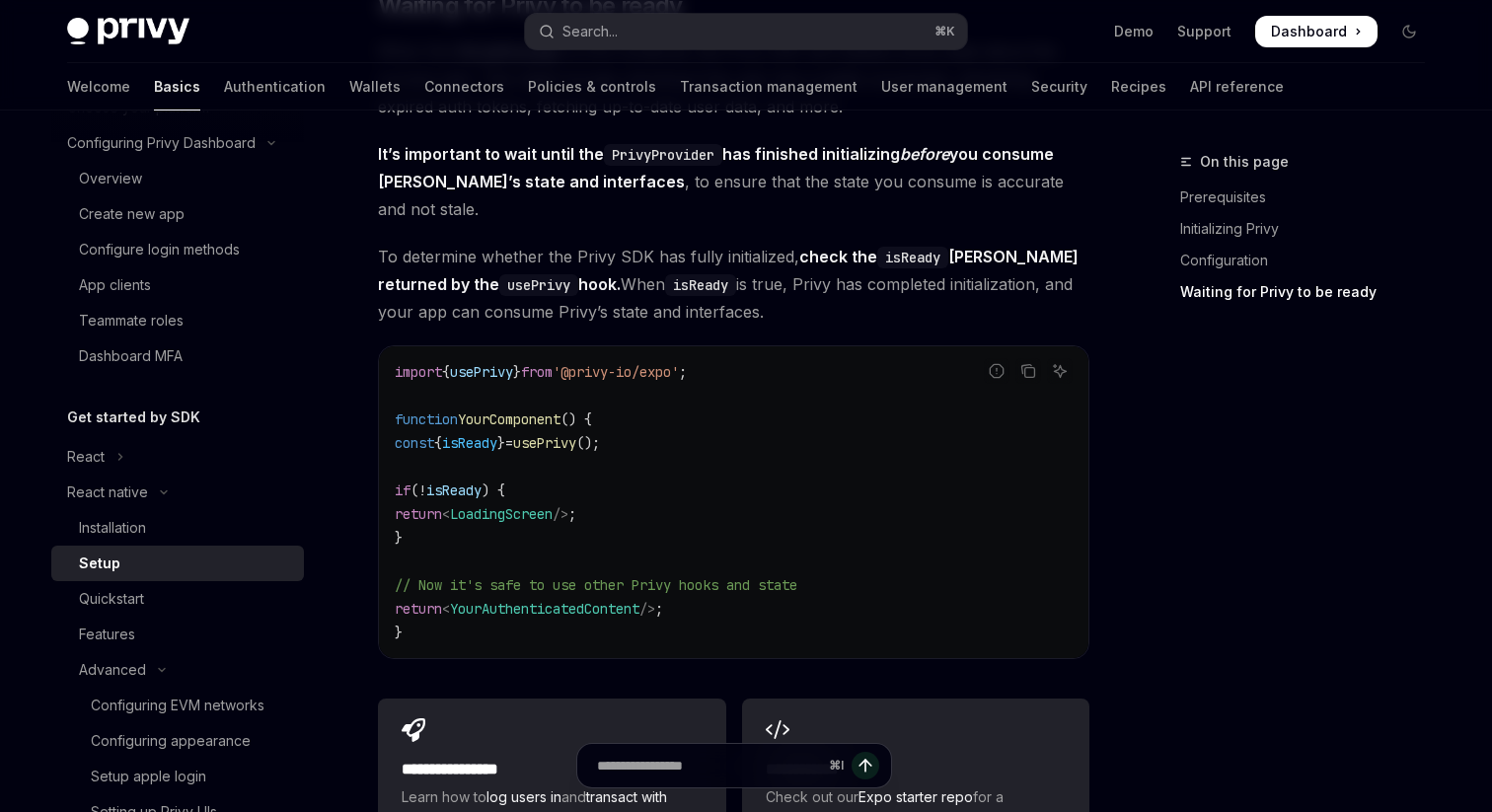
click at [551, 599] on span "YourAuthenticatedContent" at bounding box center [544, 608] width 189 height 18
click at [565, 607] on code "import { usePrivy } from '@privy-io/expo' ; function YourComponent () { const {…" at bounding box center [733, 501] width 678 height 284
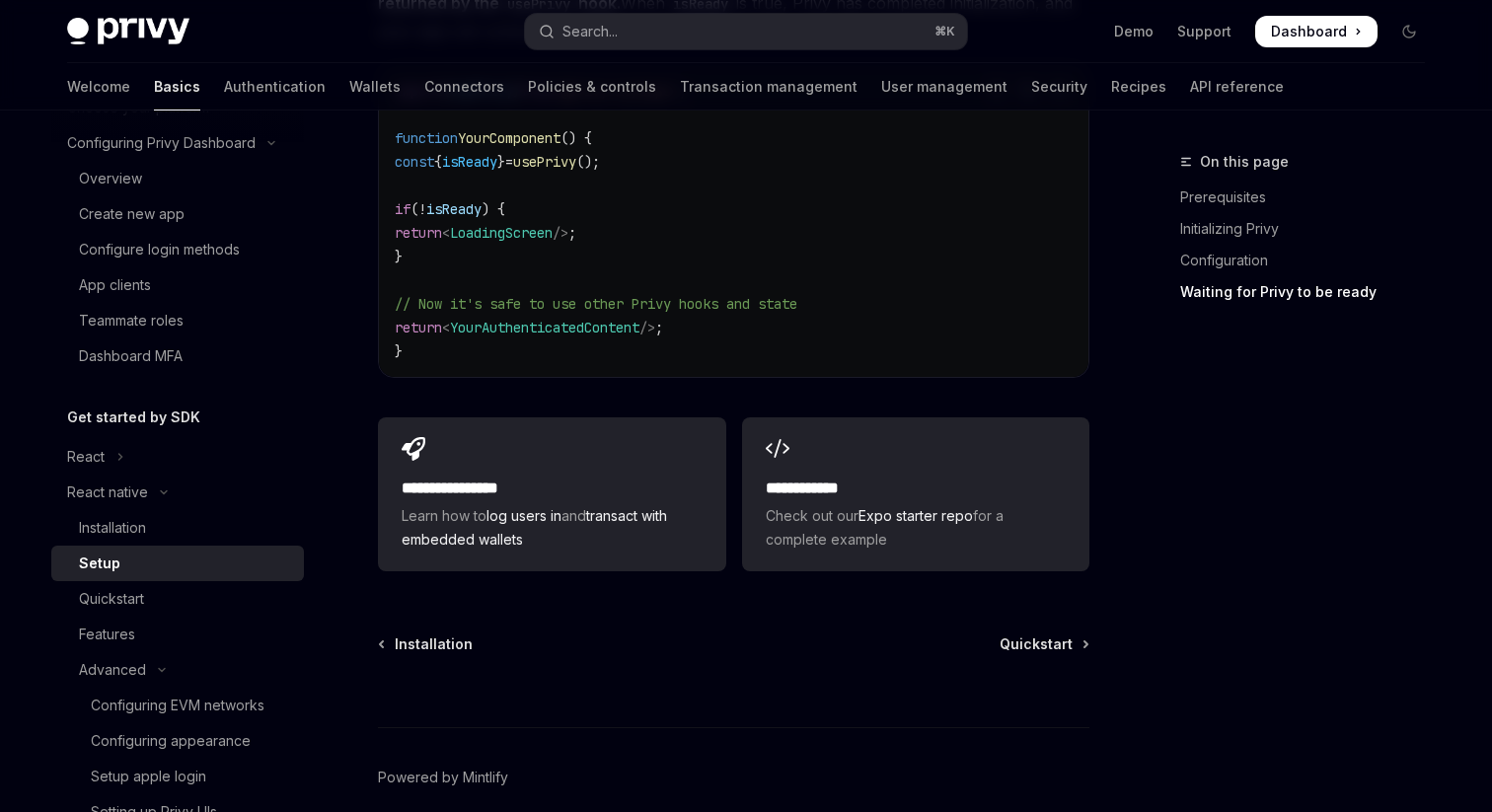
scroll to position [1876, 0]
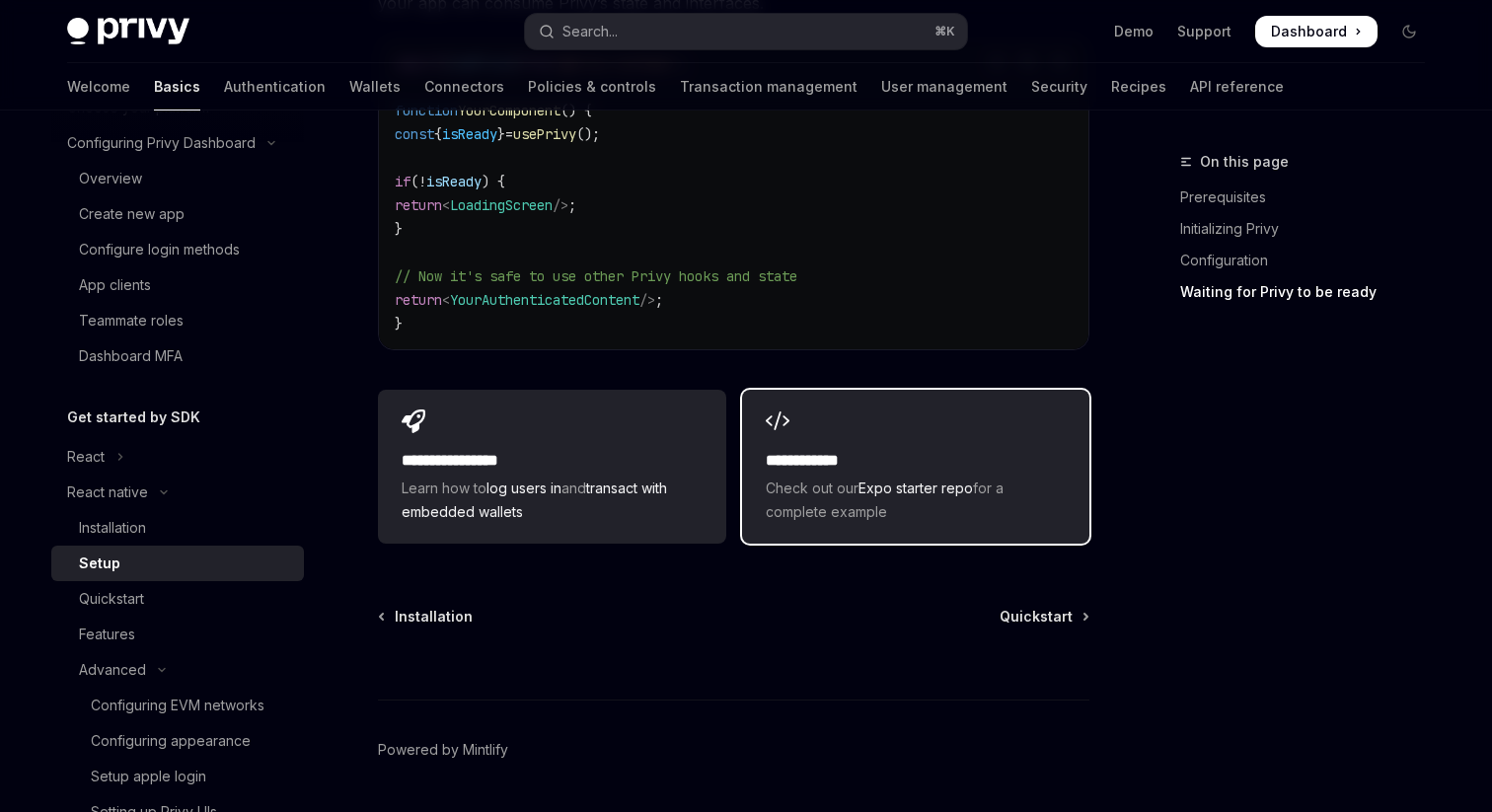
click at [778, 515] on div "**********" at bounding box center [915, 467] width 347 height 154
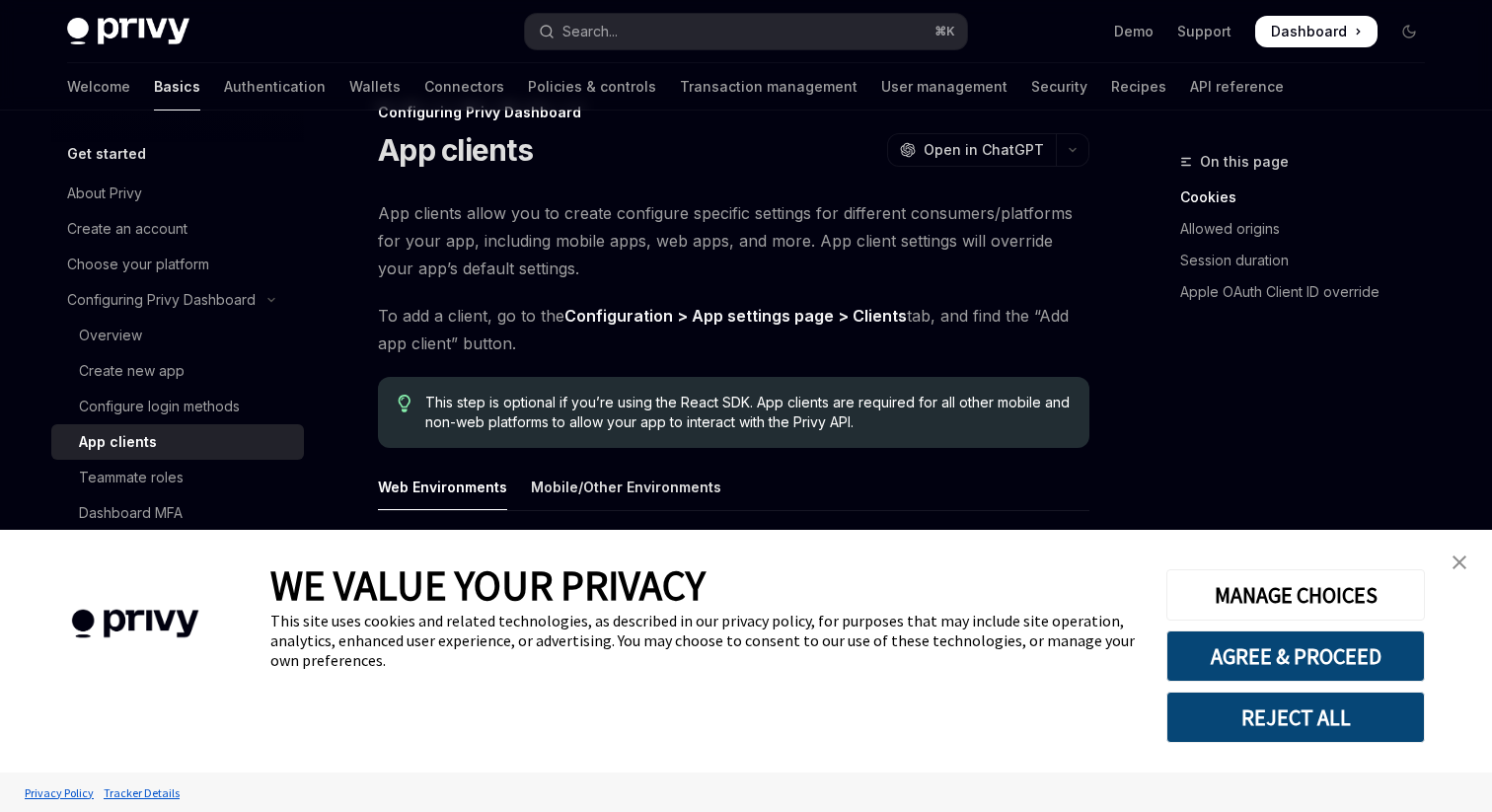
scroll to position [70, 0]
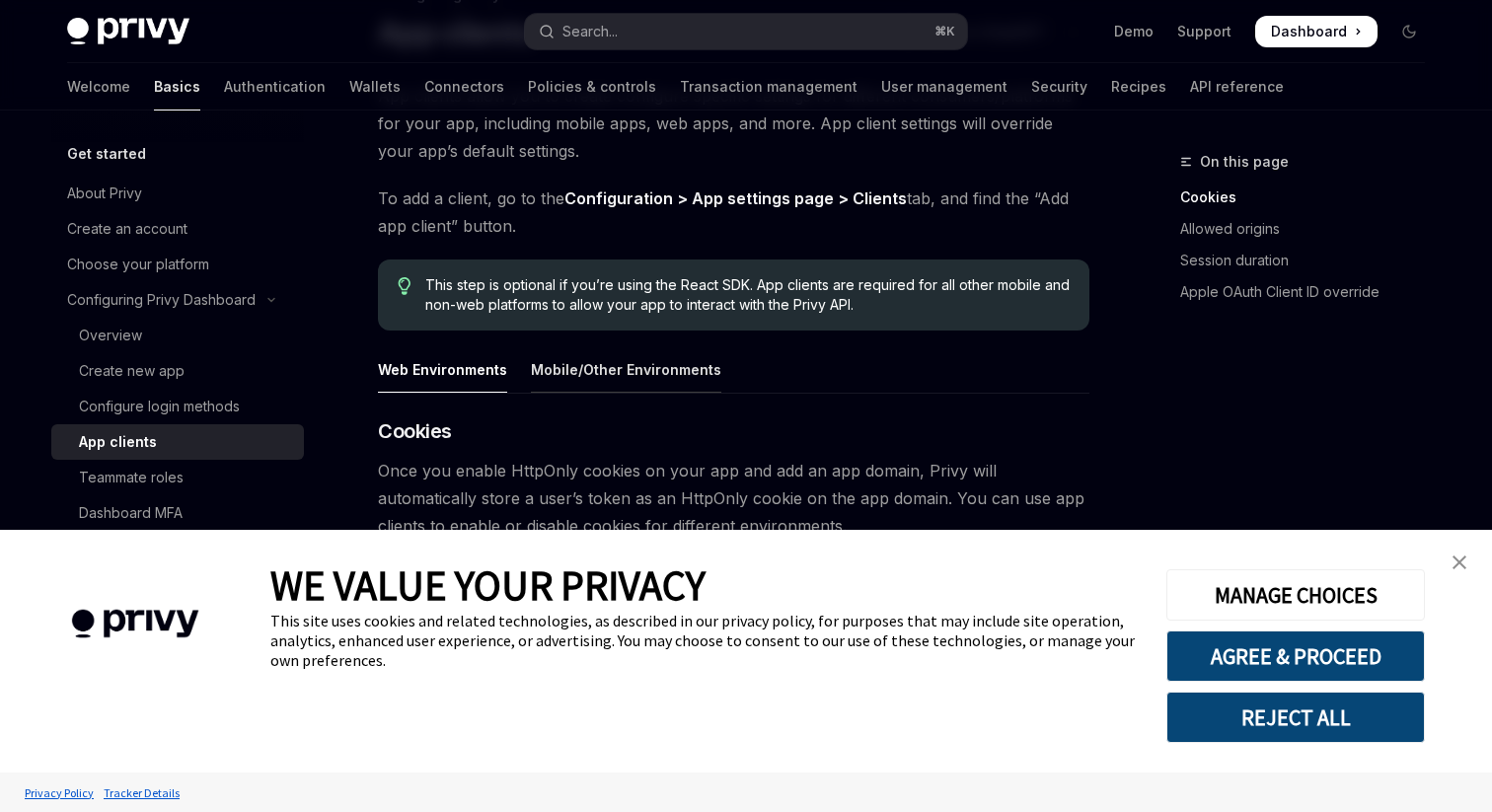
click at [646, 382] on div "Mobile/Other Environments" at bounding box center [625, 369] width 190 height 46
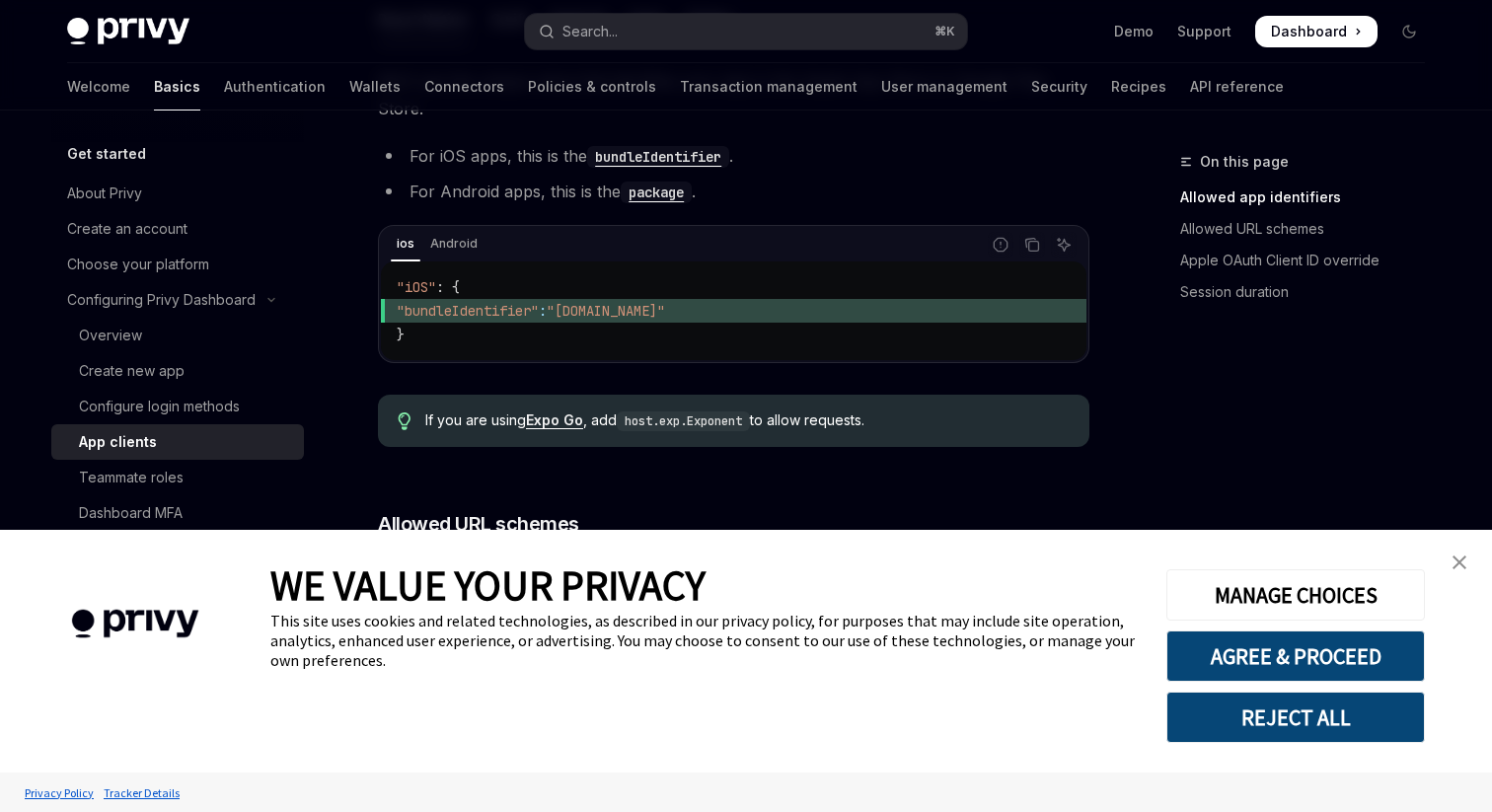
scroll to position [741, 0]
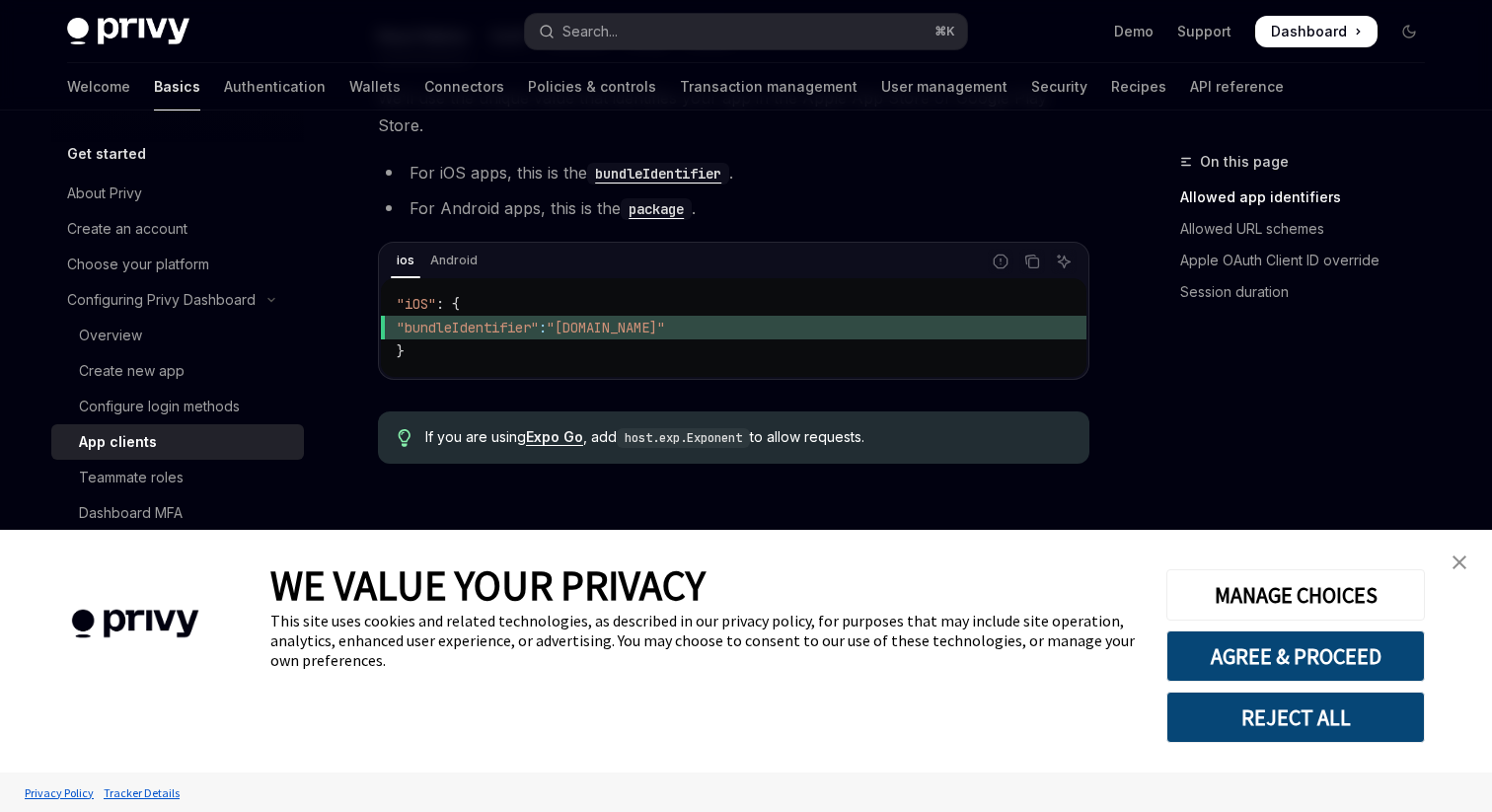
click at [507, 318] on span ""bundleIdentifier"" at bounding box center [468, 327] width 142 height 18
click at [559, 327] on code ""iOS" : { "bundleIdentifier" : "[DOMAIN_NAME]" }" at bounding box center [733, 327] width 674 height 71
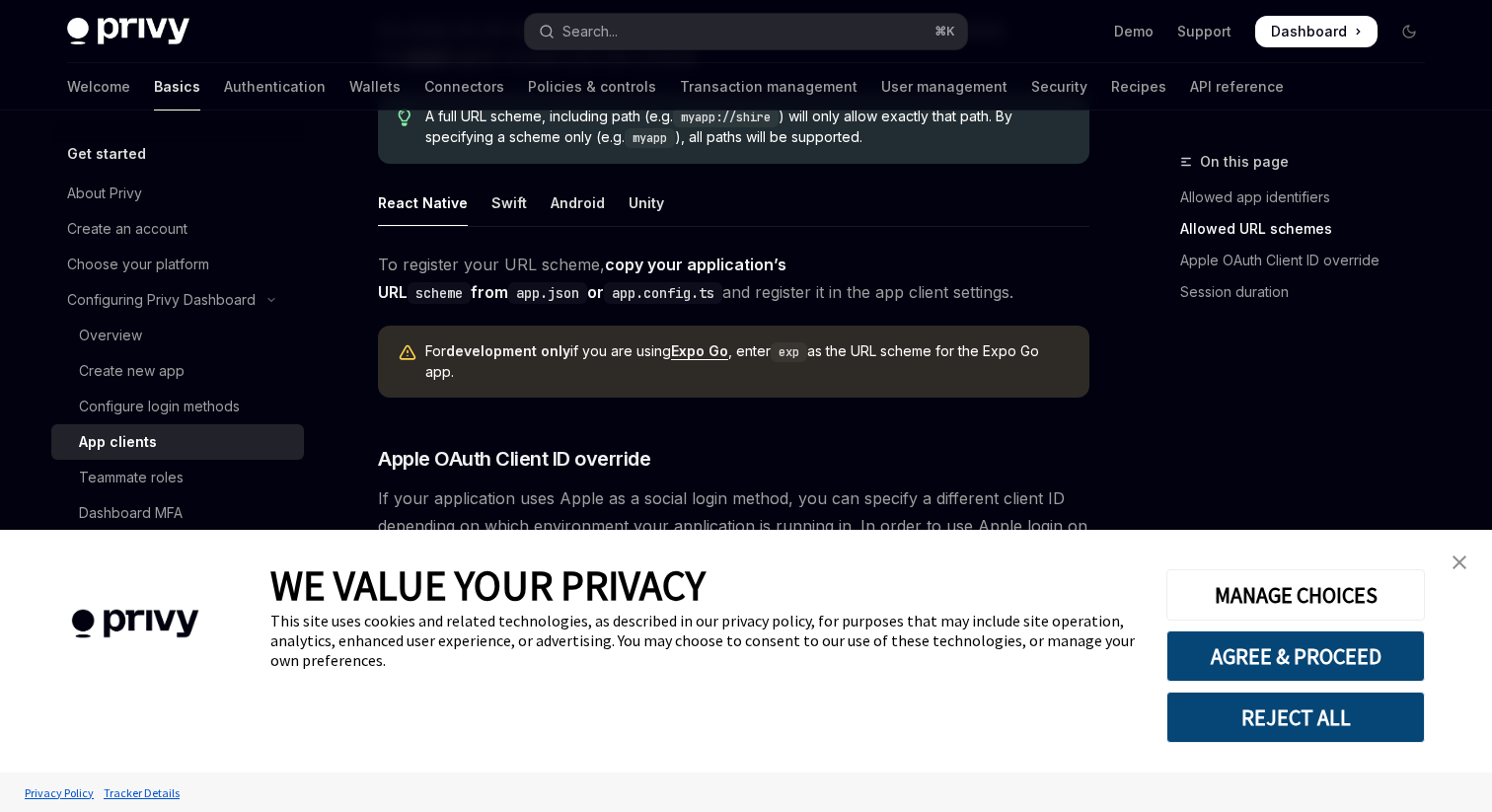
scroll to position [1377, 0]
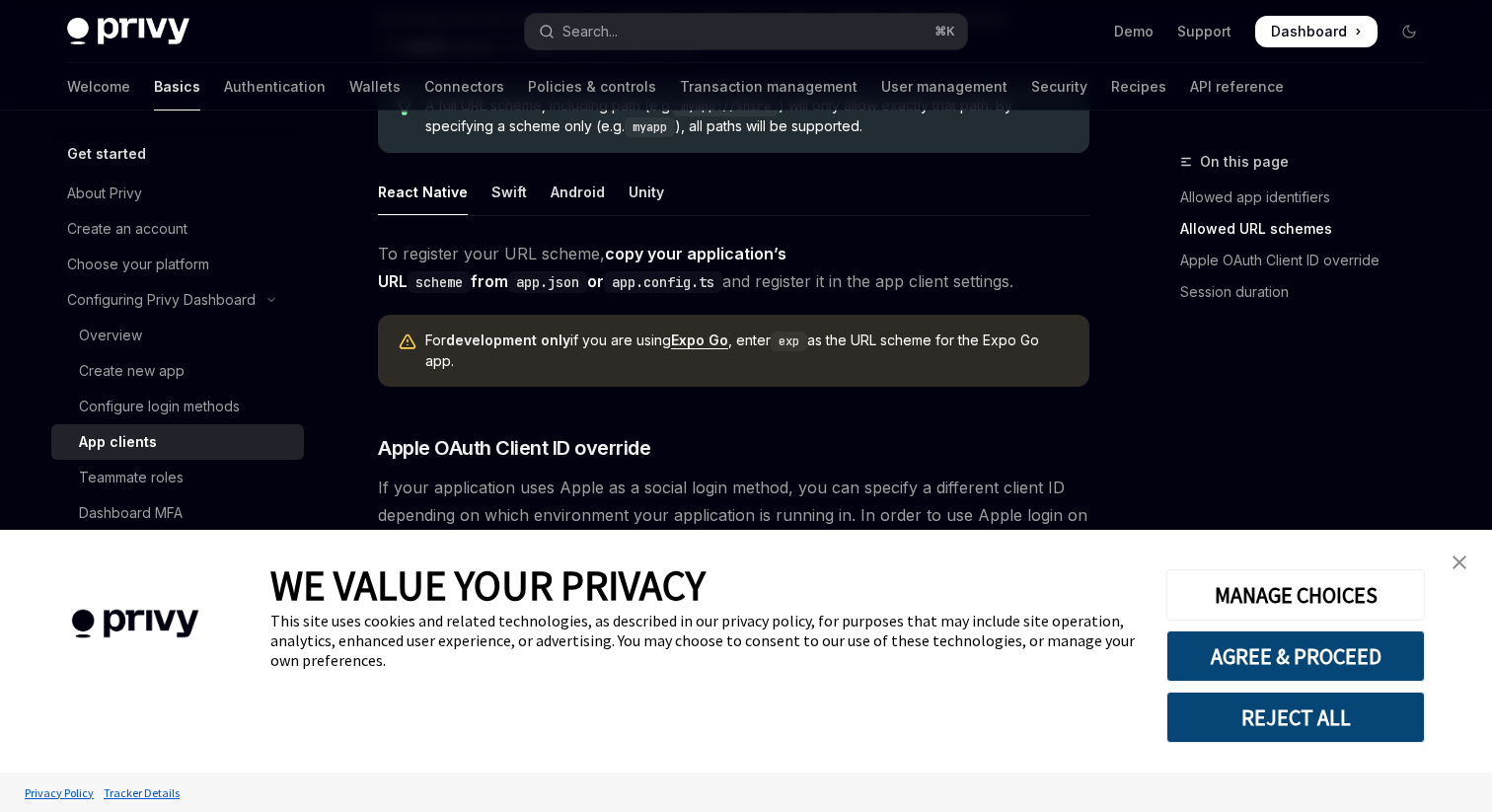
click at [652, 243] on strong "copy your application’s URL scheme from app.json or app.config.ts" at bounding box center [582, 267] width 409 height 47
click at [728, 243] on strong "copy your application’s URL scheme from app.json or app.config.ts" at bounding box center [582, 267] width 409 height 47
click at [830, 244] on span "To register your URL scheme, copy your application’s URL scheme from app.json o…" at bounding box center [733, 267] width 711 height 55
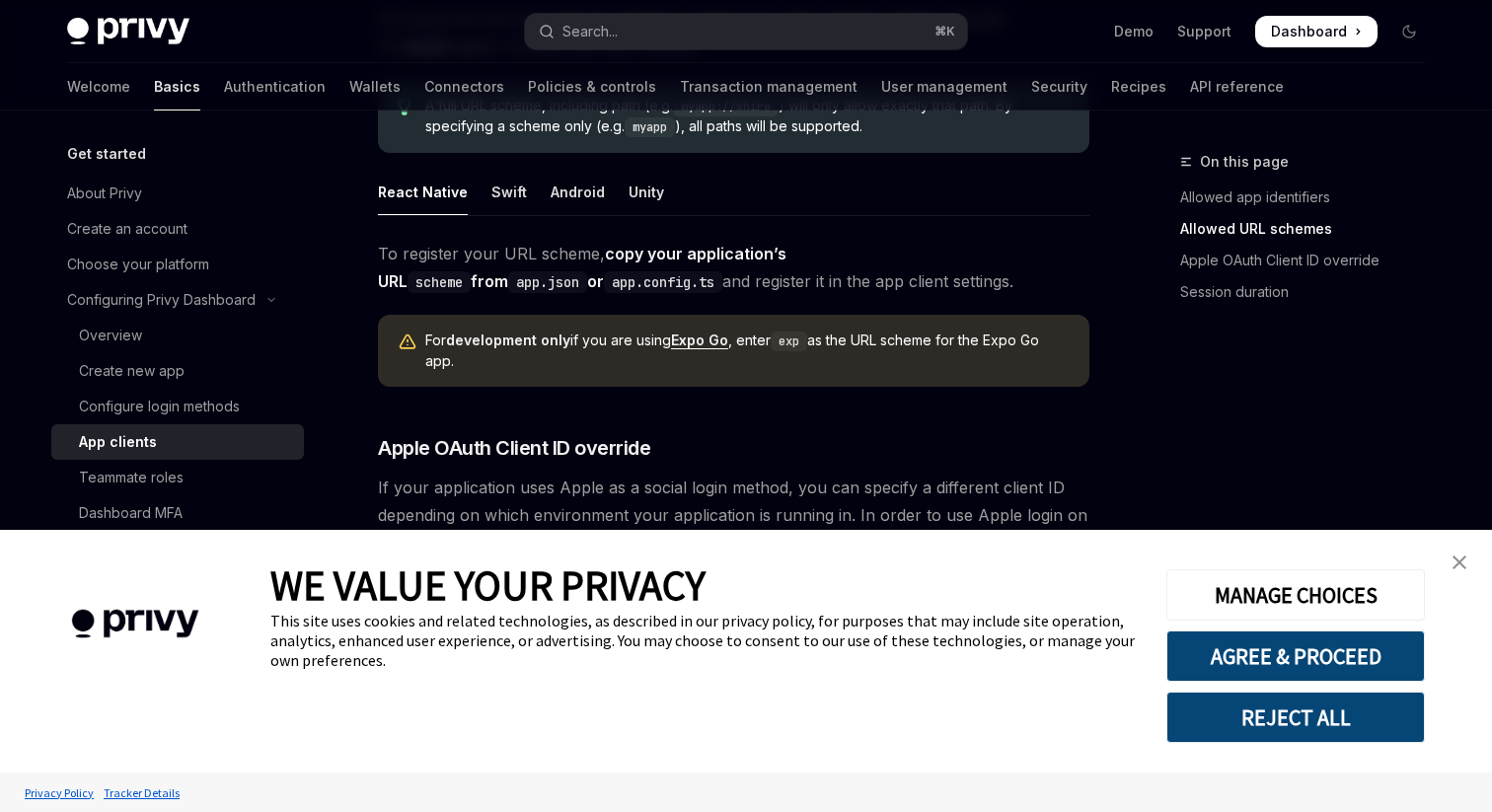
click at [523, 243] on span "To register your URL scheme, copy your application’s URL scheme from app.json o…" at bounding box center [733, 267] width 711 height 55
click at [716, 268] on div "To register your URL scheme, copy your application’s URL scheme from app.json o…" at bounding box center [733, 411] width 711 height 344
click at [523, 239] on span "To register your URL scheme, copy your application’s URL scheme from app.json o…" at bounding box center [733, 267] width 711 height 55
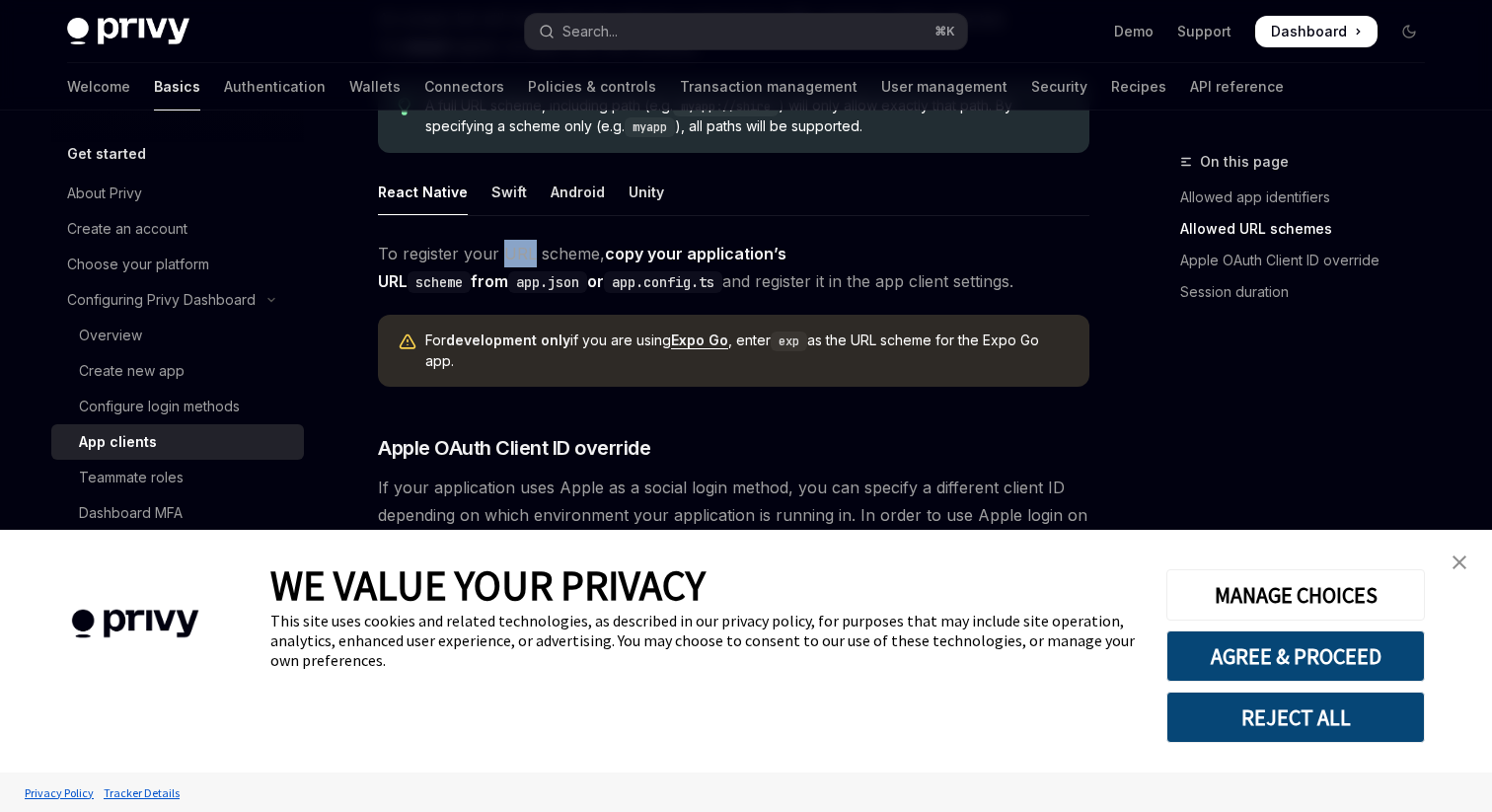
click at [571, 239] on span "To register your URL scheme, copy your application’s URL scheme from app.json o…" at bounding box center [733, 267] width 711 height 55
click at [762, 243] on strong "copy your application’s URL scheme from app.json or app.config.ts" at bounding box center [582, 267] width 409 height 47
click at [471, 271] on code "scheme" at bounding box center [439, 282] width 63 height 22
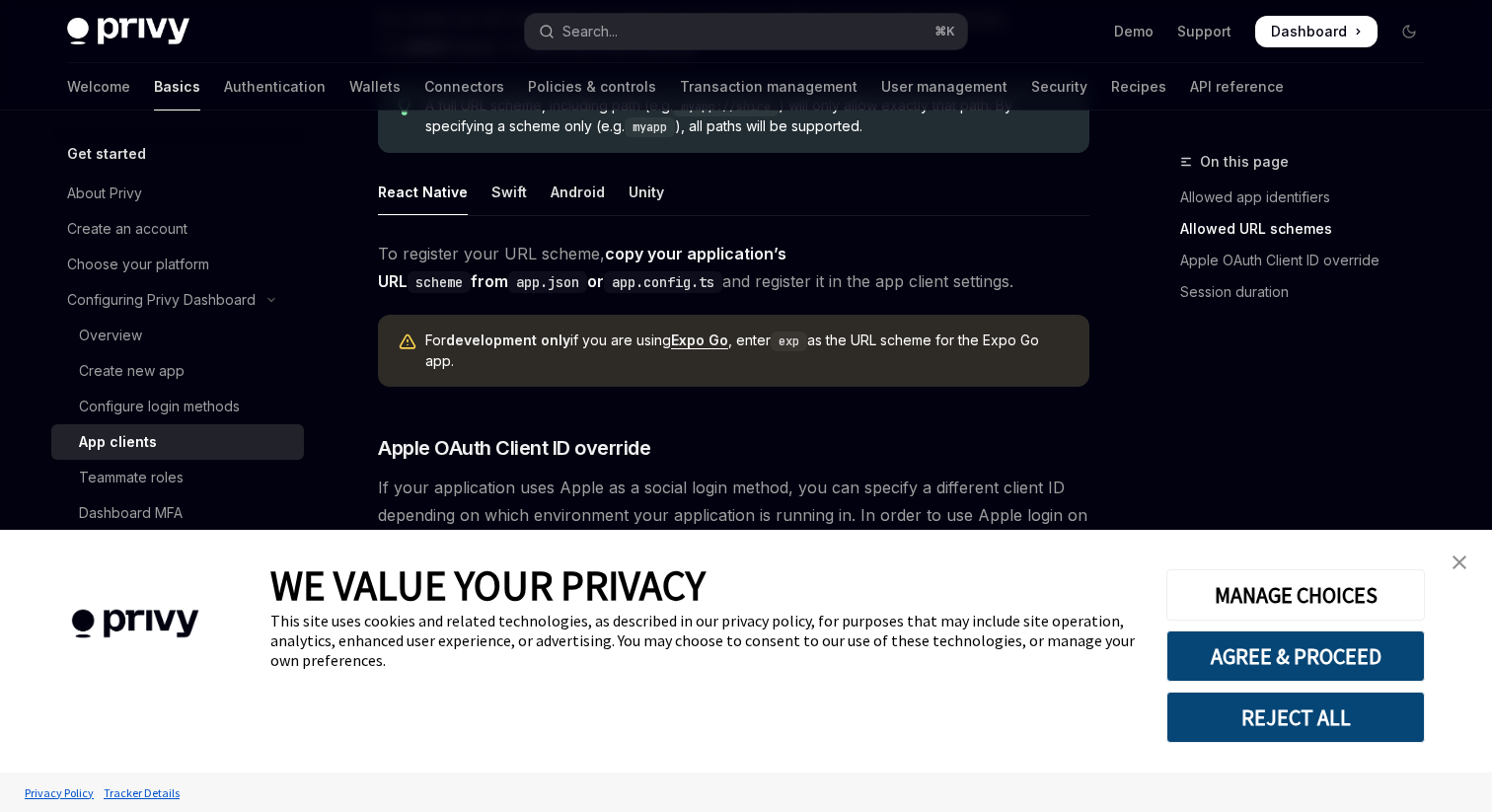
click at [471, 271] on code "scheme" at bounding box center [439, 282] width 63 height 22
click at [787, 243] on strong "copy your application’s URL scheme from app.json or app.config.ts" at bounding box center [582, 267] width 409 height 47
click at [915, 263] on span "To register your URL scheme, copy your application’s URL scheme from app.json o…" at bounding box center [733, 267] width 711 height 55
click at [509, 258] on span "To register your URL scheme, copy your application’s URL scheme from app.json o…" at bounding box center [733, 267] width 711 height 55
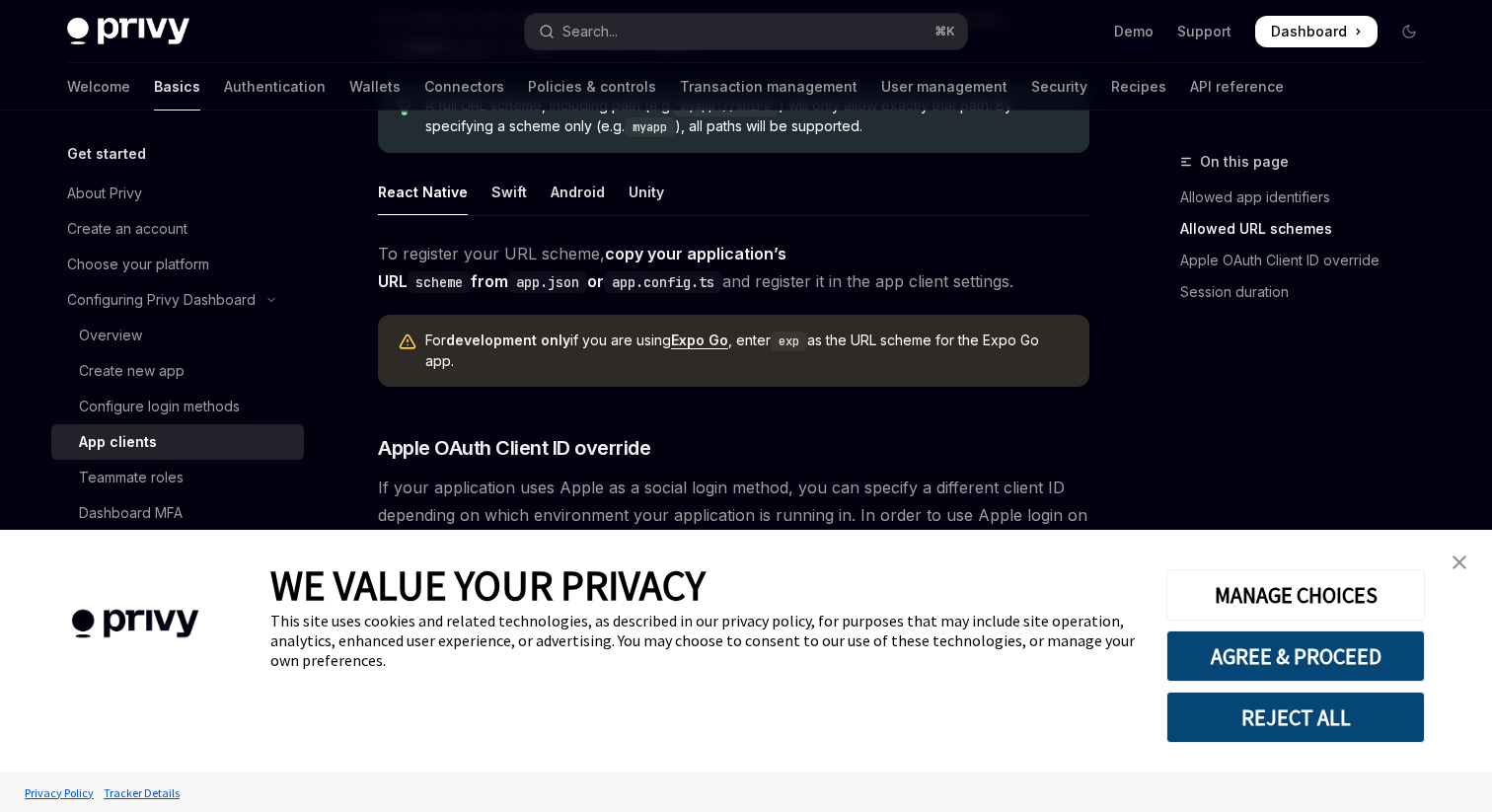
click at [509, 258] on span "To register your URL scheme, copy your application’s URL scheme from app.json o…" at bounding box center [733, 267] width 711 height 55
click at [624, 257] on span "To register your URL scheme, copy your application’s URL scheme from app.json o…" at bounding box center [733, 267] width 711 height 55
click at [576, 330] on div "For development only if you are using Expo Go , enter exp as the URL scheme for…" at bounding box center [747, 350] width 644 height 41
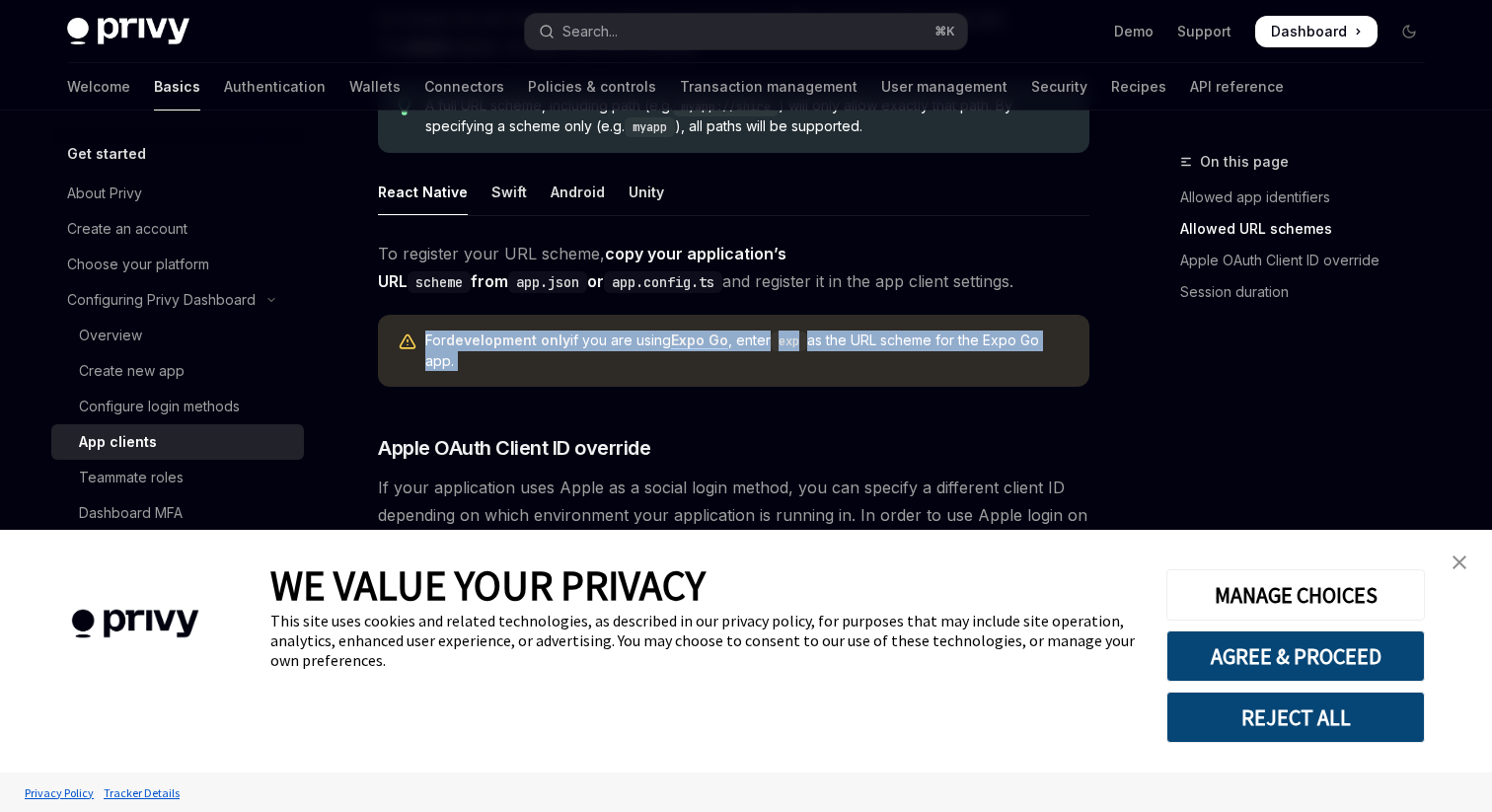
click at [624, 350] on div "For development only if you are using Expo Go , enter exp as the URL scheme for…" at bounding box center [733, 350] width 711 height 72
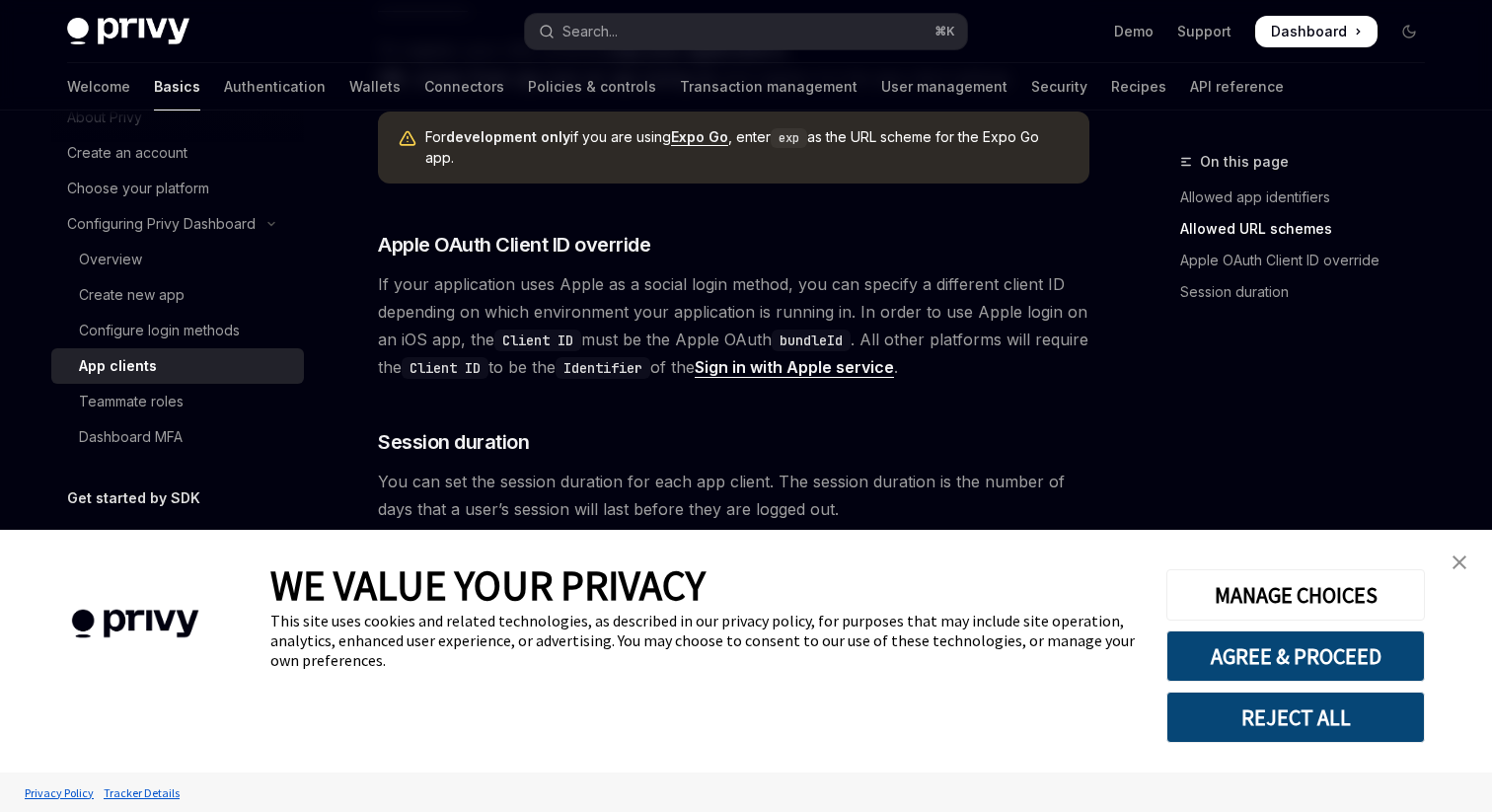
scroll to position [78, 0]
click at [167, 404] on div "Teammate roles" at bounding box center [132, 400] width 105 height 24
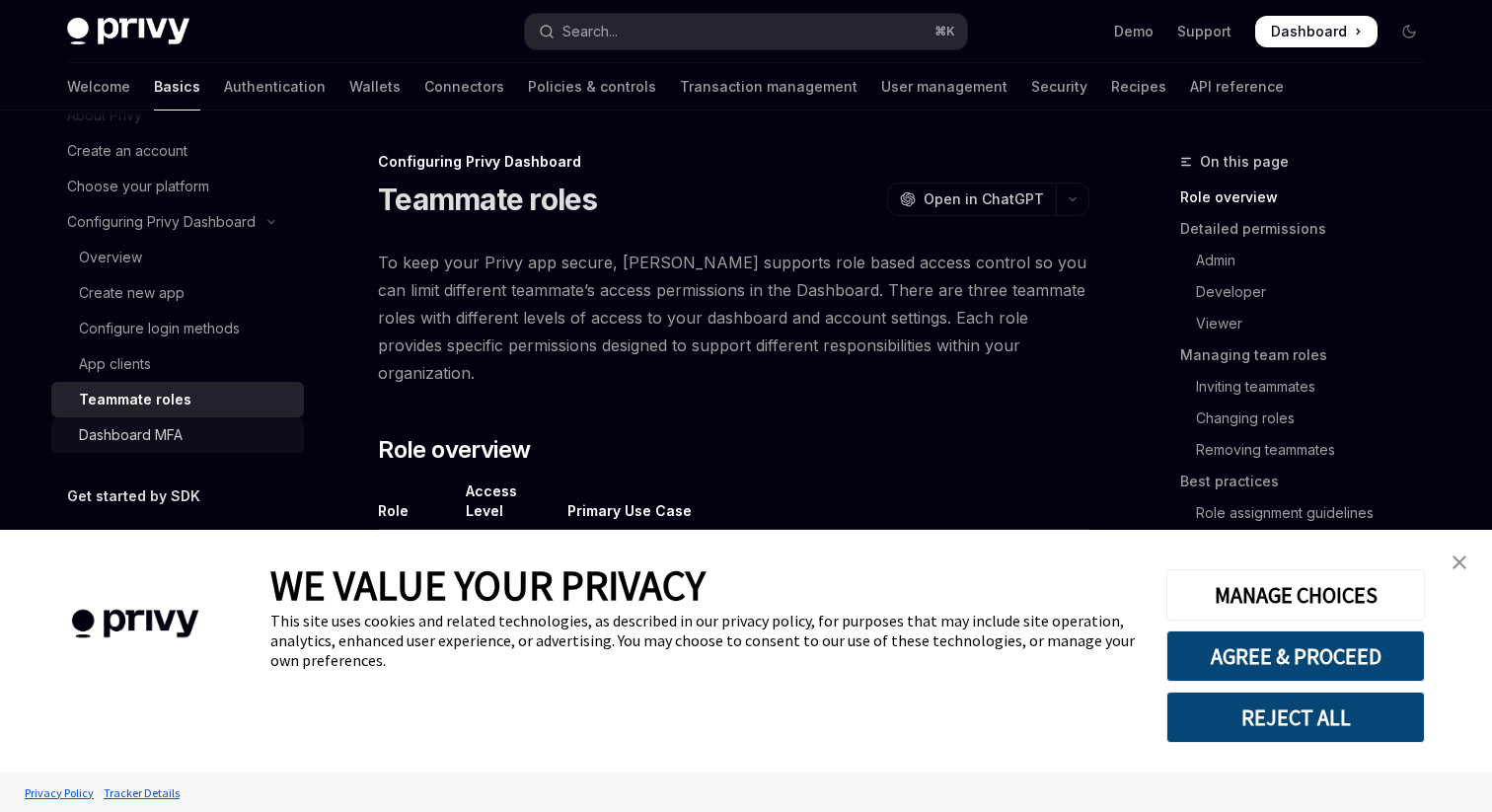
click at [167, 438] on div "Dashboard MFA" at bounding box center [131, 435] width 104 height 24
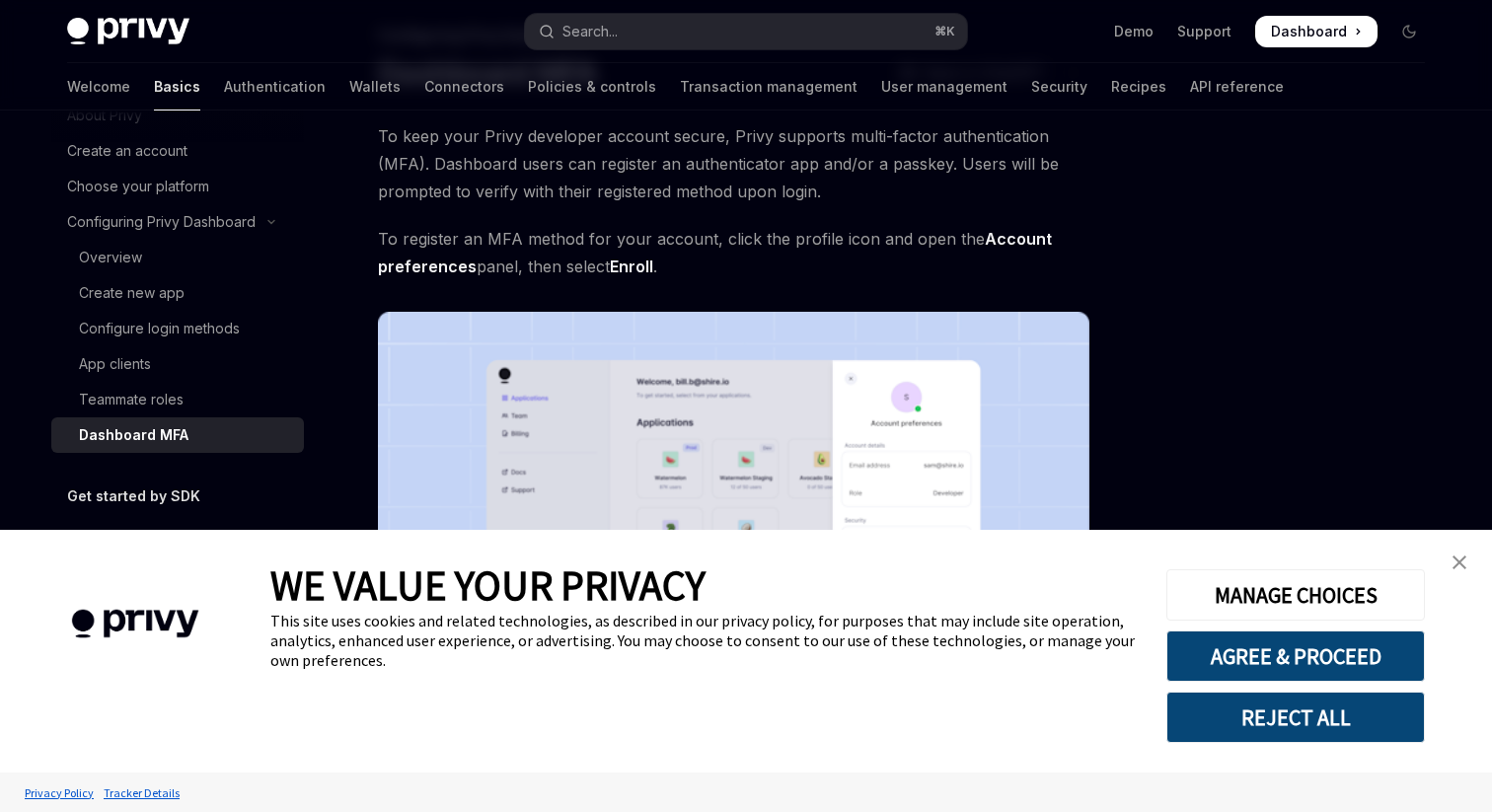
scroll to position [126, 0]
click at [544, 237] on span "To register an MFA method for your account, click the profile icon and open the…" at bounding box center [733, 253] width 711 height 55
click at [656, 236] on span "To register an MFA method for your account, click the profile icon and open the…" at bounding box center [733, 253] width 711 height 55
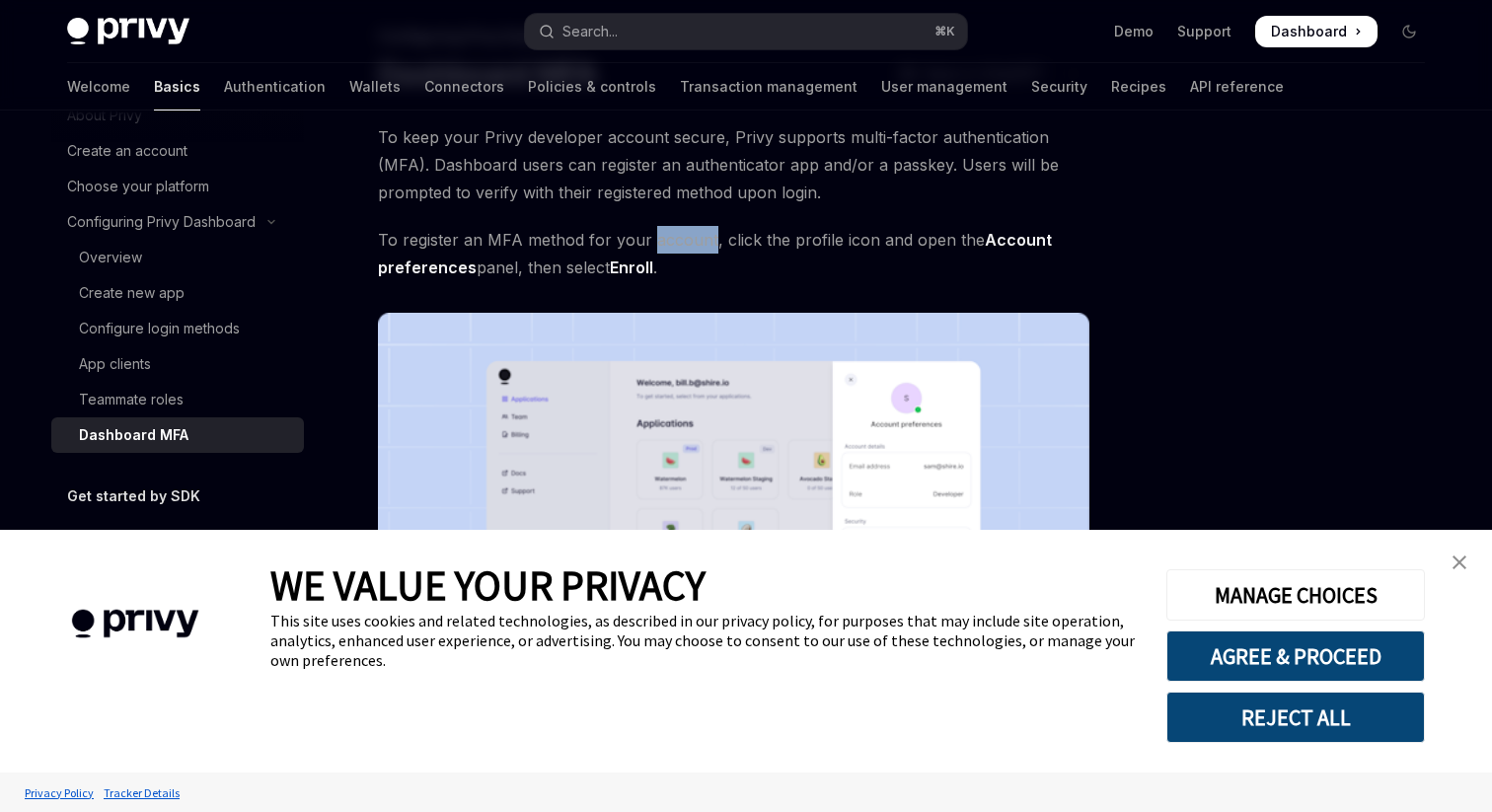
click at [821, 256] on span "To register an MFA method for your account, click the profile icon and open the…" at bounding box center [733, 253] width 711 height 55
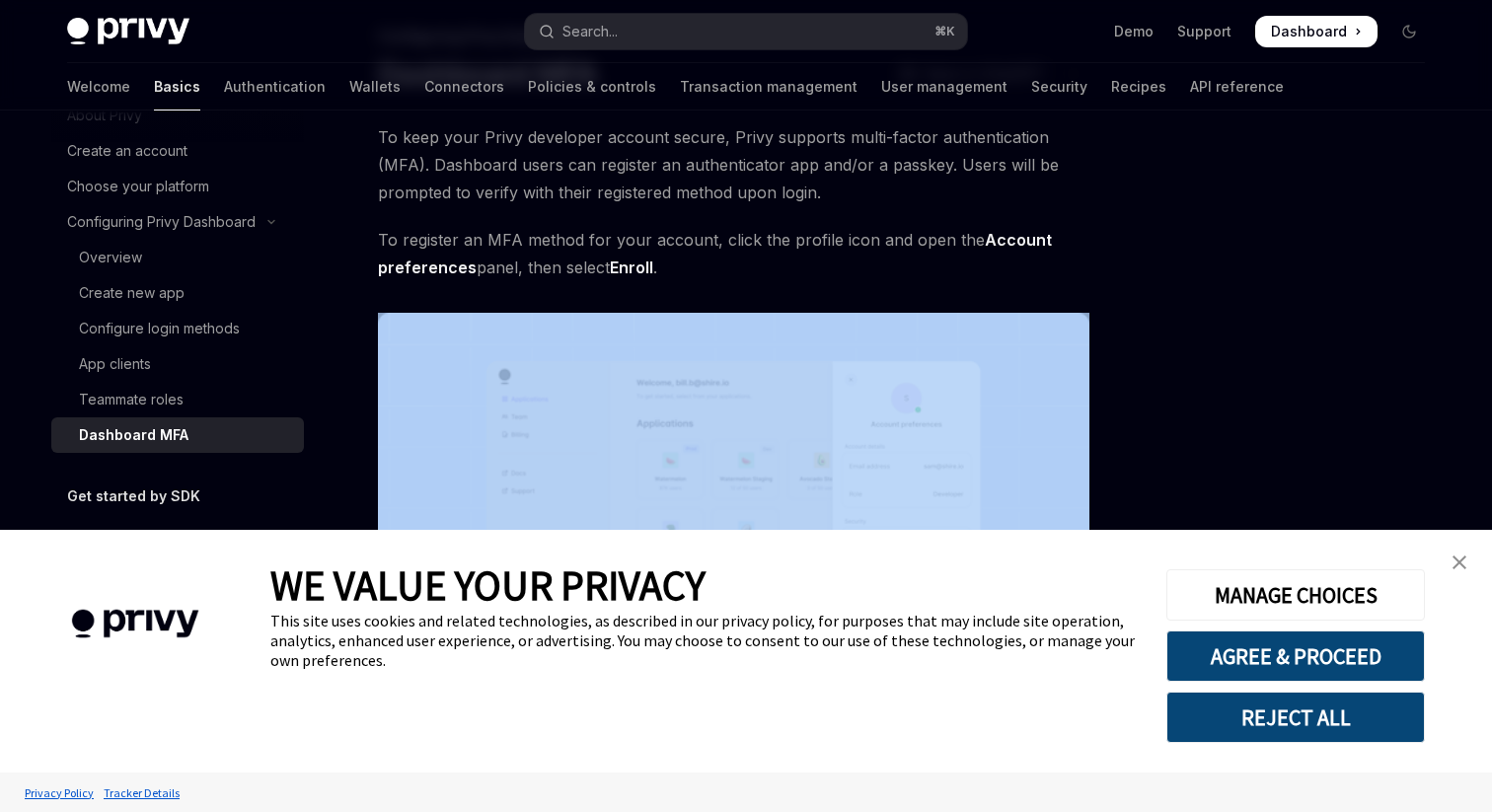
click at [810, 318] on img at bounding box center [733, 567] width 711 height 508
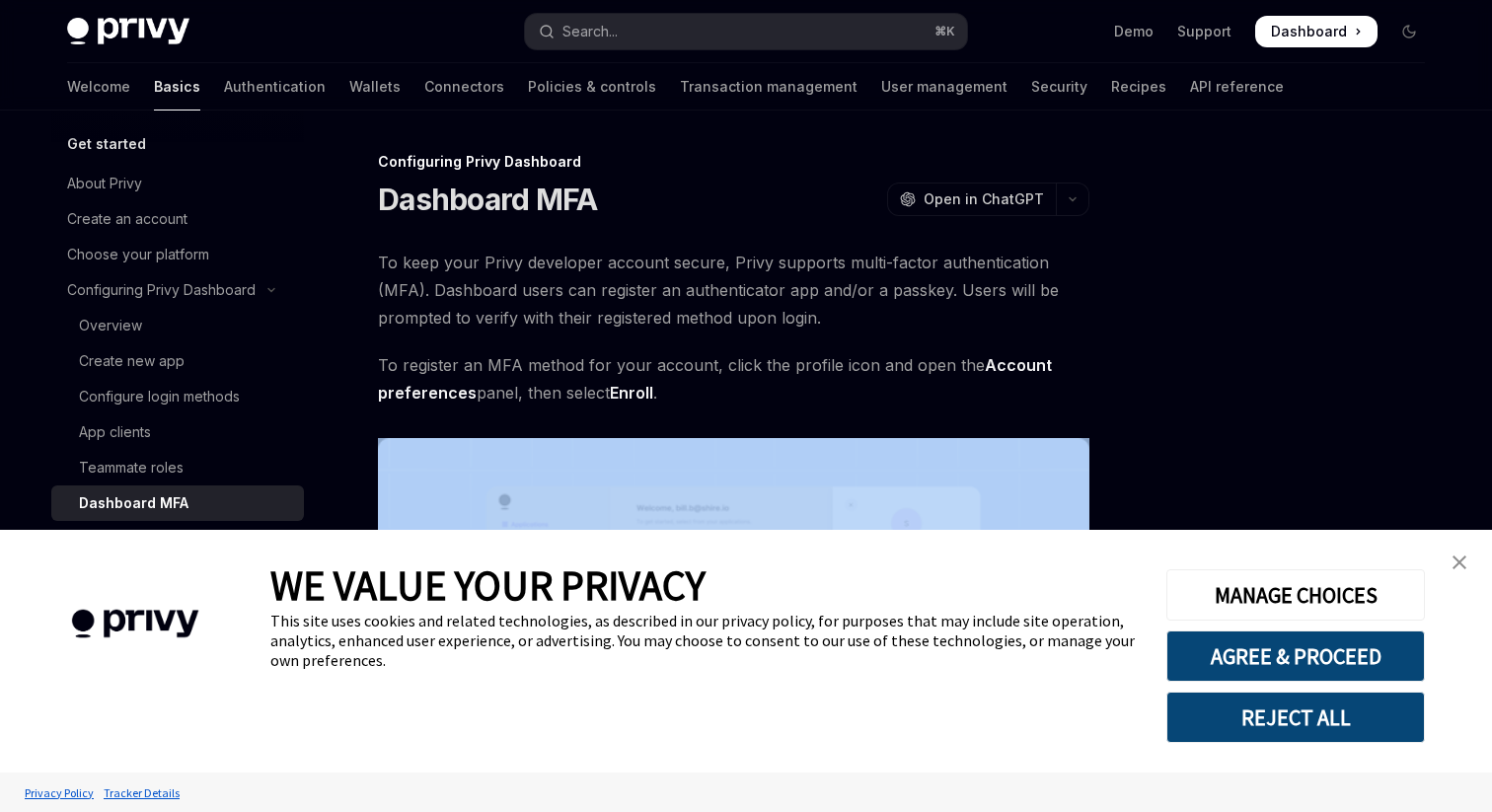
scroll to position [0, 0]
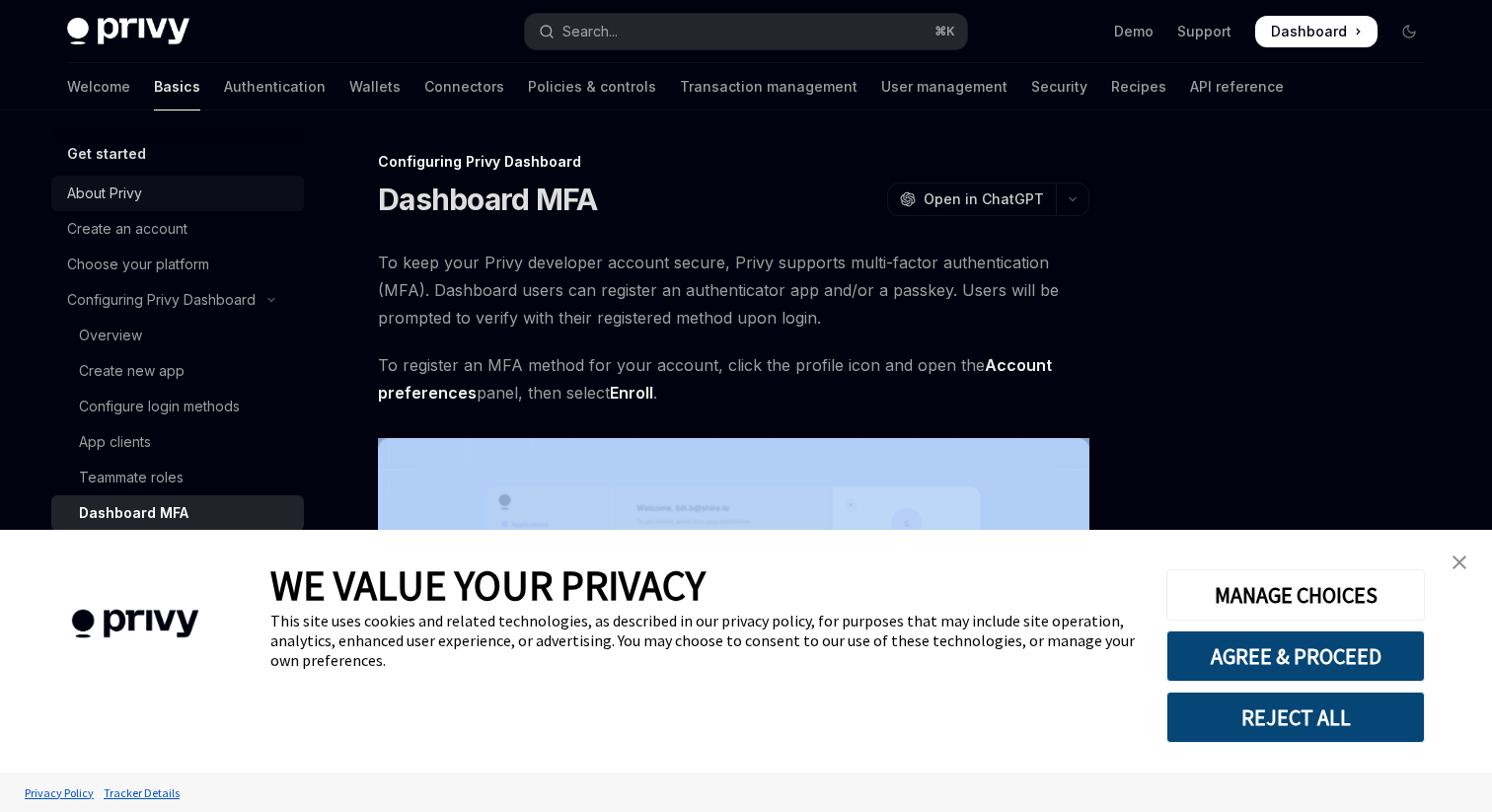
click at [121, 203] on div "About Privy" at bounding box center [105, 193] width 75 height 24
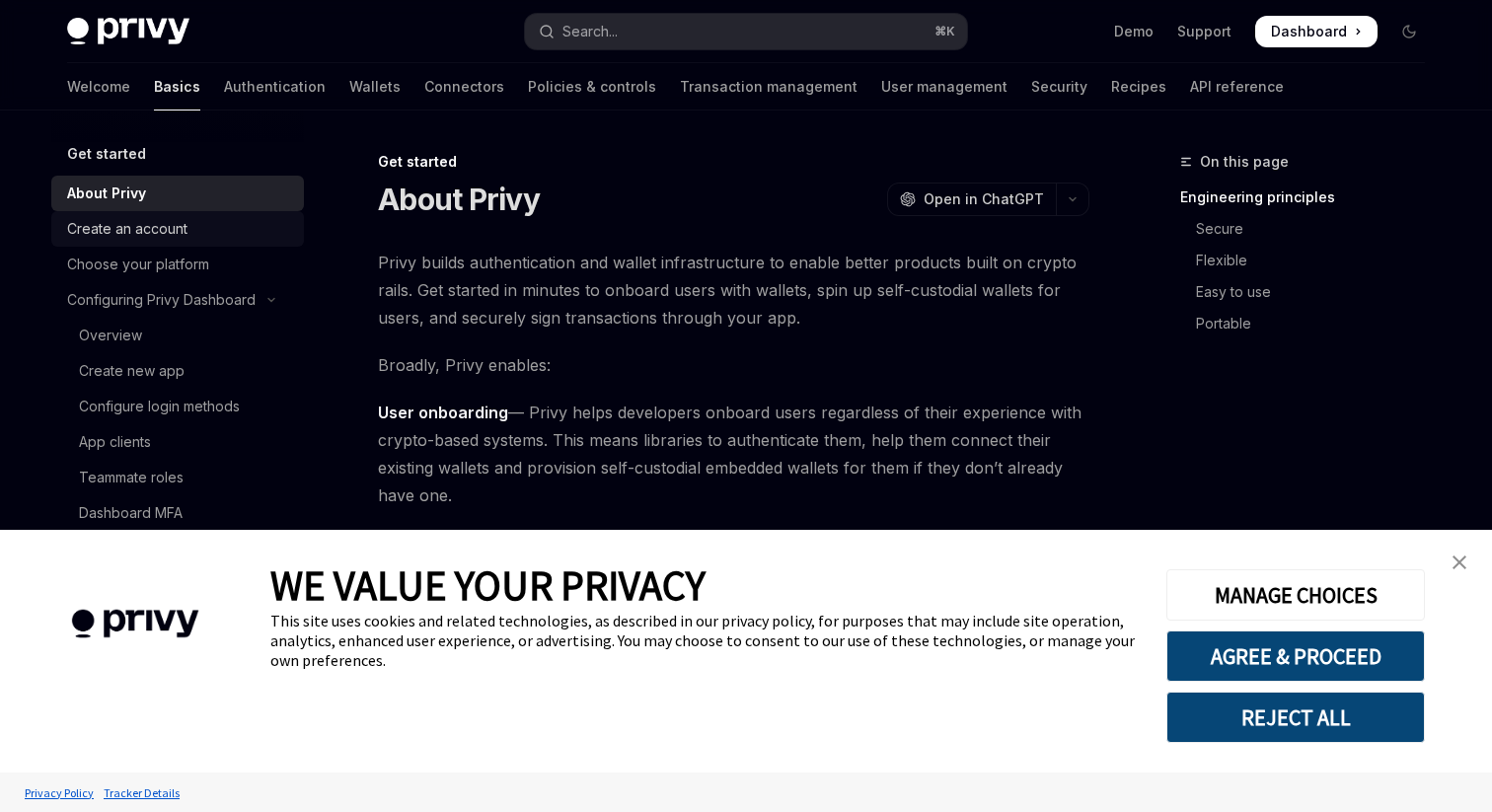
click at [140, 233] on div "Create an account" at bounding box center [128, 228] width 121 height 24
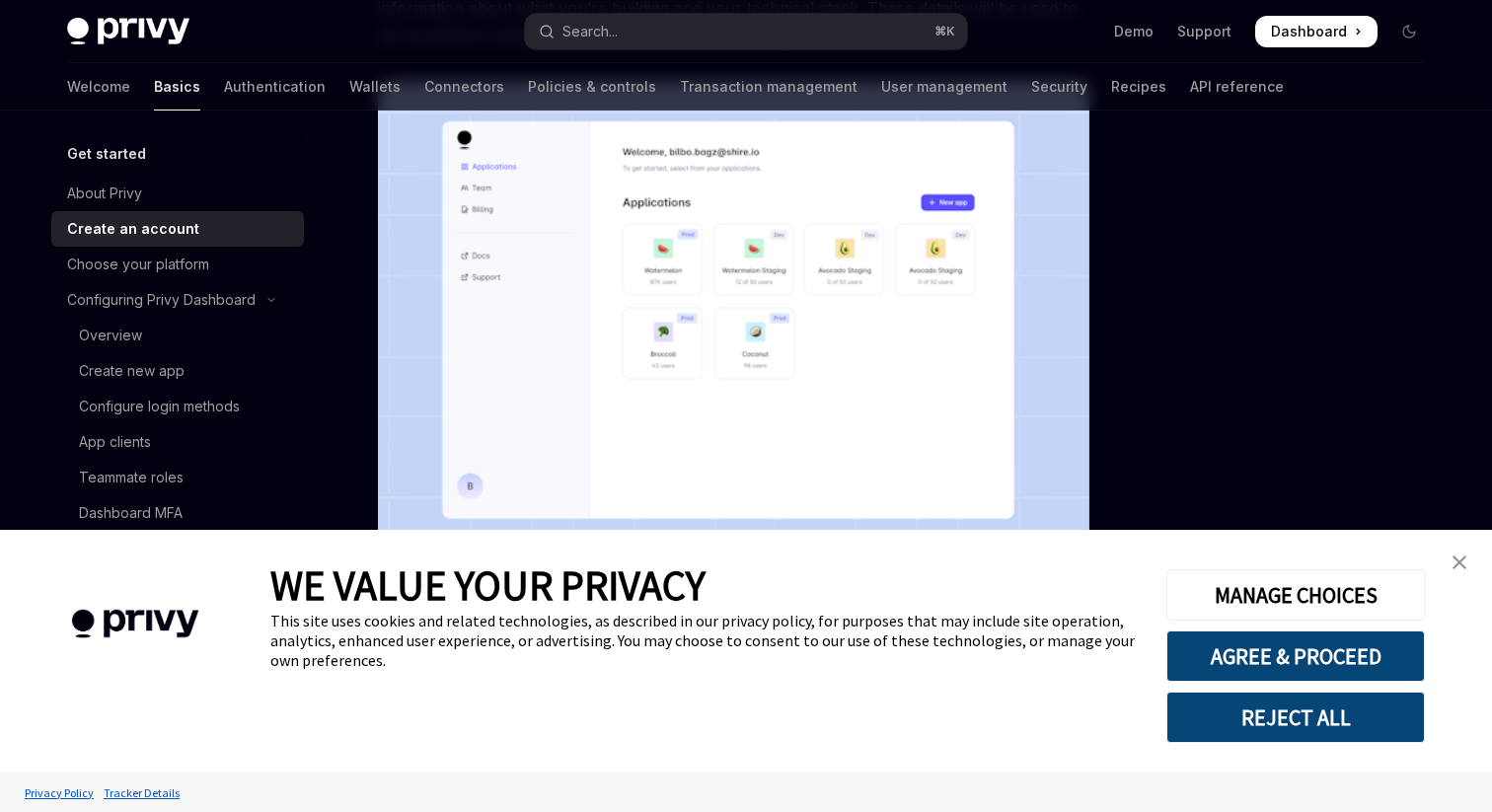
scroll to position [453, 0]
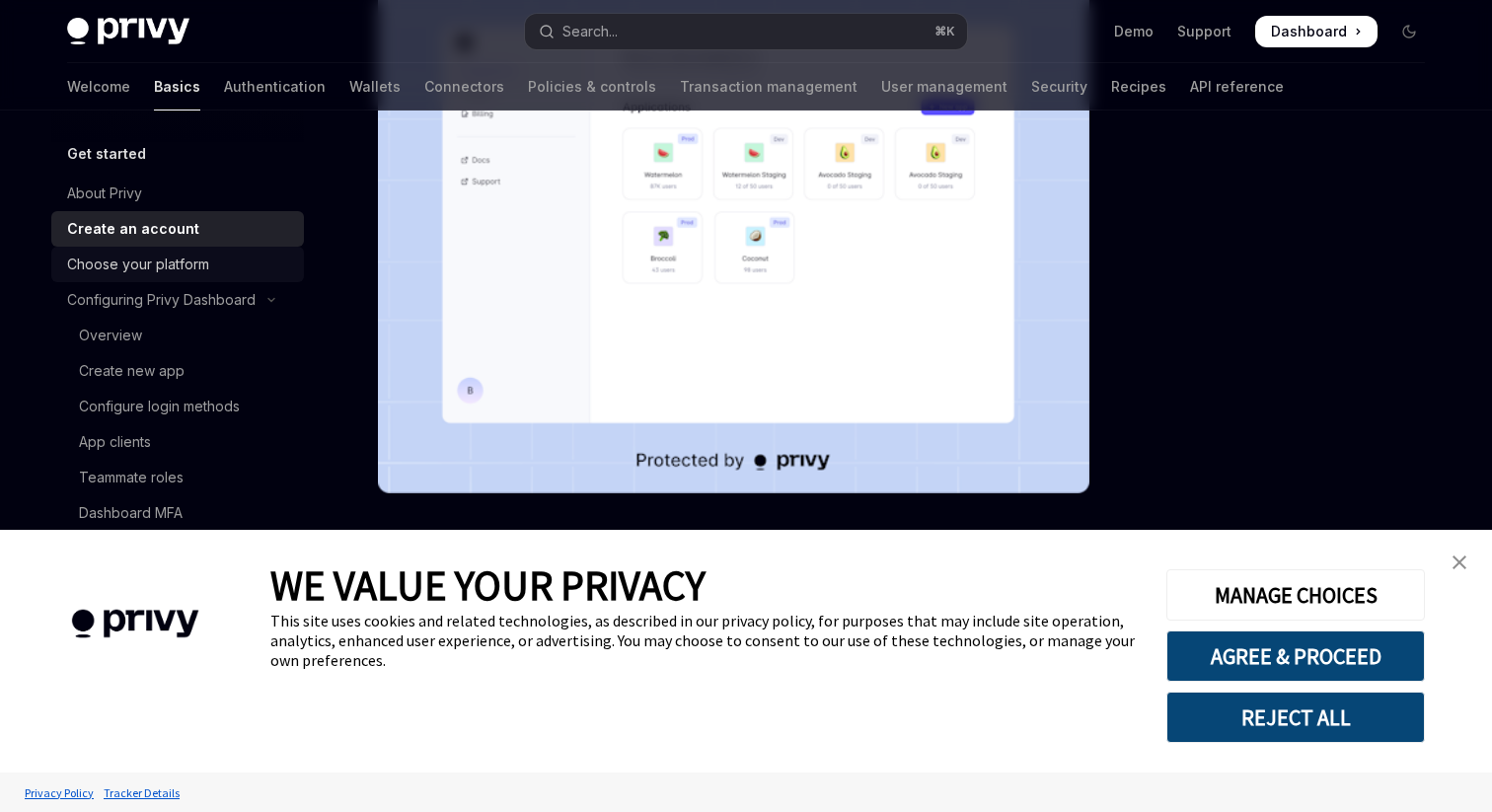
click at [165, 267] on div "Choose your platform" at bounding box center [139, 264] width 142 height 24
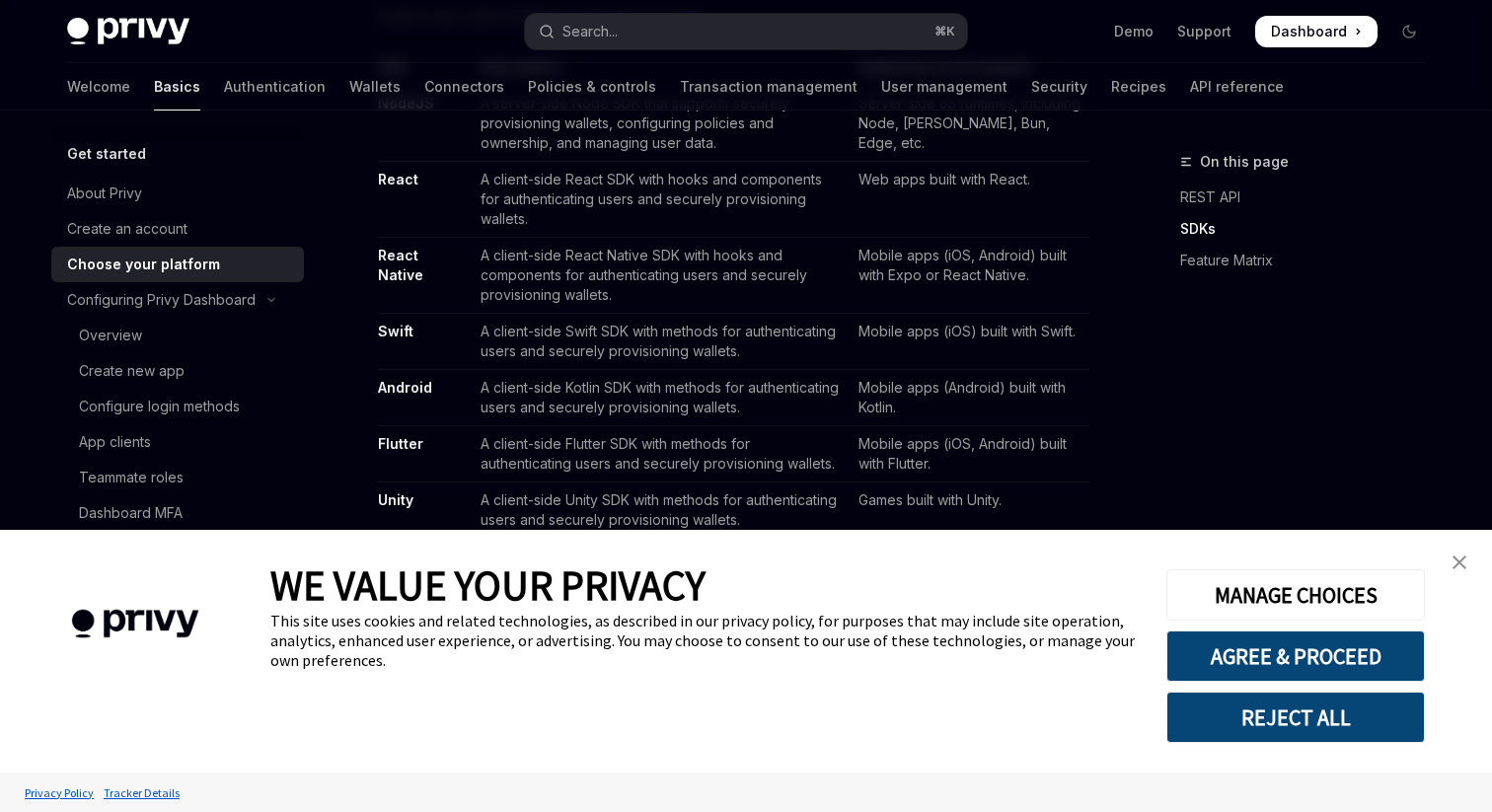
scroll to position [1341, 0]
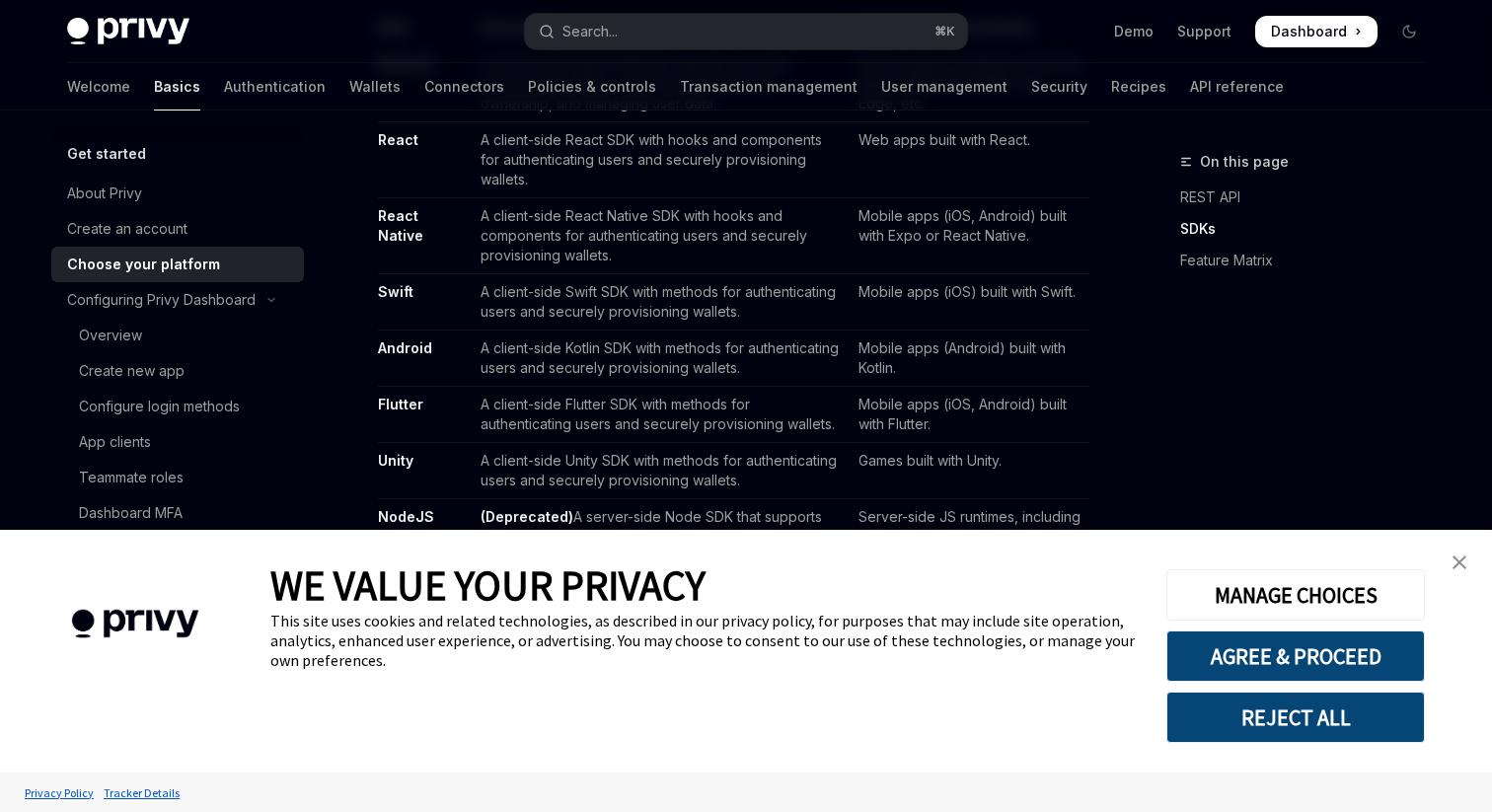
click at [681, 201] on td "A client-side React Native SDK with hooks and components for authenticating use…" at bounding box center [662, 235] width 378 height 76
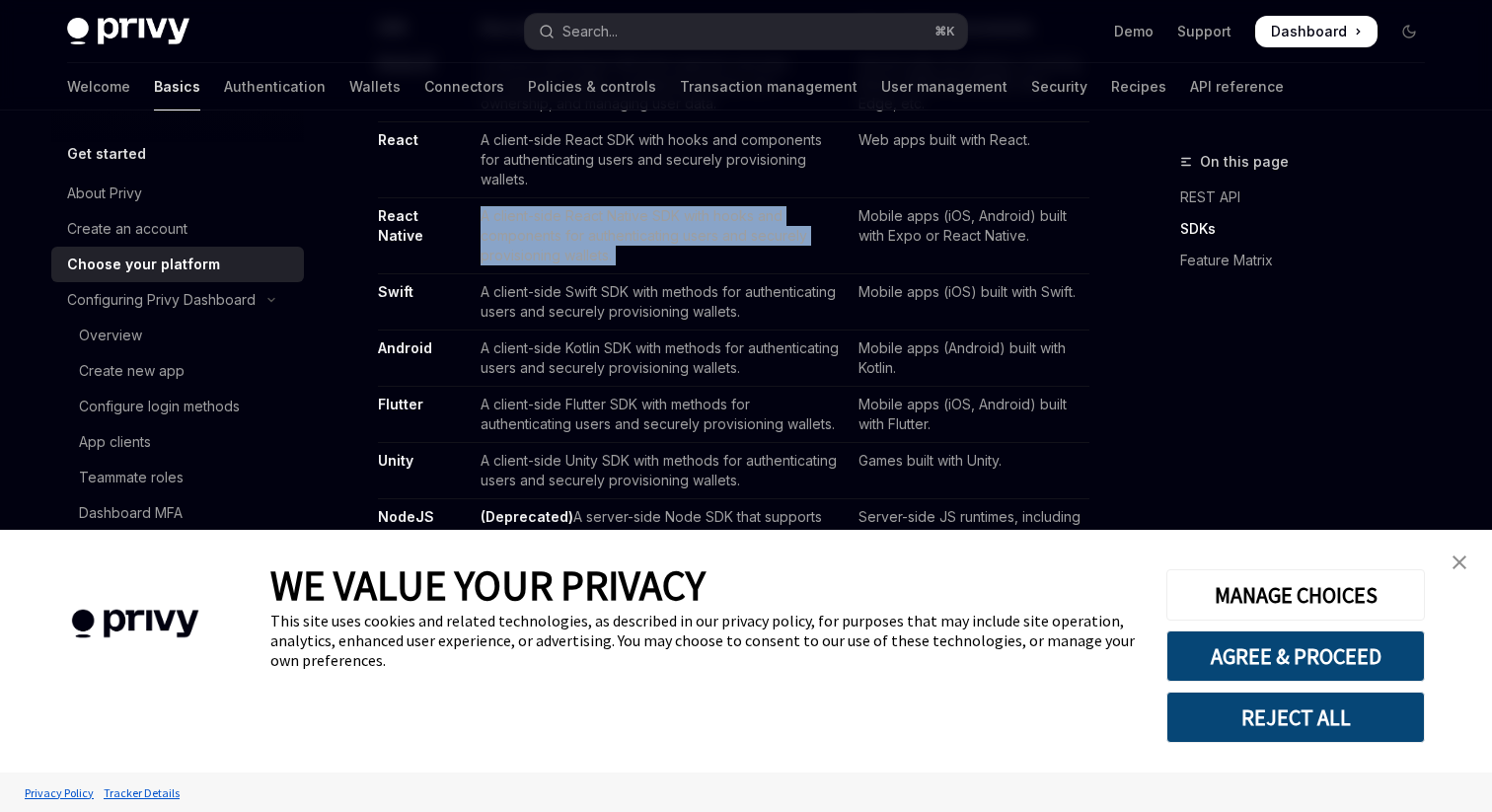
click at [746, 226] on td "A client-side React Native SDK with hooks and components for authenticating use…" at bounding box center [662, 235] width 378 height 76
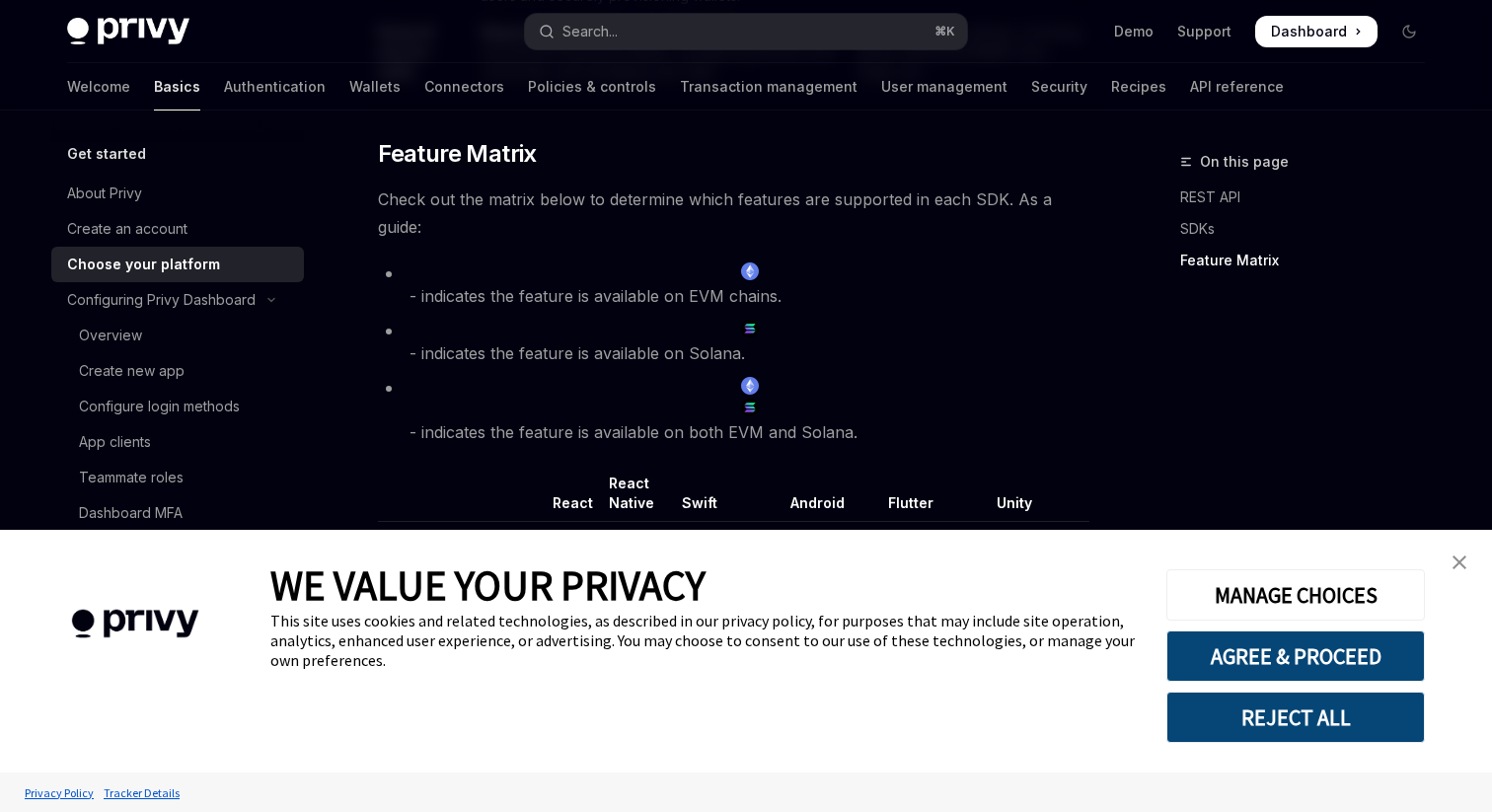
scroll to position [1828, 0]
click at [501, 258] on li "- indicates the feature is available on EVM chains." at bounding box center [733, 283] width 711 height 49
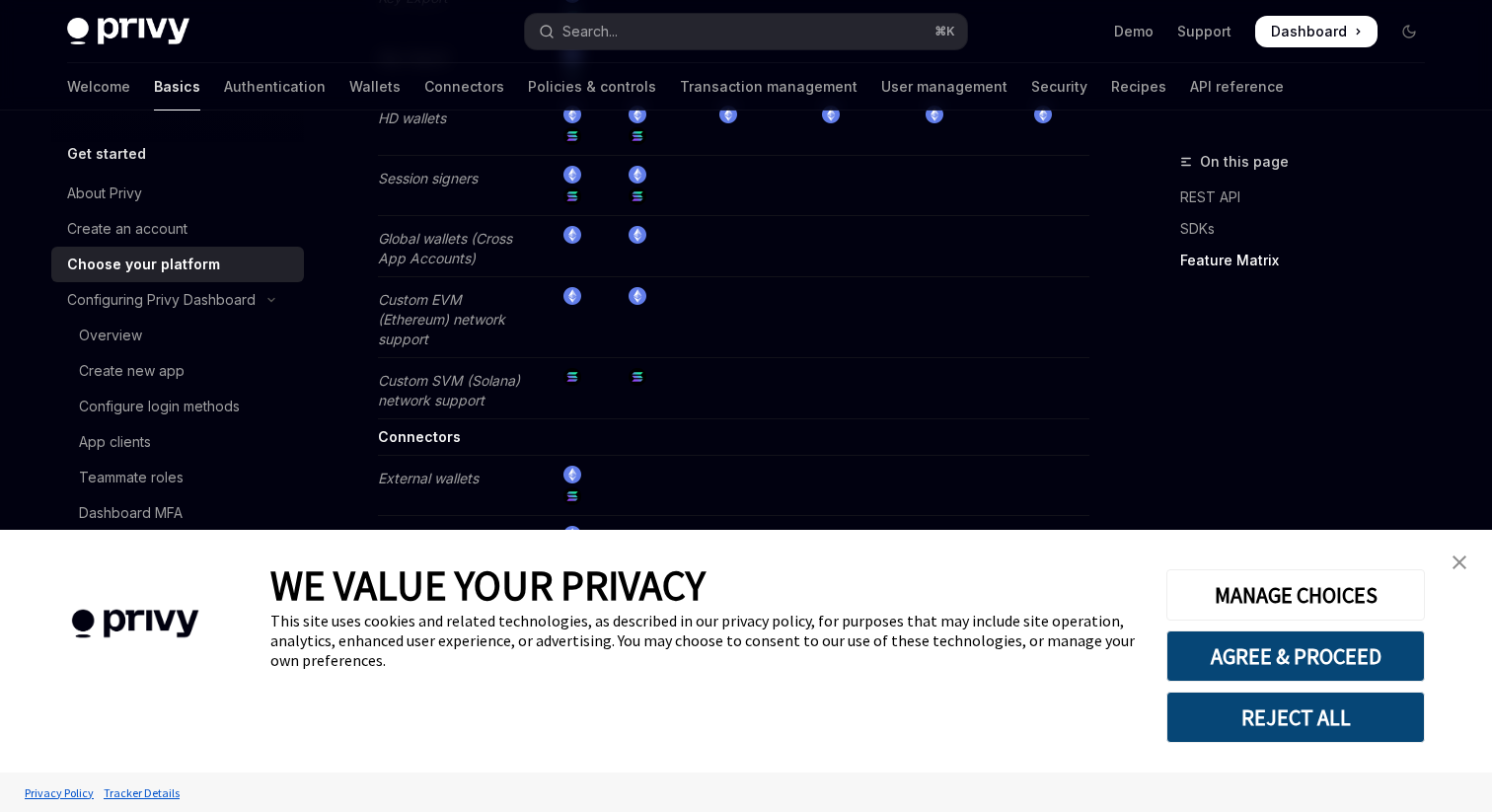
scroll to position [3941, 0]
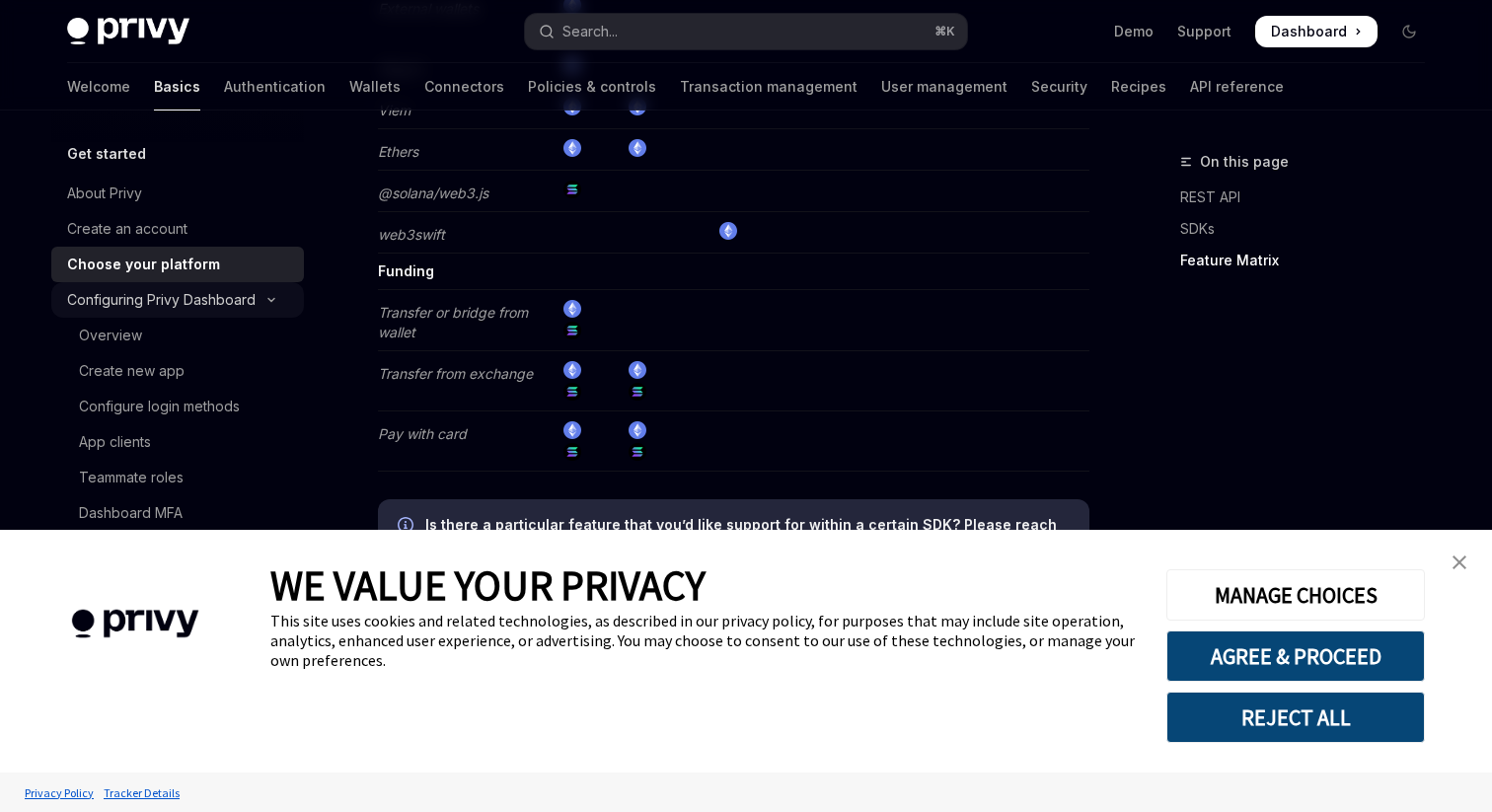
click at [175, 308] on div "Configuring Privy Dashboard" at bounding box center [161, 300] width 188 height 24
click at [177, 310] on div "Configuring Privy Dashboard" at bounding box center [161, 300] width 188 height 24
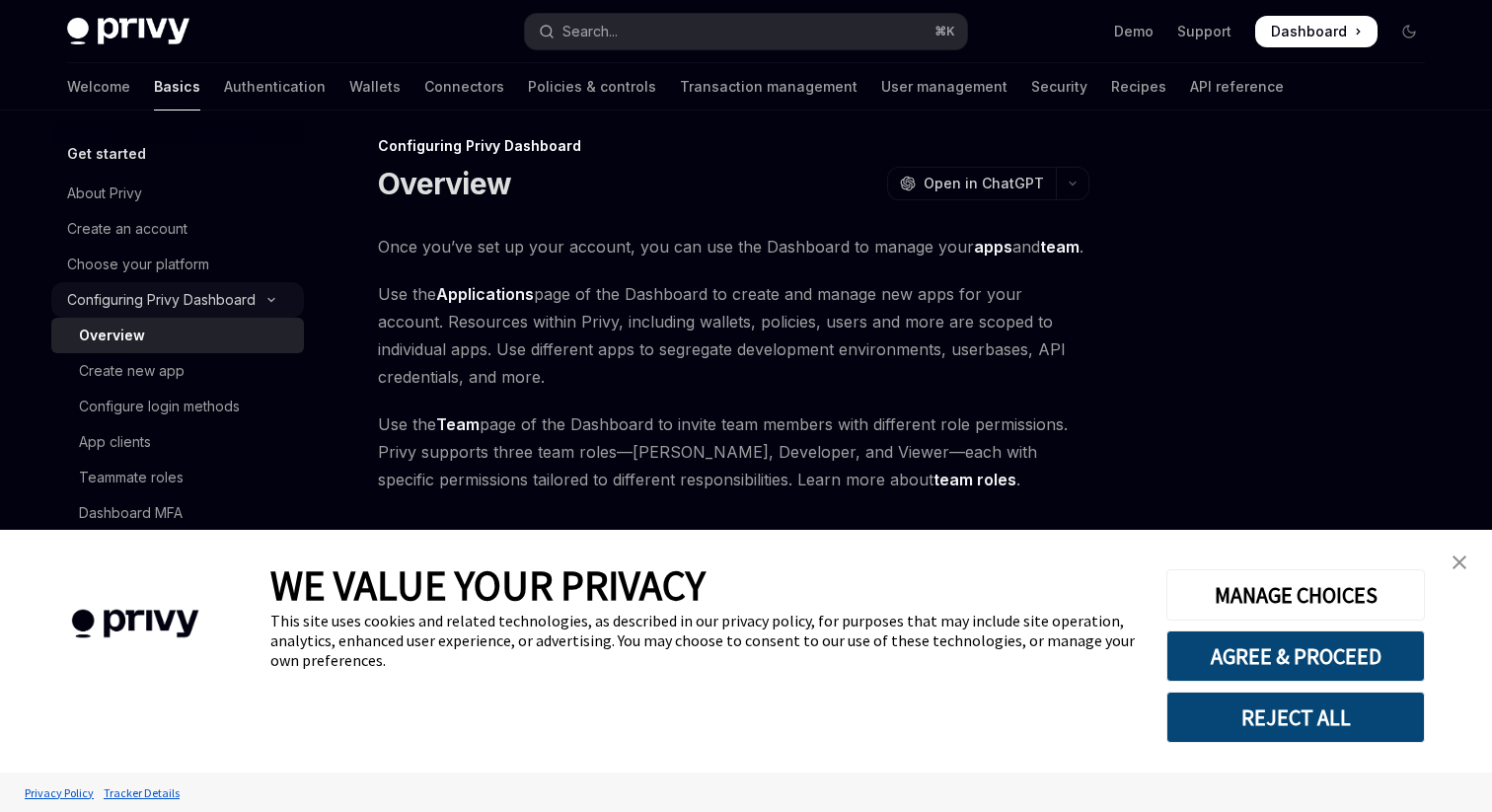
scroll to position [16, 0]
click at [149, 364] on div "Create new app" at bounding box center [132, 371] width 106 height 24
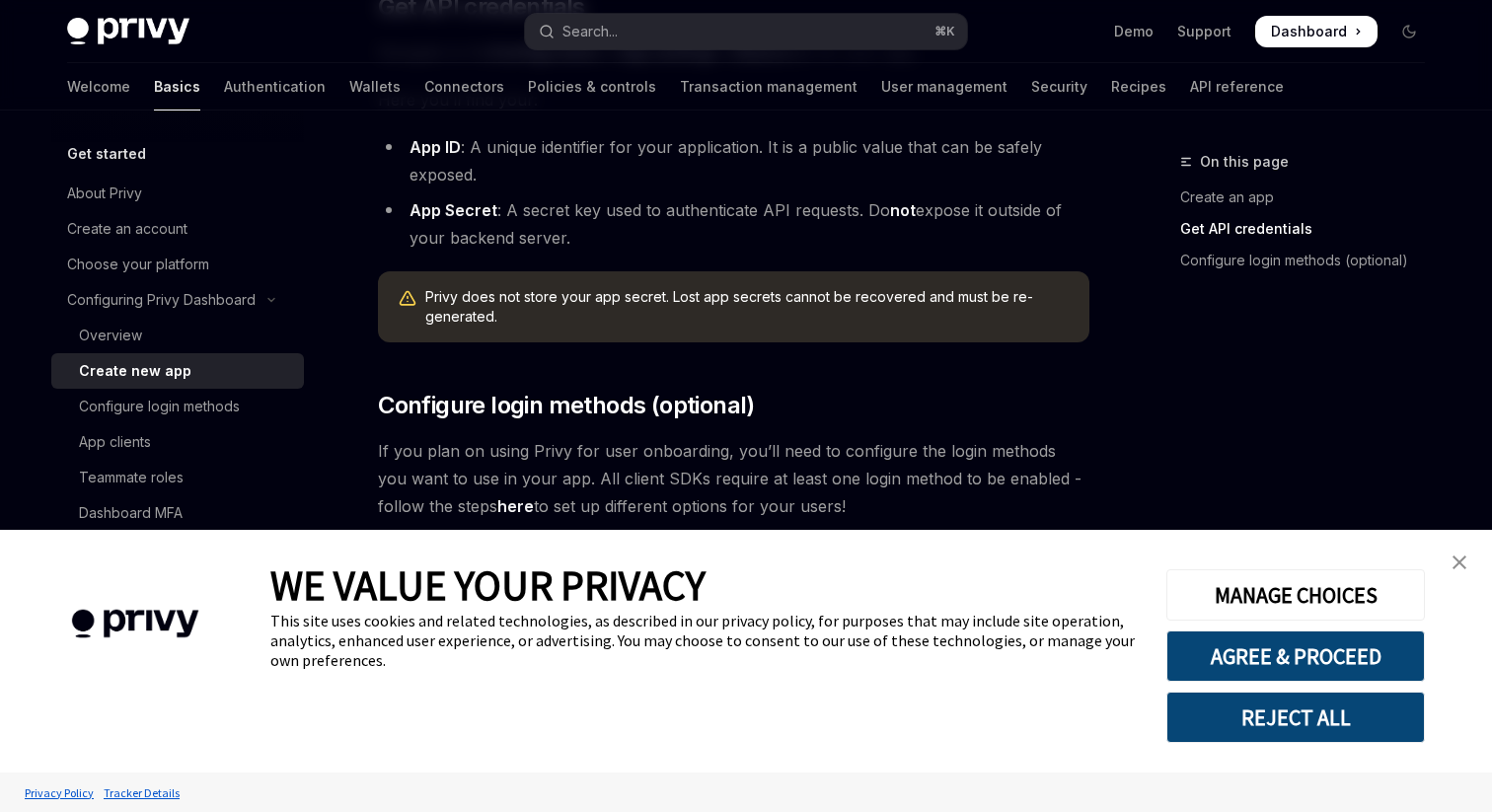
scroll to position [599, 0]
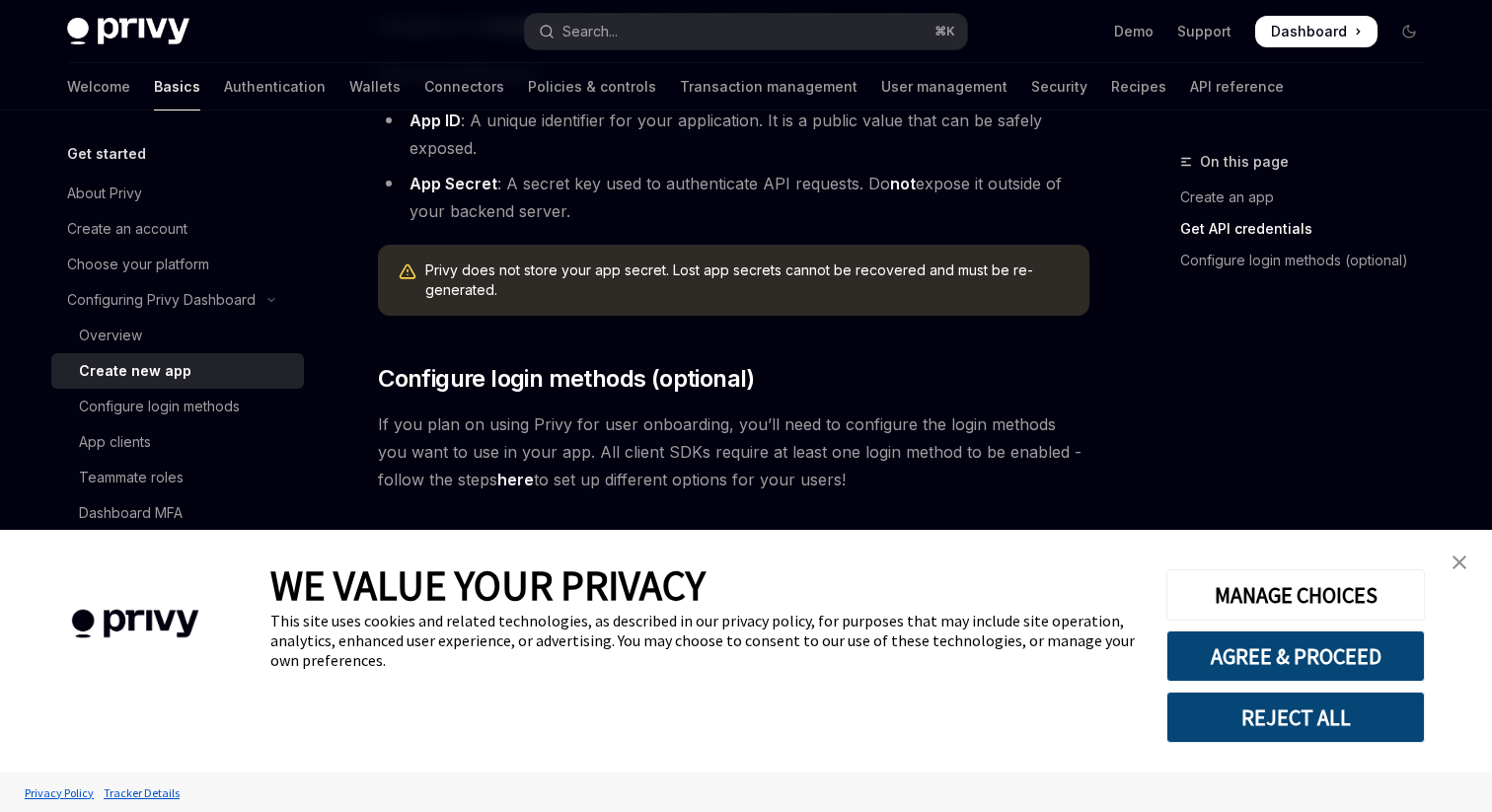
click at [1463, 564] on img "close banner" at bounding box center [1459, 562] width 14 height 14
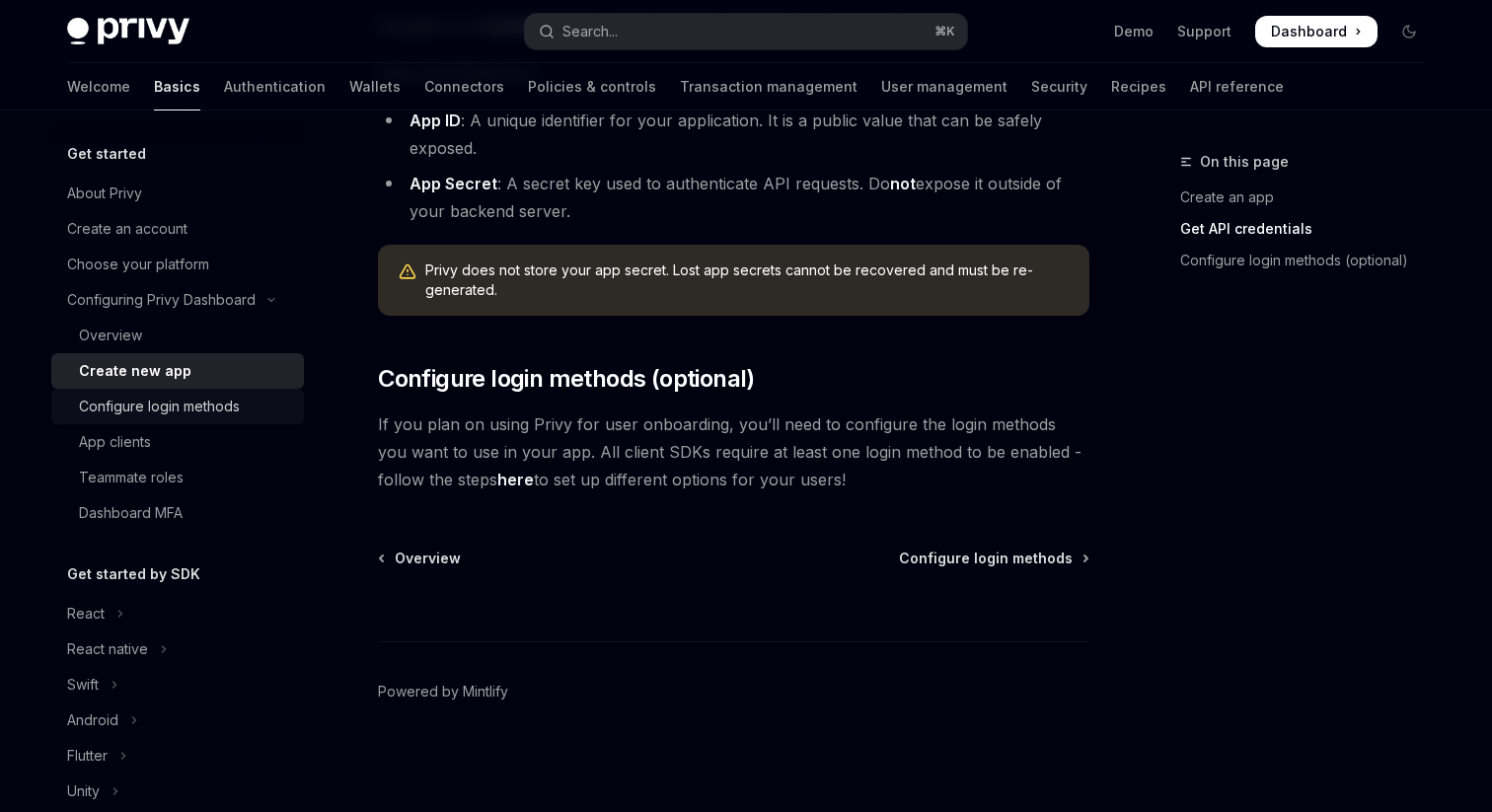
click at [189, 419] on link "Configure login methods" at bounding box center [177, 406] width 252 height 36
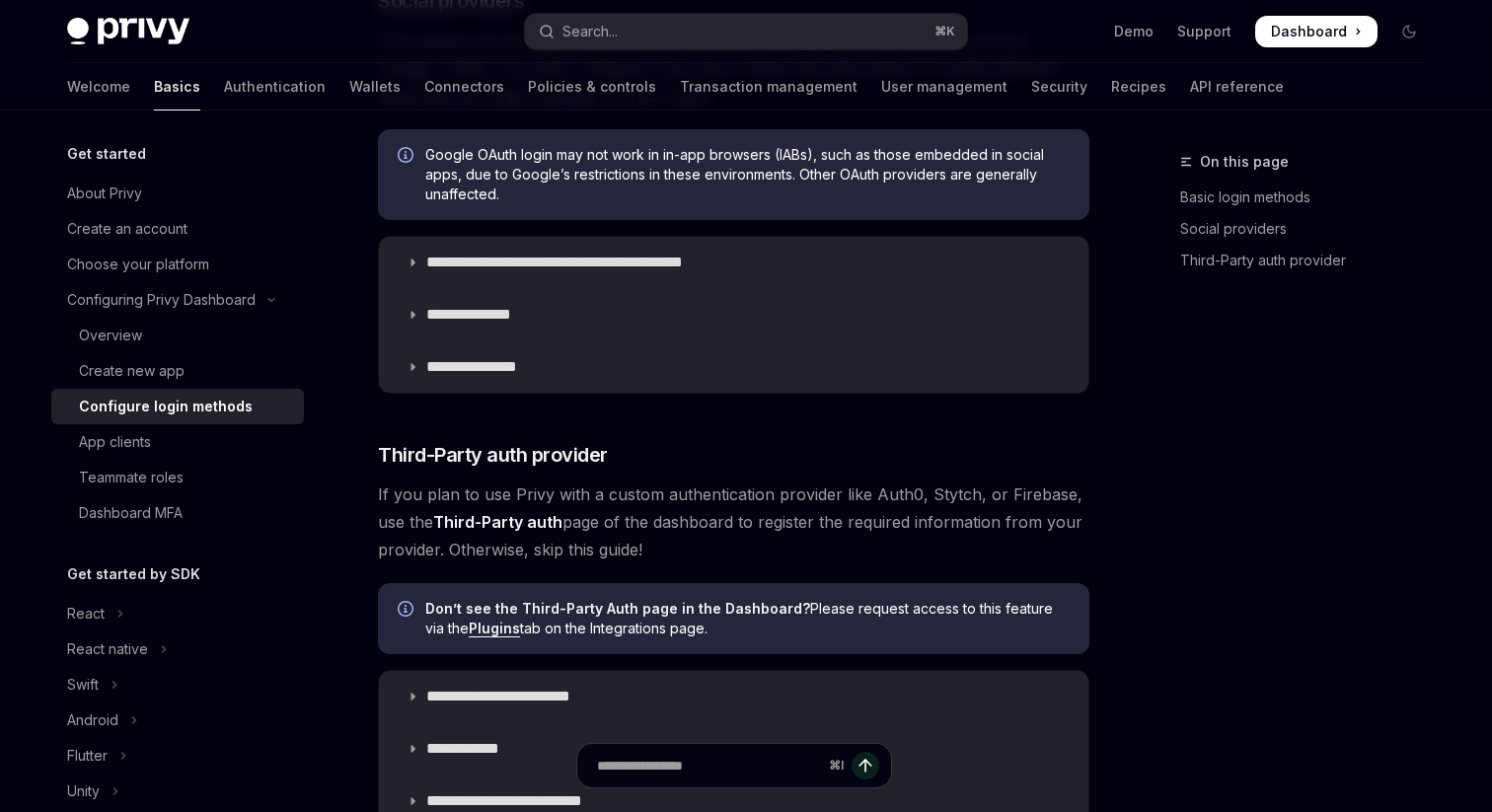
scroll to position [860, 0]
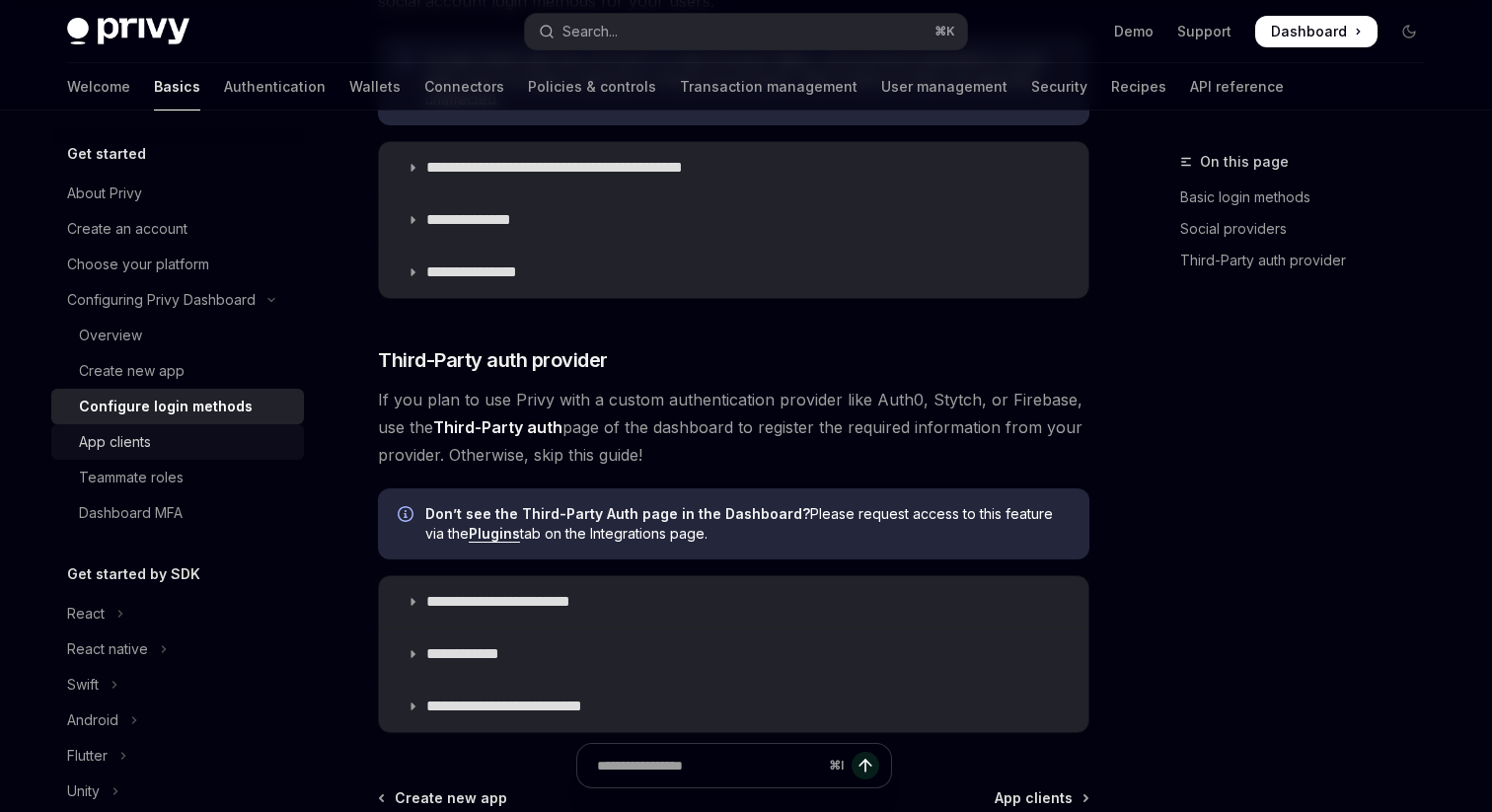
click at [134, 440] on div "App clients" at bounding box center [115, 442] width 72 height 24
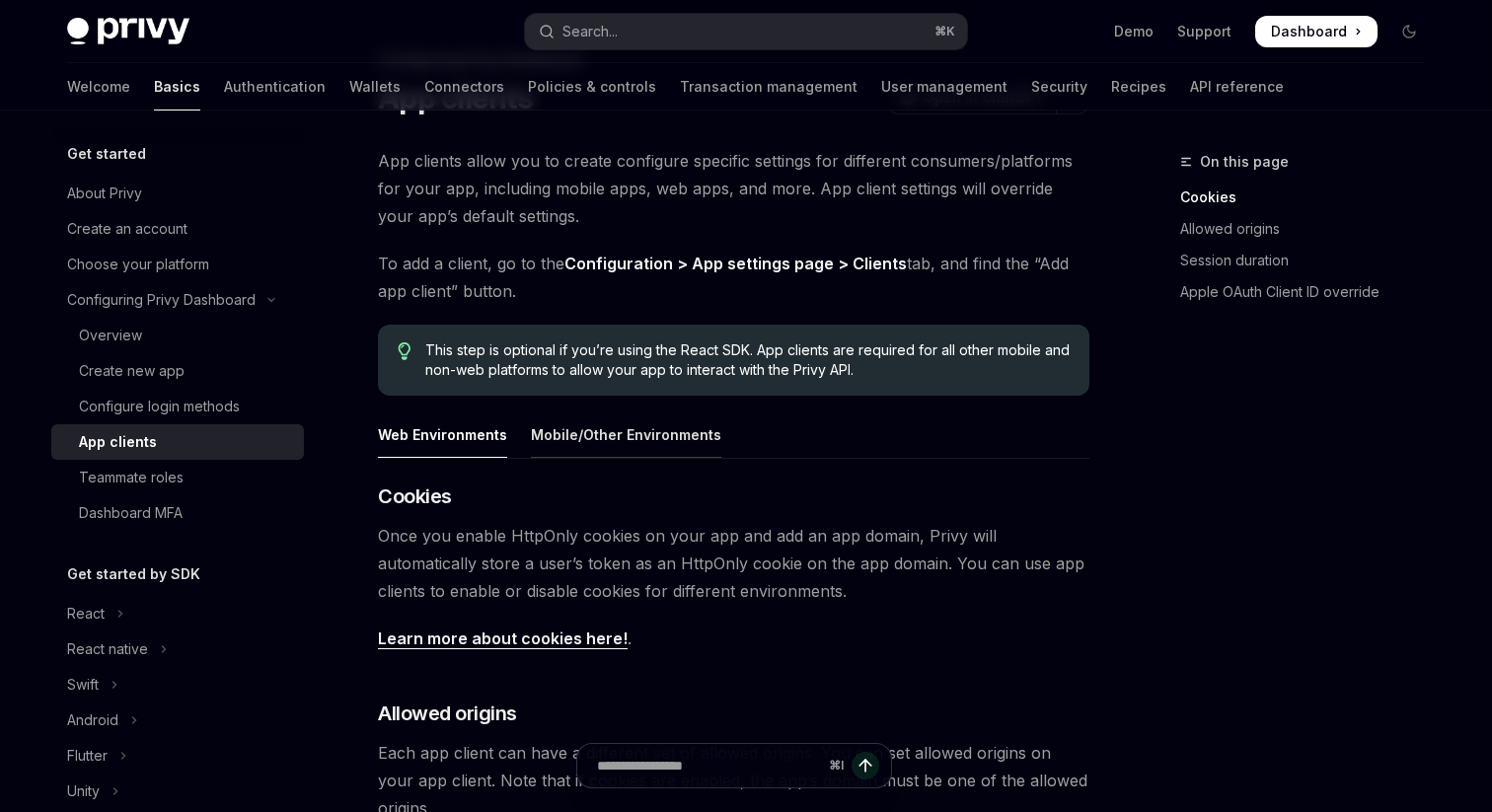
scroll to position [109, 0]
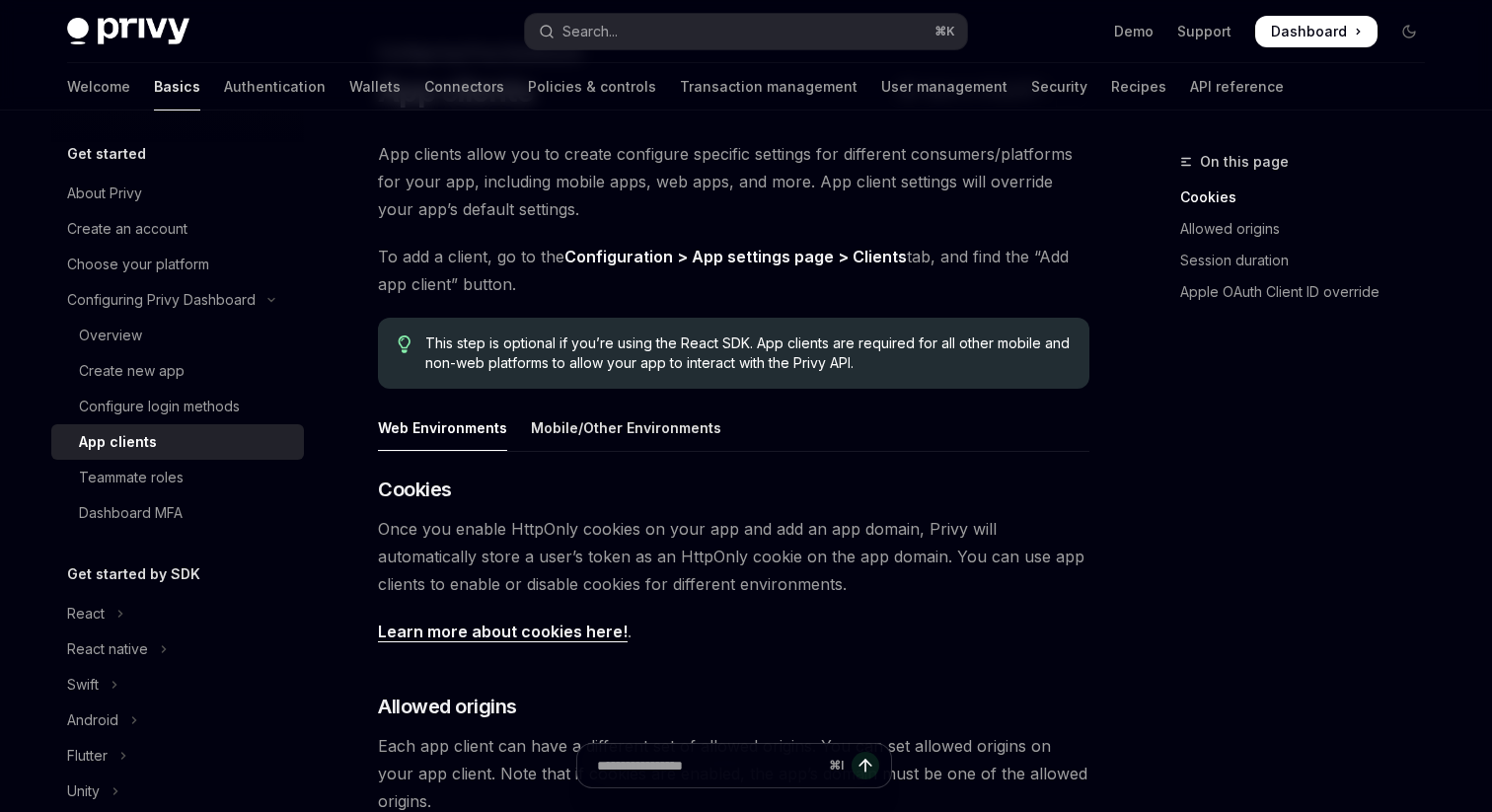
click at [589, 403] on div "App clients allow you to create configure specific settings for different consu…" at bounding box center [733, 671] width 711 height 1061
click at [610, 436] on div "Mobile/Other Environments" at bounding box center [625, 427] width 190 height 46
type textarea "*"
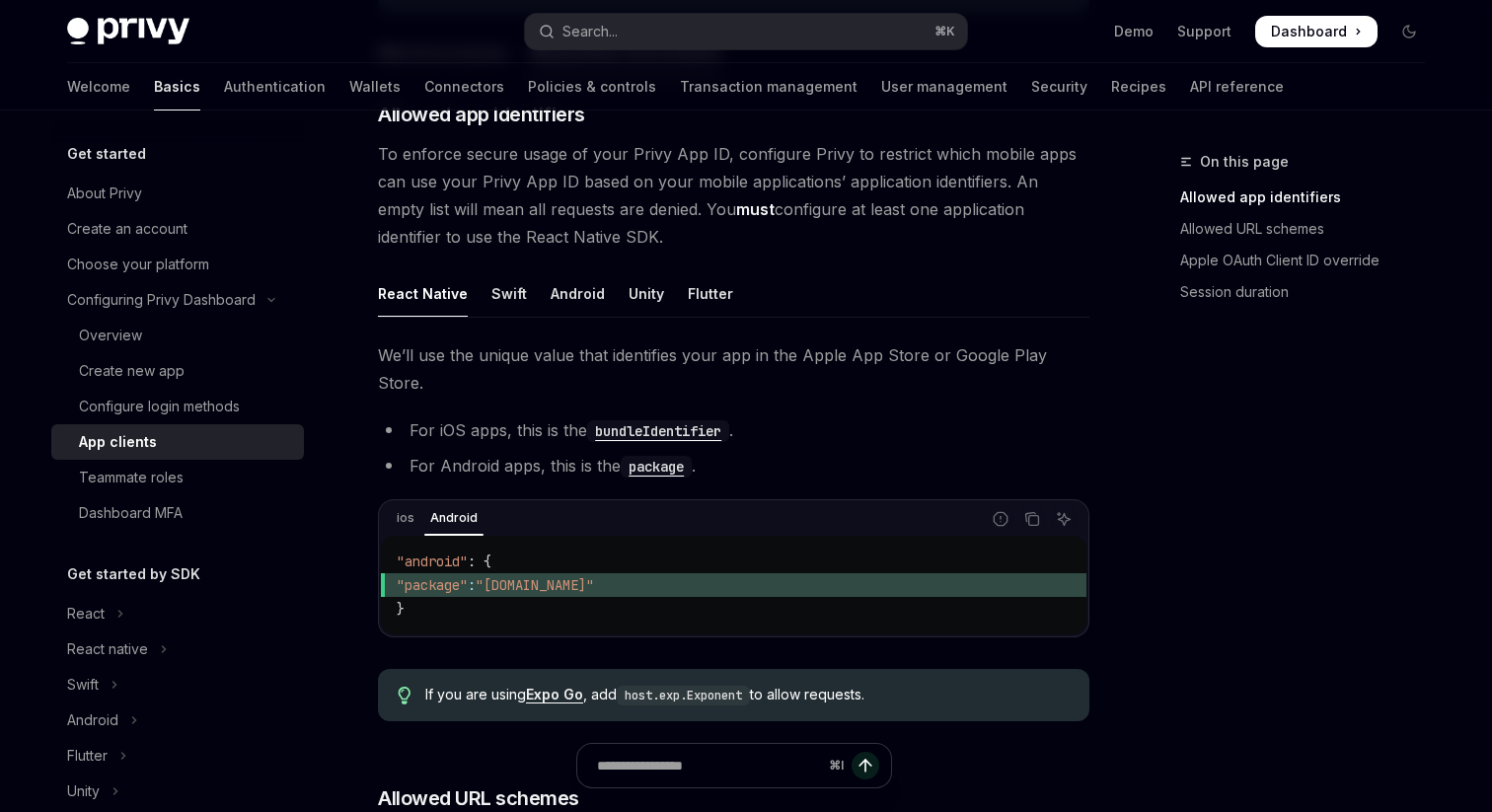
scroll to position [506, 0]
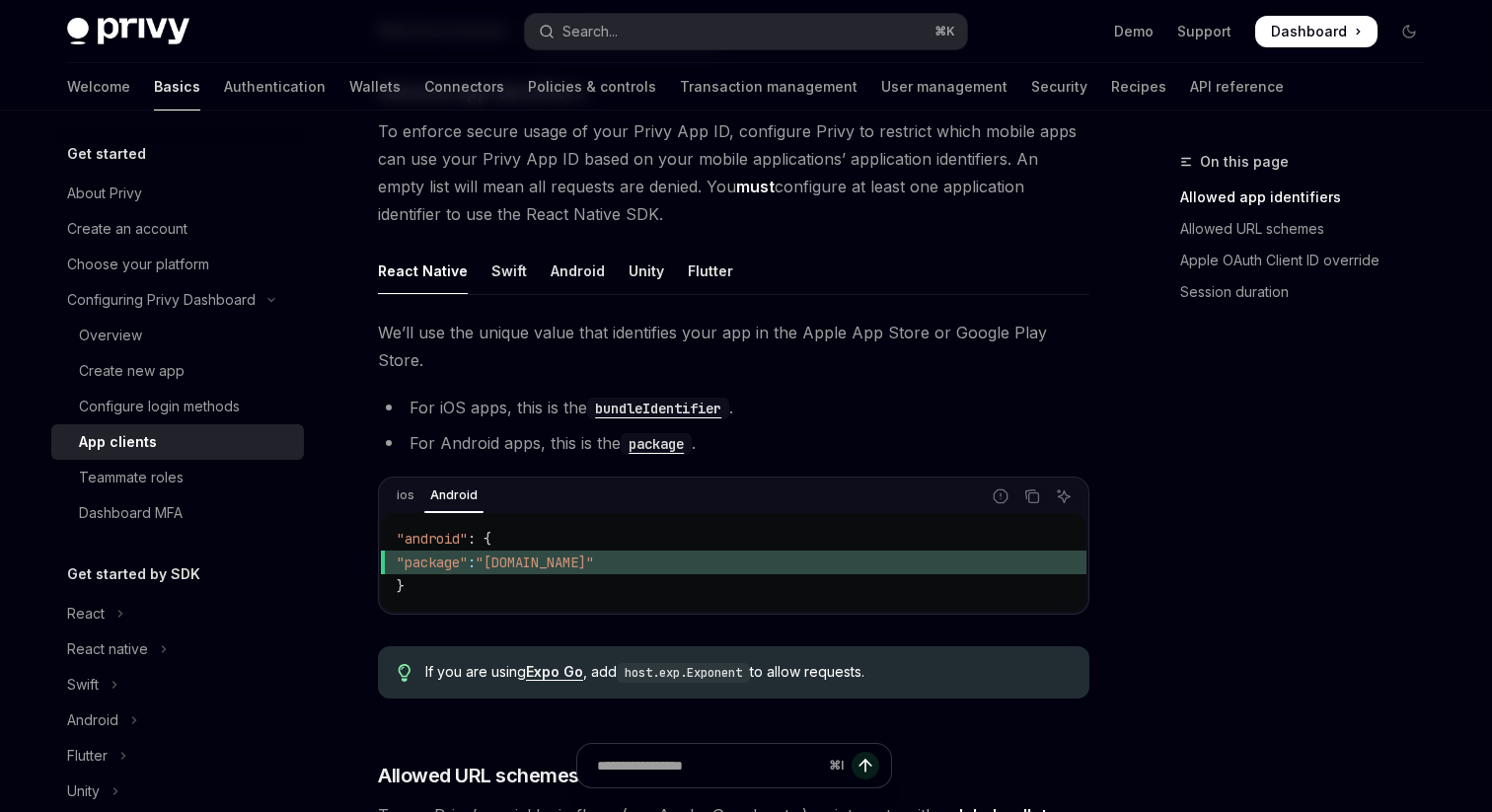
click at [695, 663] on code "host.exp.Exponent" at bounding box center [683, 673] width 134 height 20
click at [709, 673] on div "We’ll use the unique value that identifies your app in the Apple App Store or G…" at bounding box center [733, 516] width 711 height 396
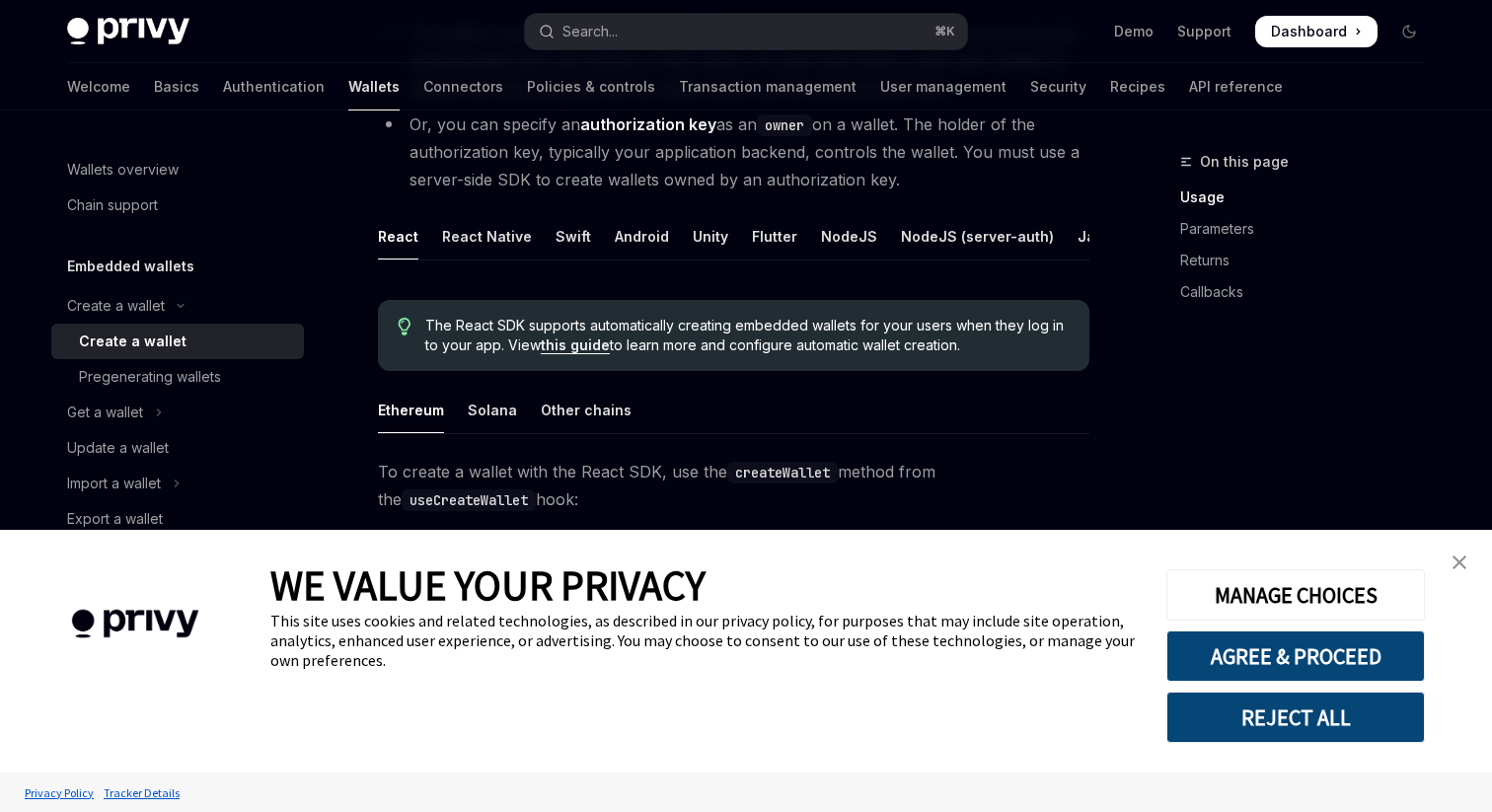
scroll to position [302, 0]
click at [483, 242] on div "React Native" at bounding box center [487, 237] width 90 height 46
type textarea "*"
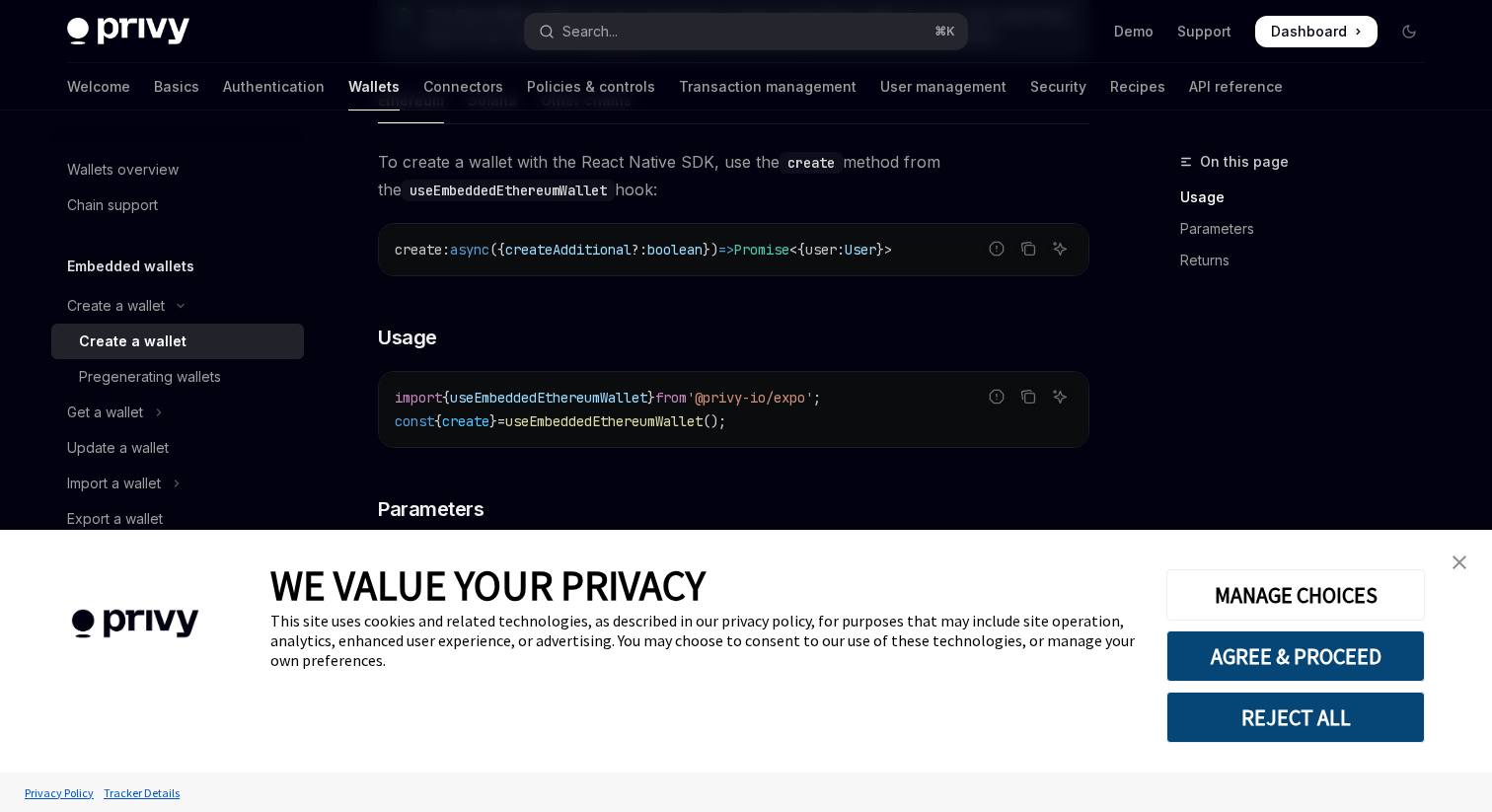
scroll to position [657, 0]
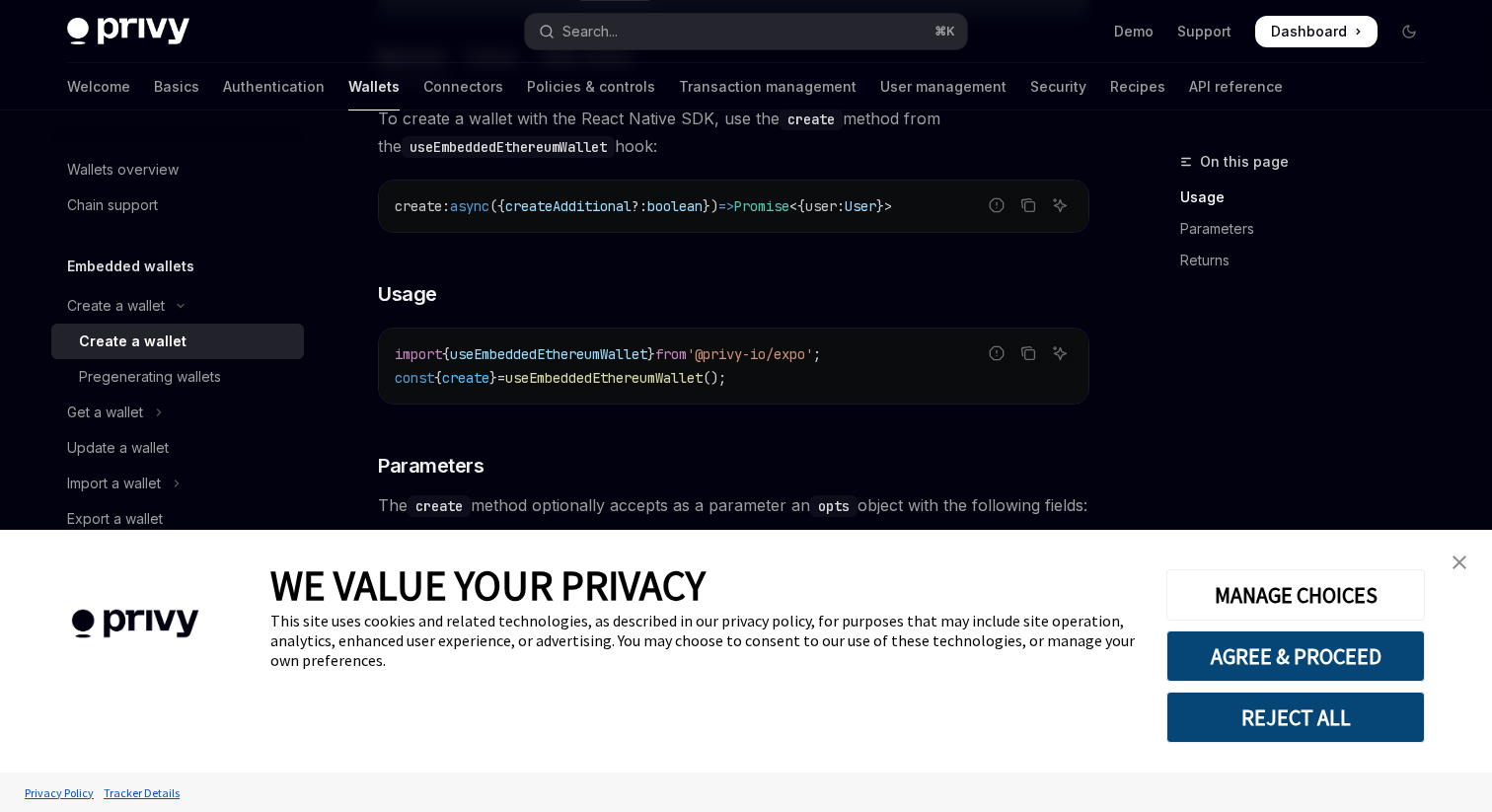
click at [490, 381] on span "create" at bounding box center [466, 378] width 47 height 18
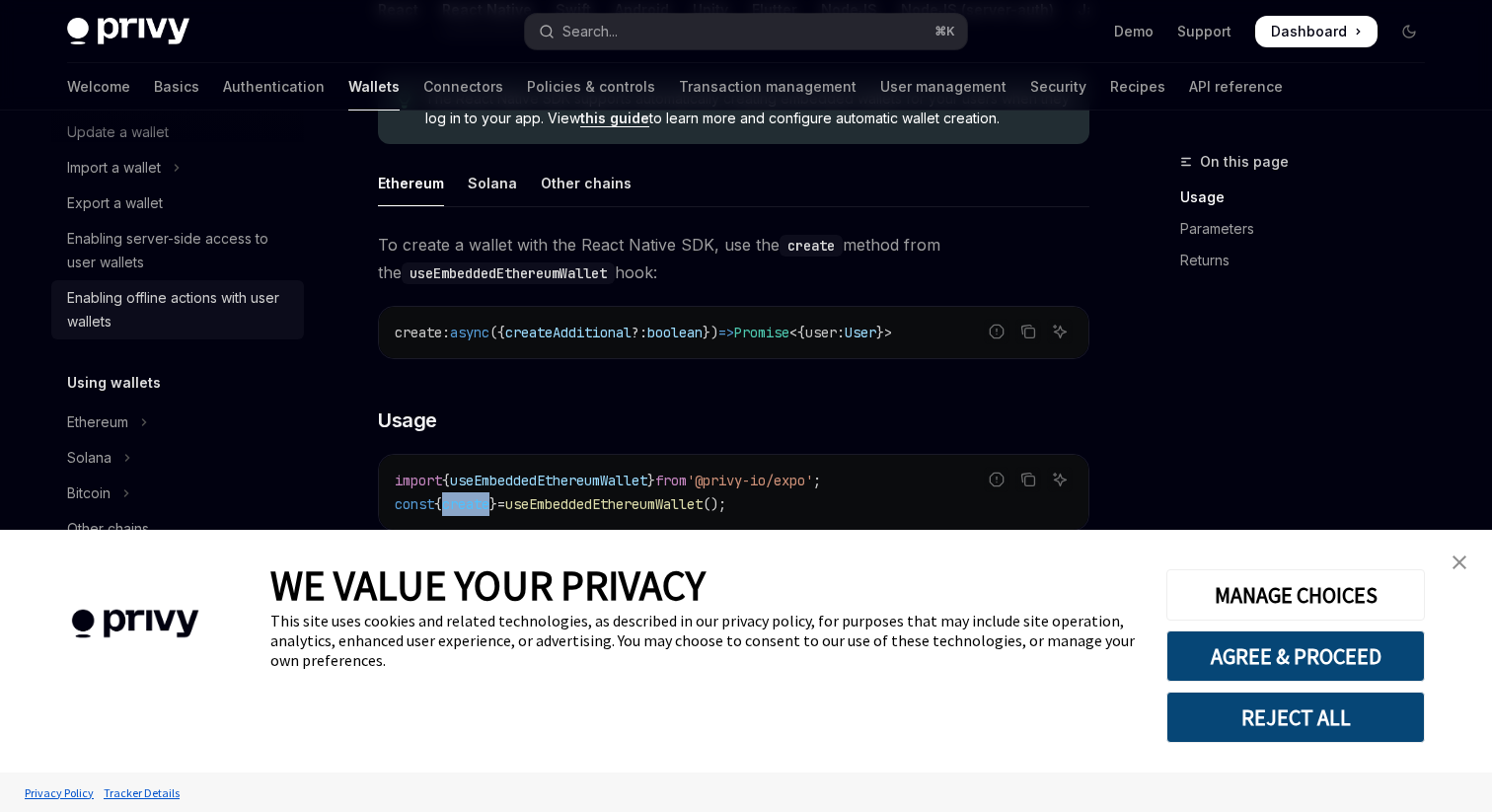
scroll to position [360, 0]
